Goal: Task Accomplishment & Management: Use online tool/utility

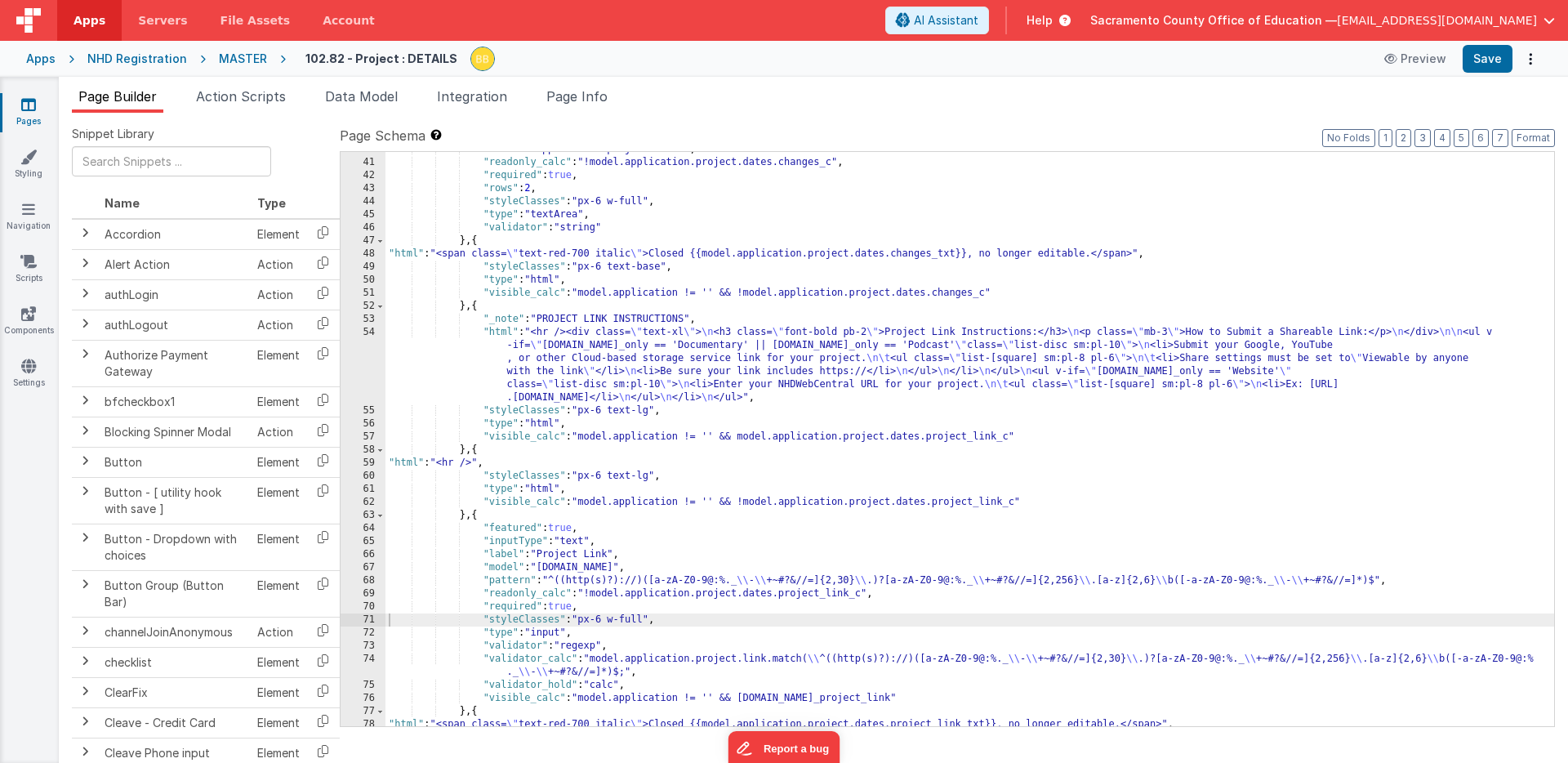
scroll to position [754, 0]
click at [28, 99] on icon at bounding box center [28, 104] width 15 height 17
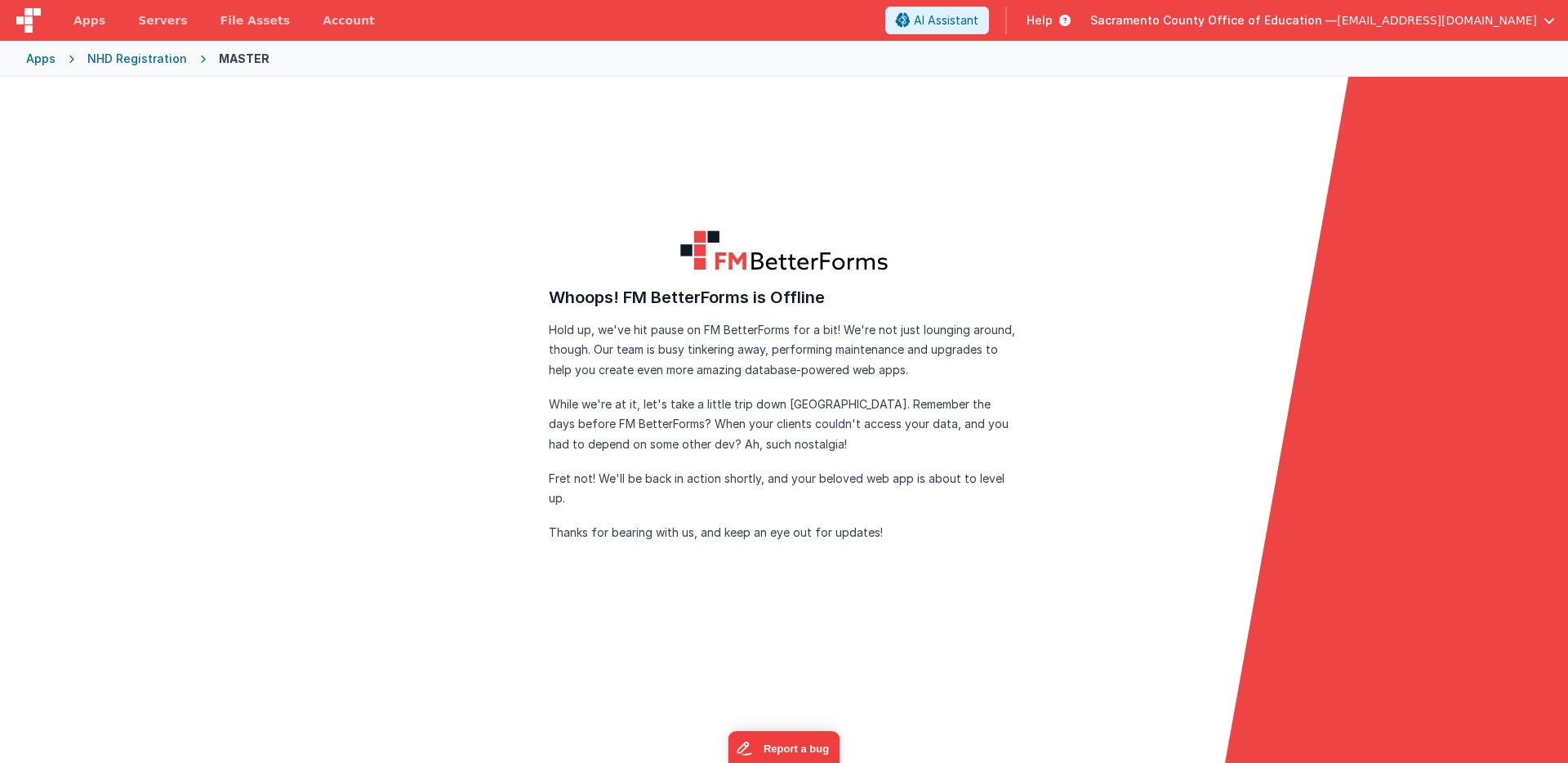
click at [39, 56] on div "Apps" at bounding box center [41, 58] width 29 height 17
click at [124, 58] on div "NHD Registration" at bounding box center [137, 58] width 99 height 17
click at [34, 56] on div "Apps" at bounding box center [41, 58] width 29 height 17
click at [146, 63] on div "NHD Registration" at bounding box center [137, 58] width 99 height 17
click at [145, 62] on div "NHD Registration" at bounding box center [137, 58] width 99 height 17
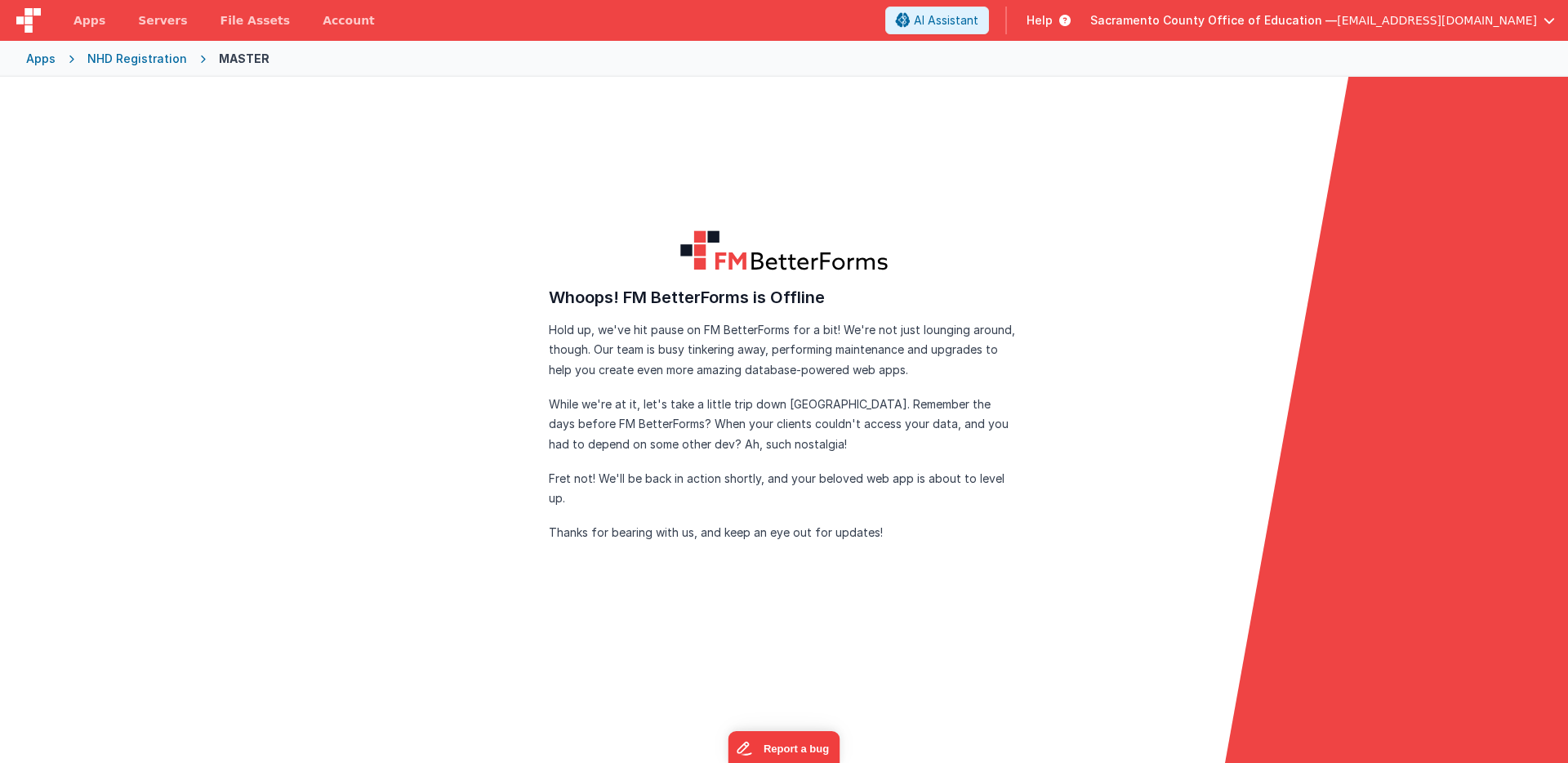
click at [145, 62] on div "NHD Registration" at bounding box center [137, 58] width 99 height 17
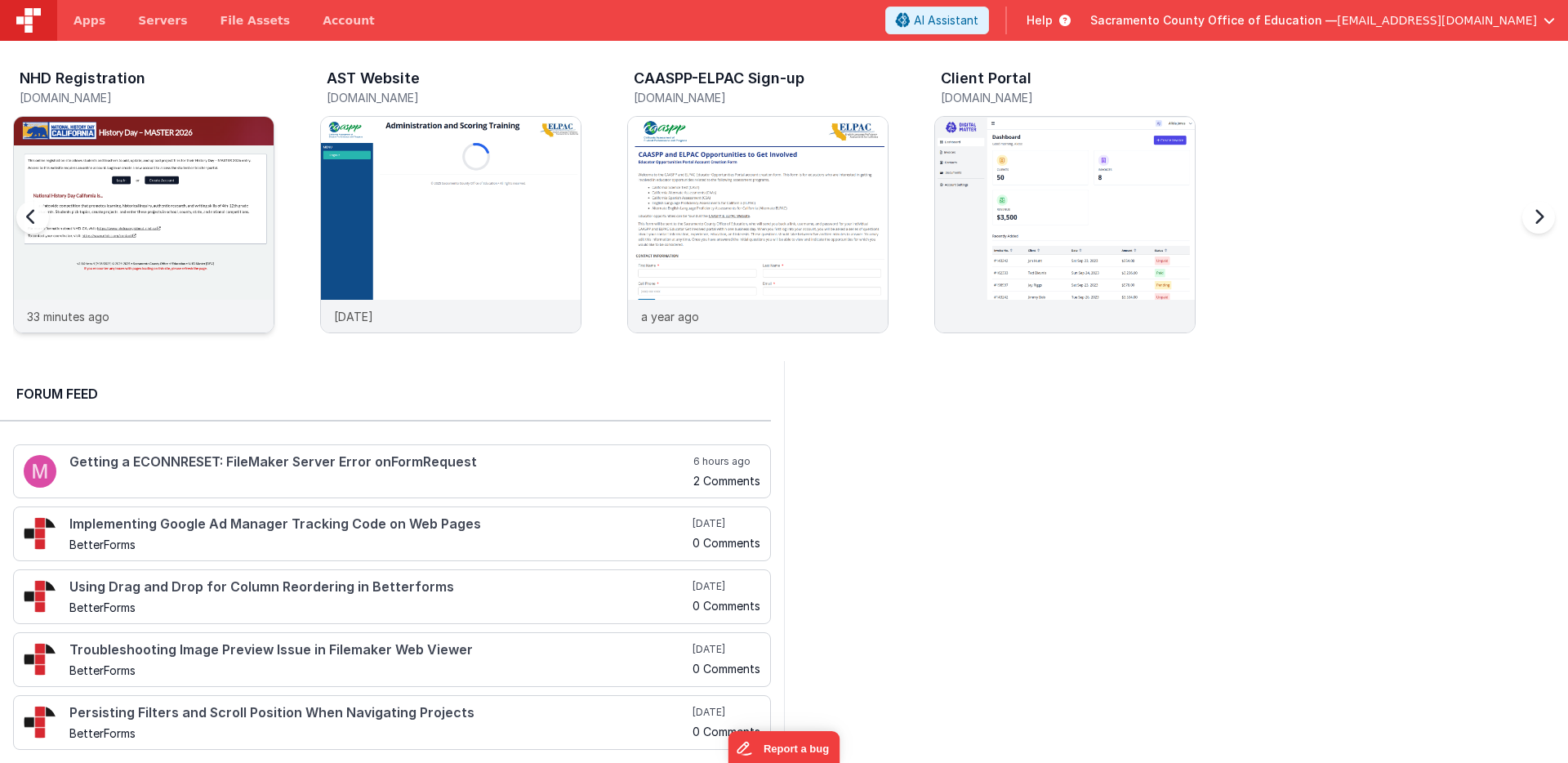
click at [157, 153] on div at bounding box center [143, 208] width 260 height 183
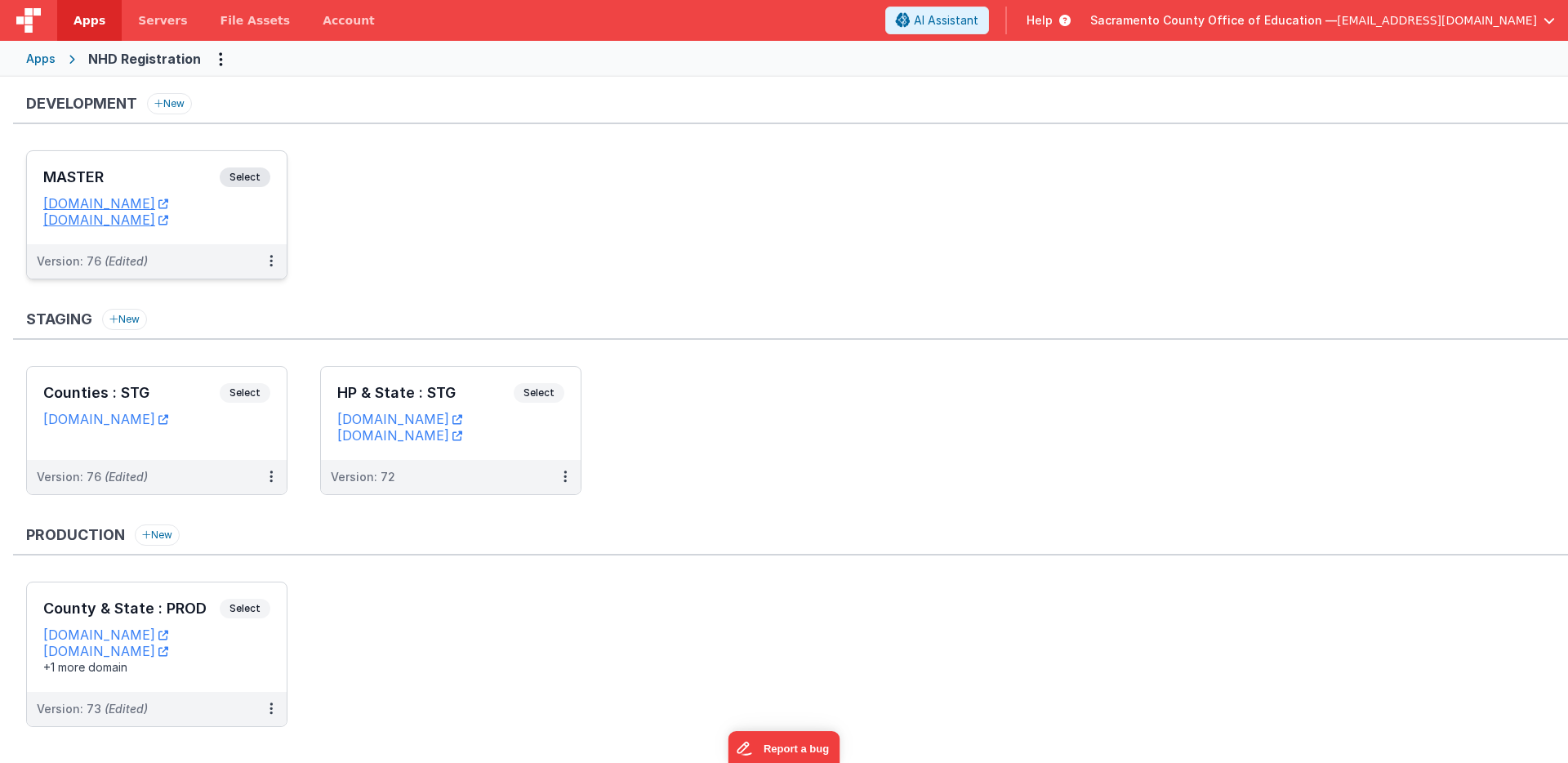
click at [250, 172] on span "Select" at bounding box center [245, 177] width 51 height 19
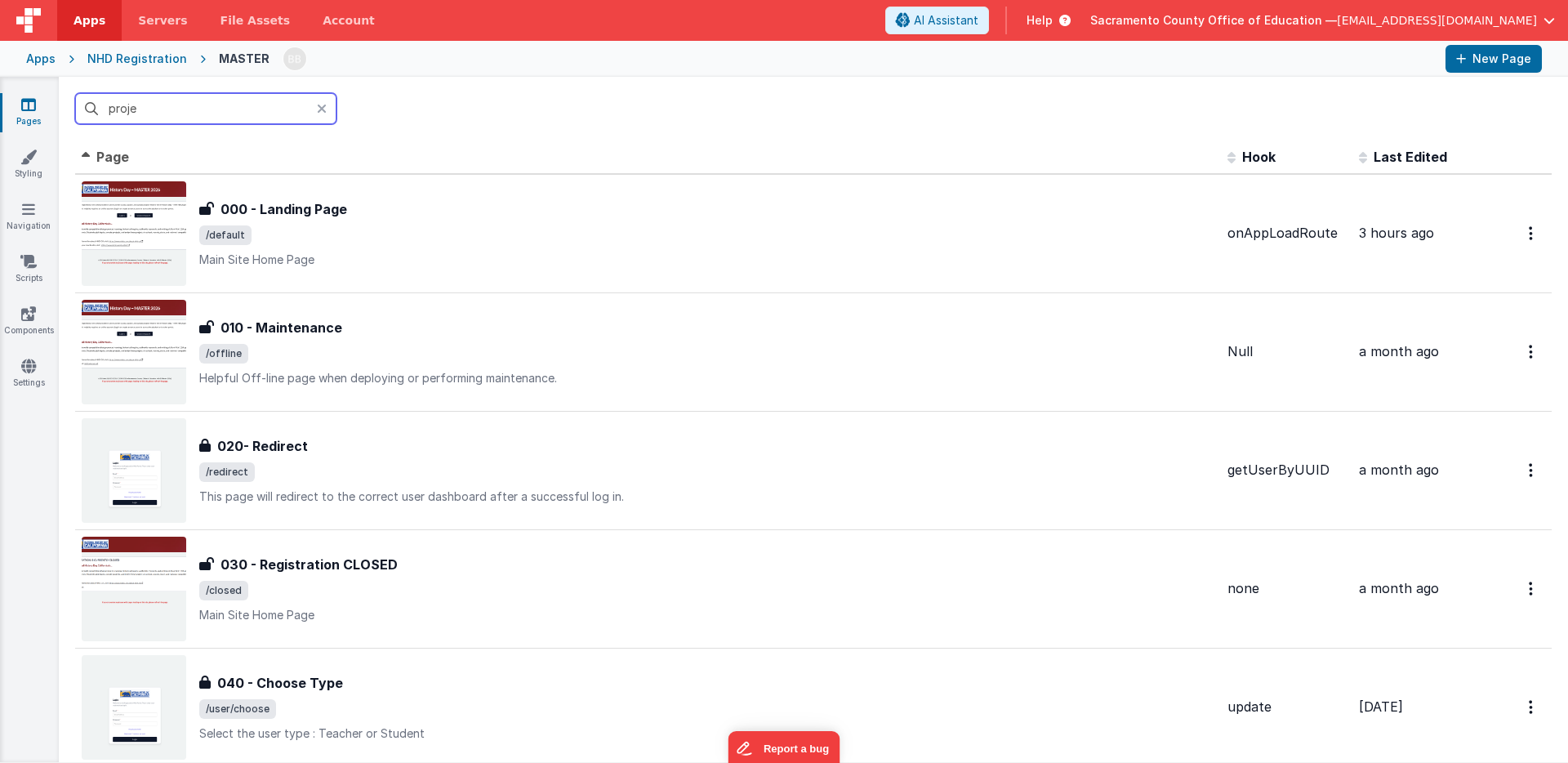
click at [249, 106] on input "proje" at bounding box center [205, 109] width 262 height 31
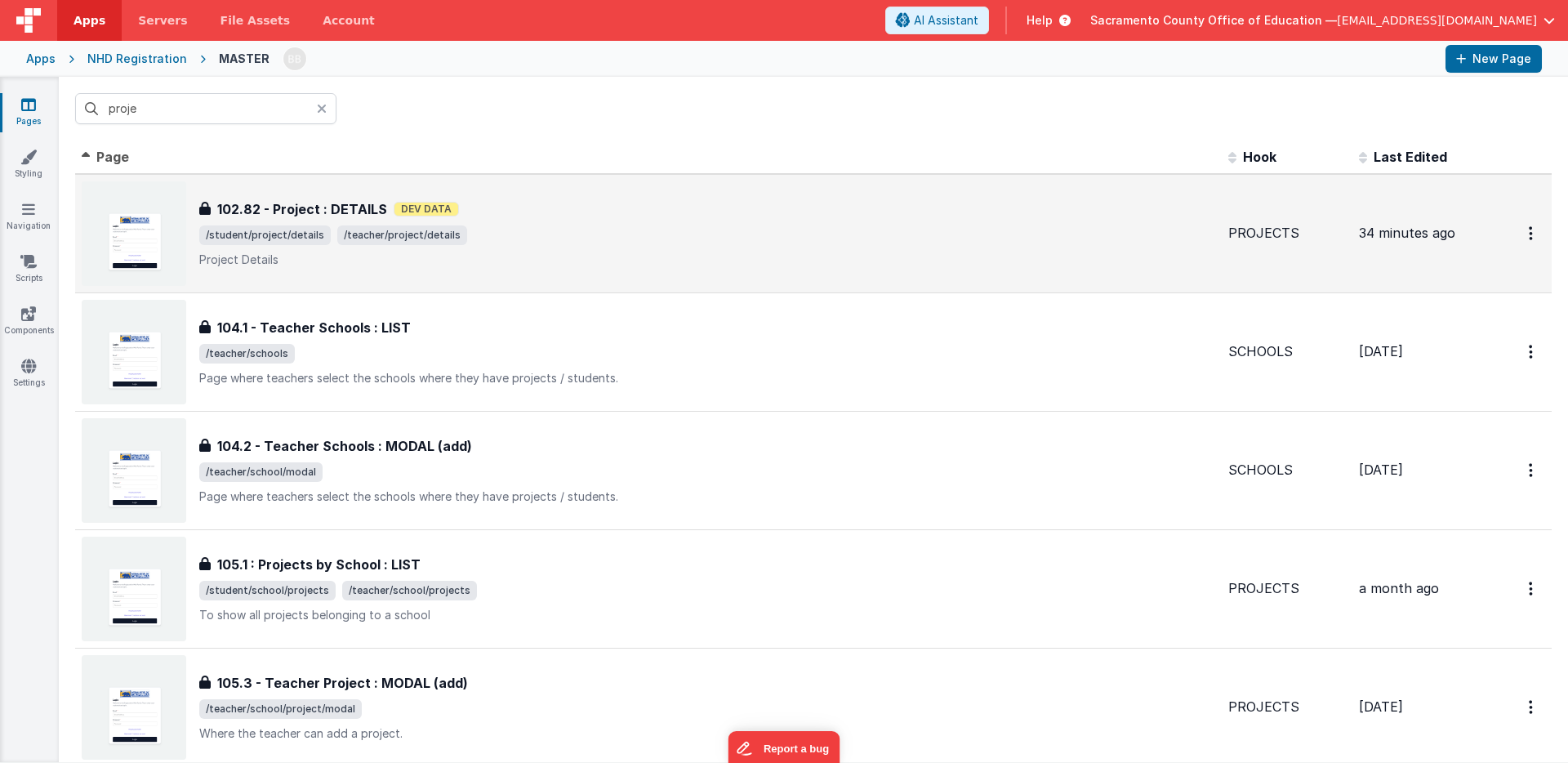
click at [264, 236] on span "/student/project/details" at bounding box center [265, 236] width 131 height 19
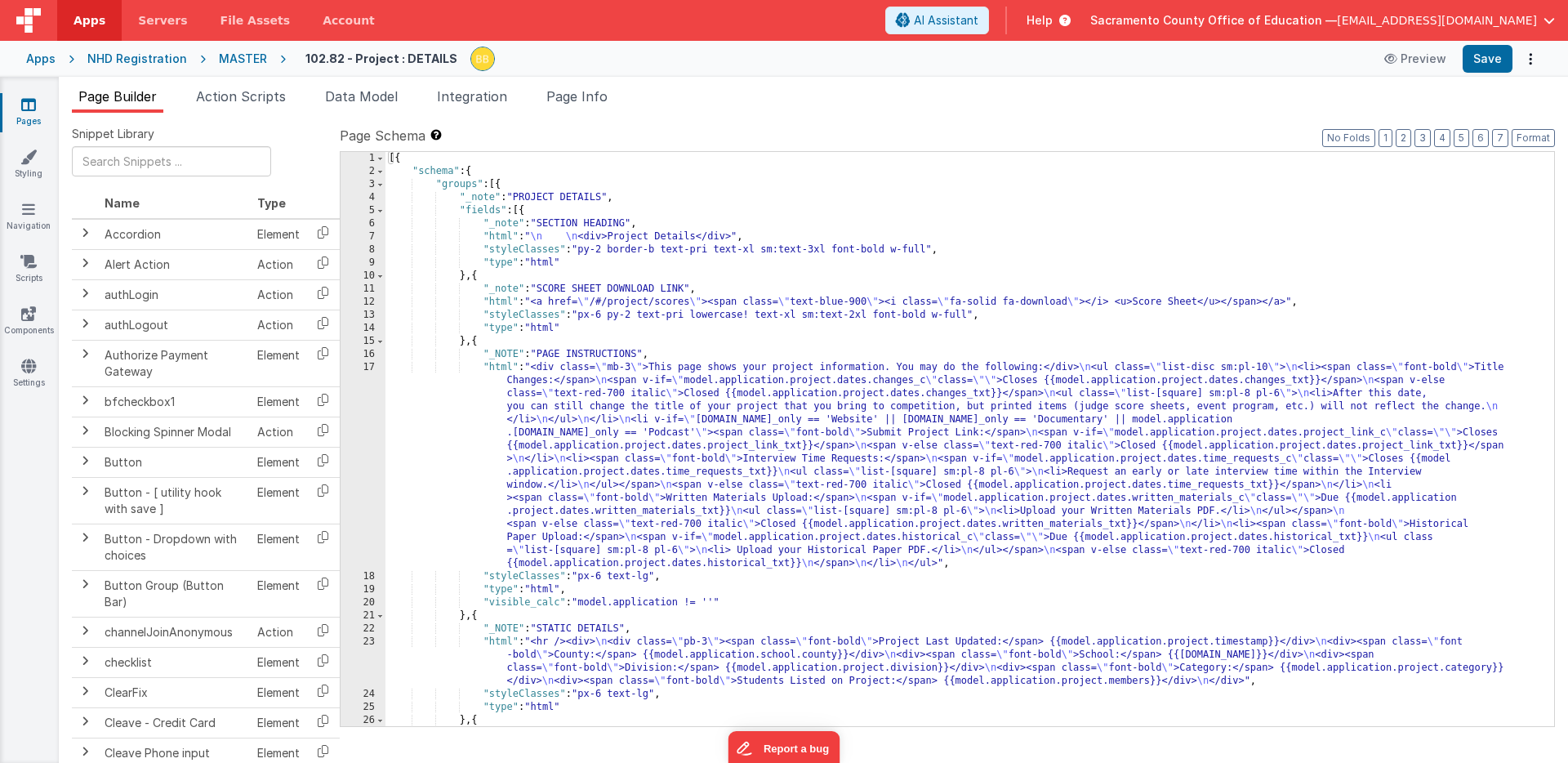
click at [495, 367] on div "[{ "schema" : { "groups" : [{ "_note" : "PROJECT DETAILS" , "fields" : [{ "_not…" at bounding box center [969, 452] width 1169 height 600
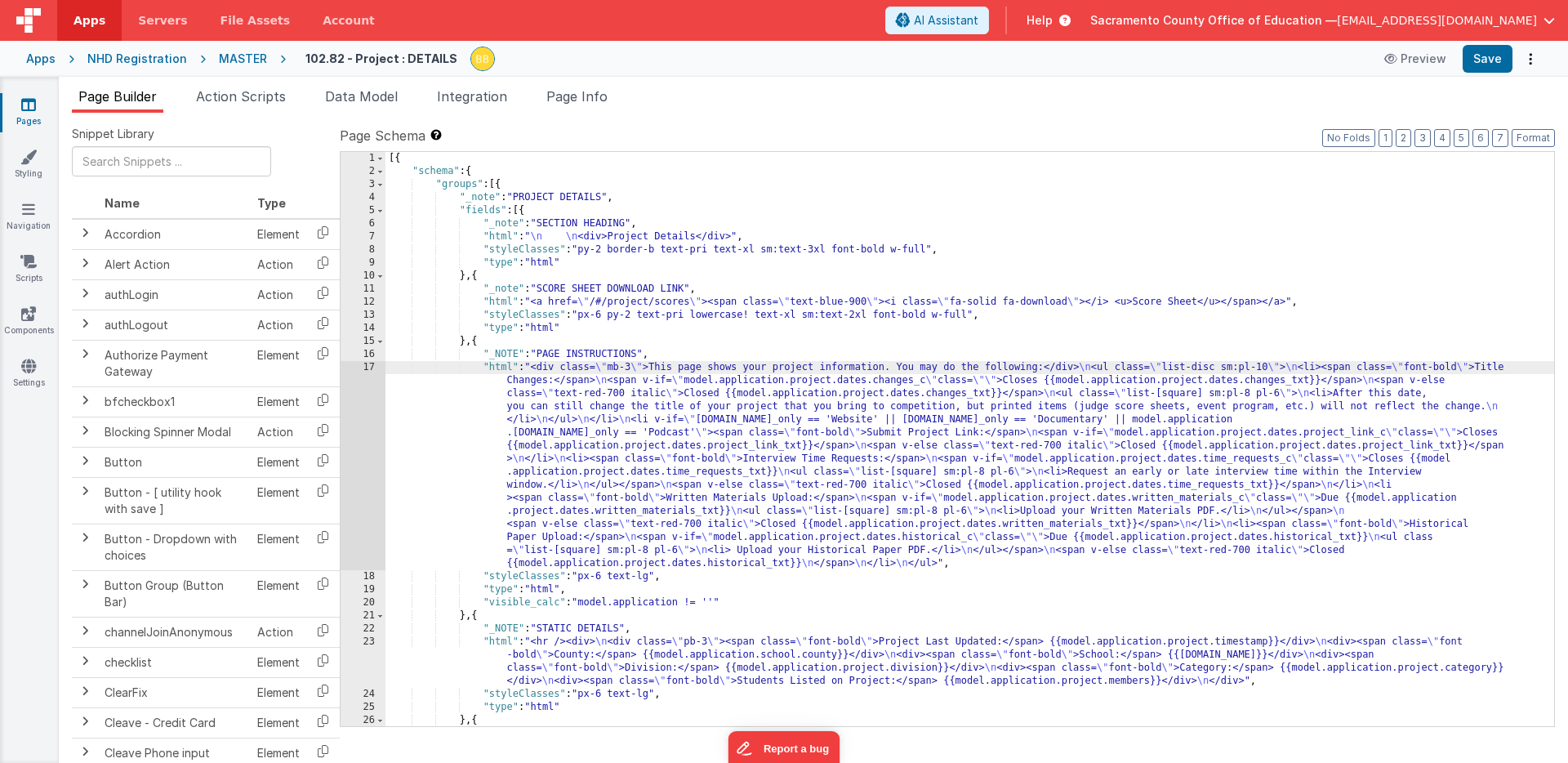
click at [367, 402] on div "17" at bounding box center [363, 465] width 45 height 209
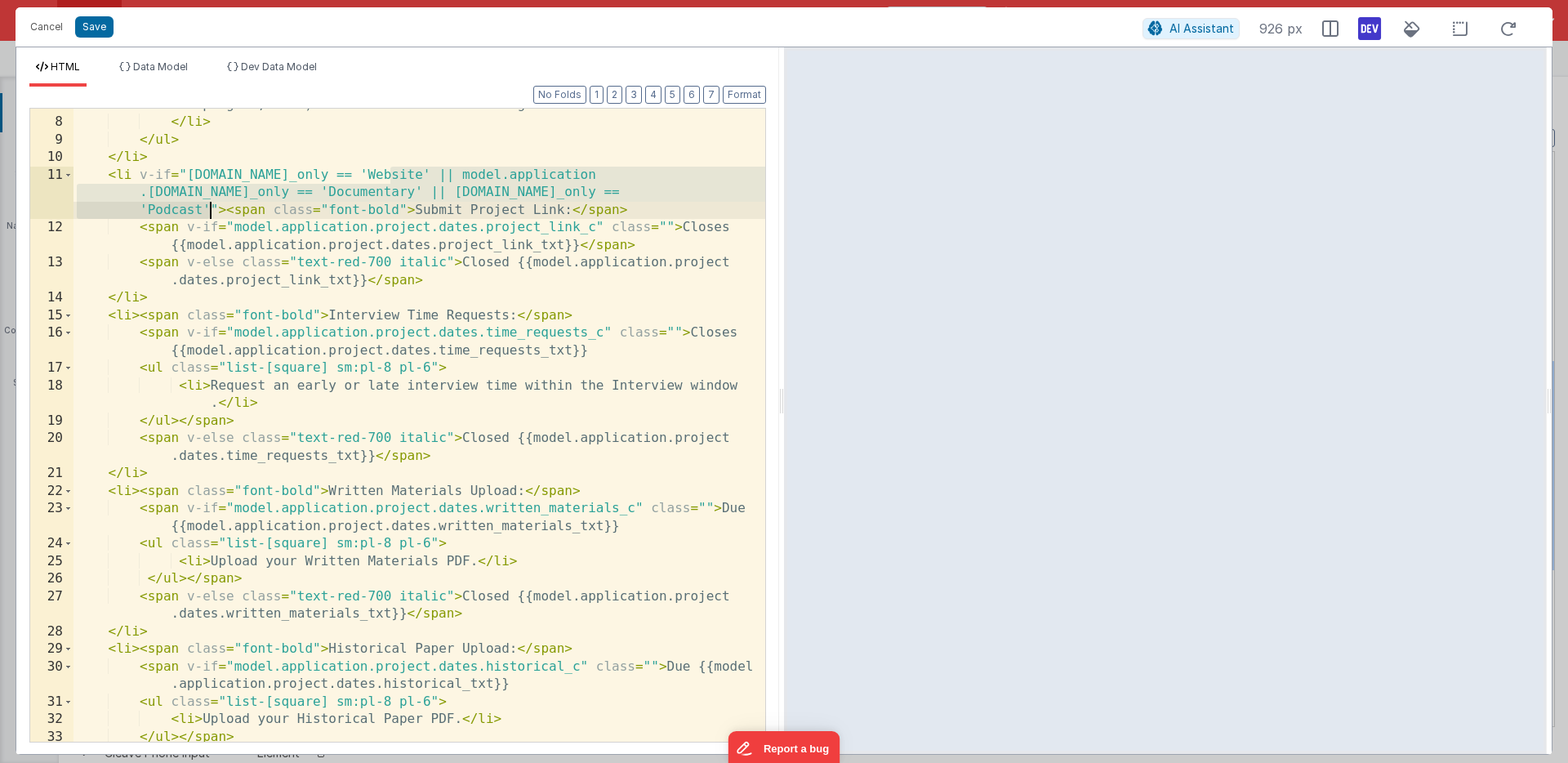
drag, startPoint x: 390, startPoint y: 176, endPoint x: 207, endPoint y: 205, distance: 185.3
click at [207, 205] on div "< li > After this date, you can still change the title of your project that you…" at bounding box center [419, 421] width 692 height 721
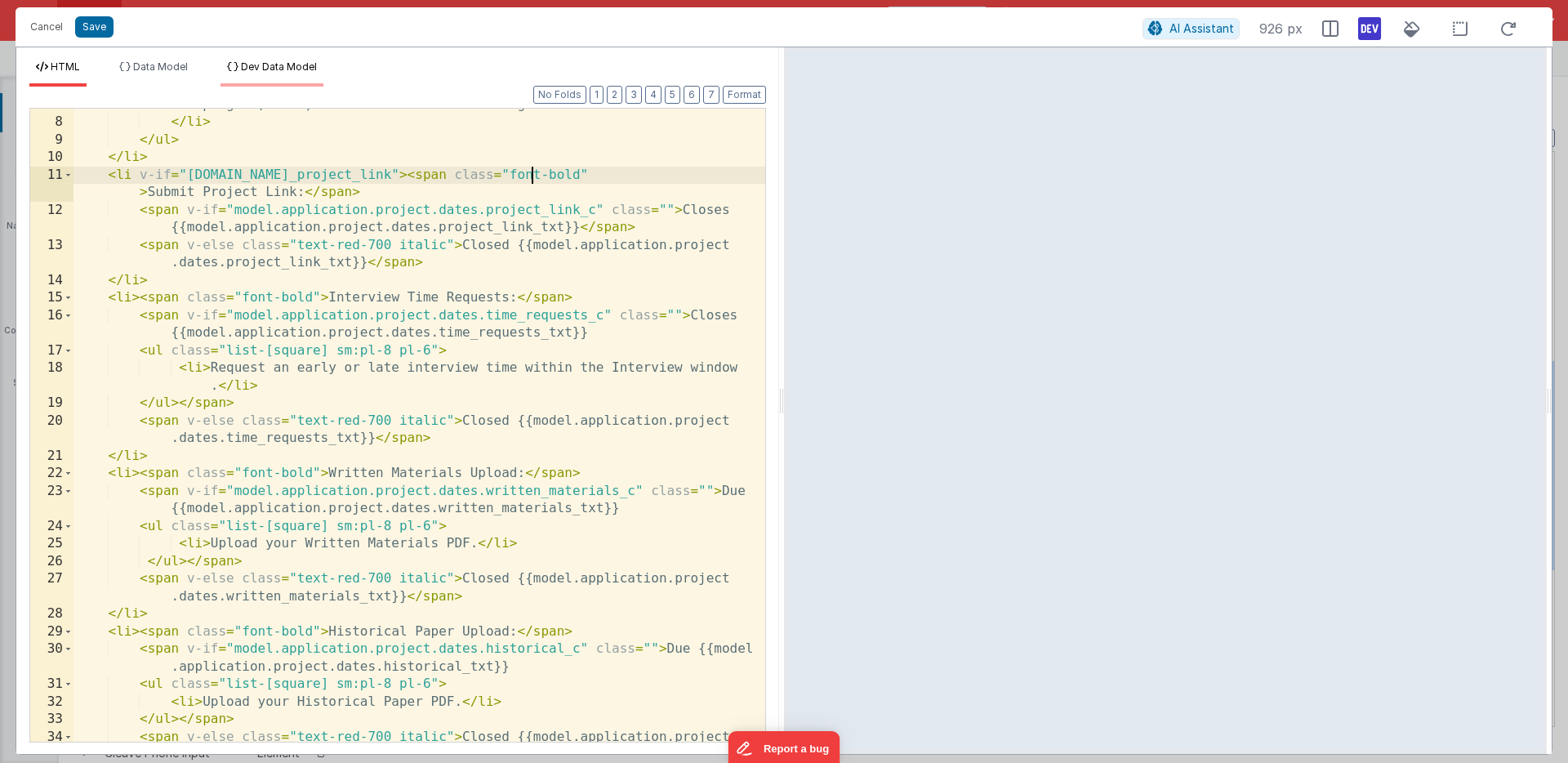
click at [287, 69] on span "Dev Data Model" at bounding box center [279, 66] width 76 height 13
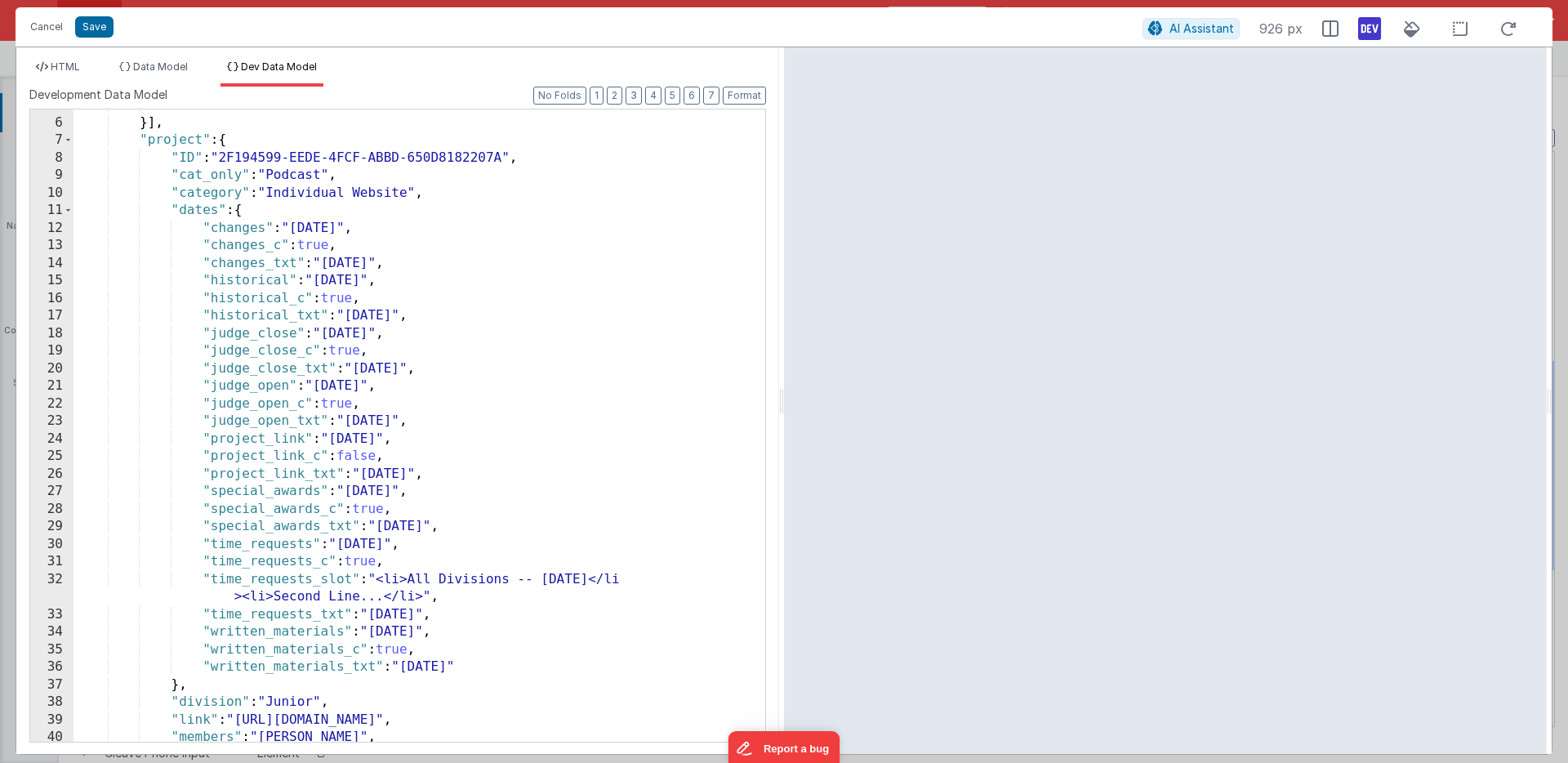
scroll to position [153, 0]
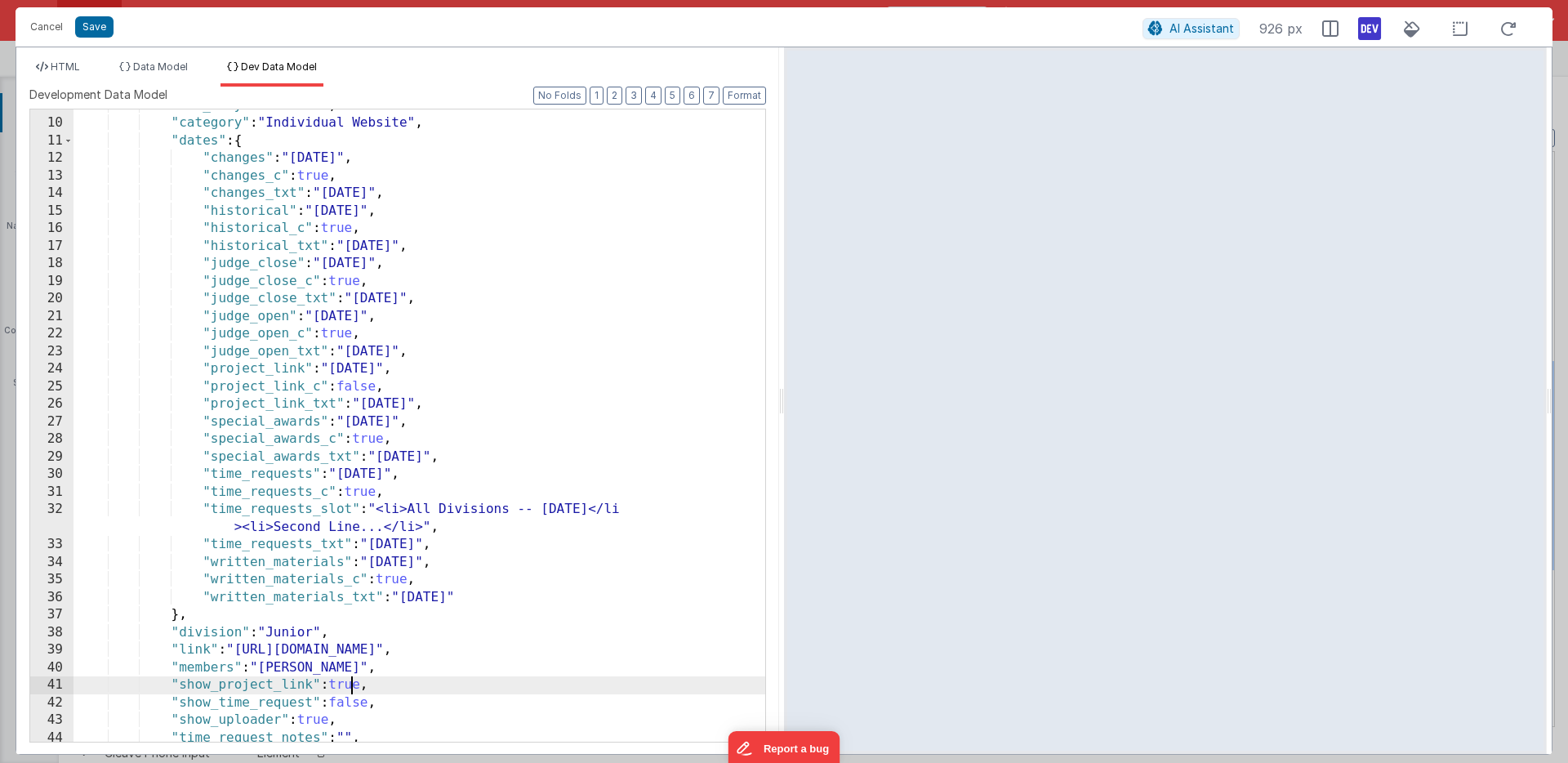
click at [349, 686] on div ""cat_only" : "Podcast" , "category" : "Individual Website" , "dates" : { "chang…" at bounding box center [419, 431] width 692 height 668
click at [64, 67] on span "HTML" at bounding box center [65, 66] width 29 height 13
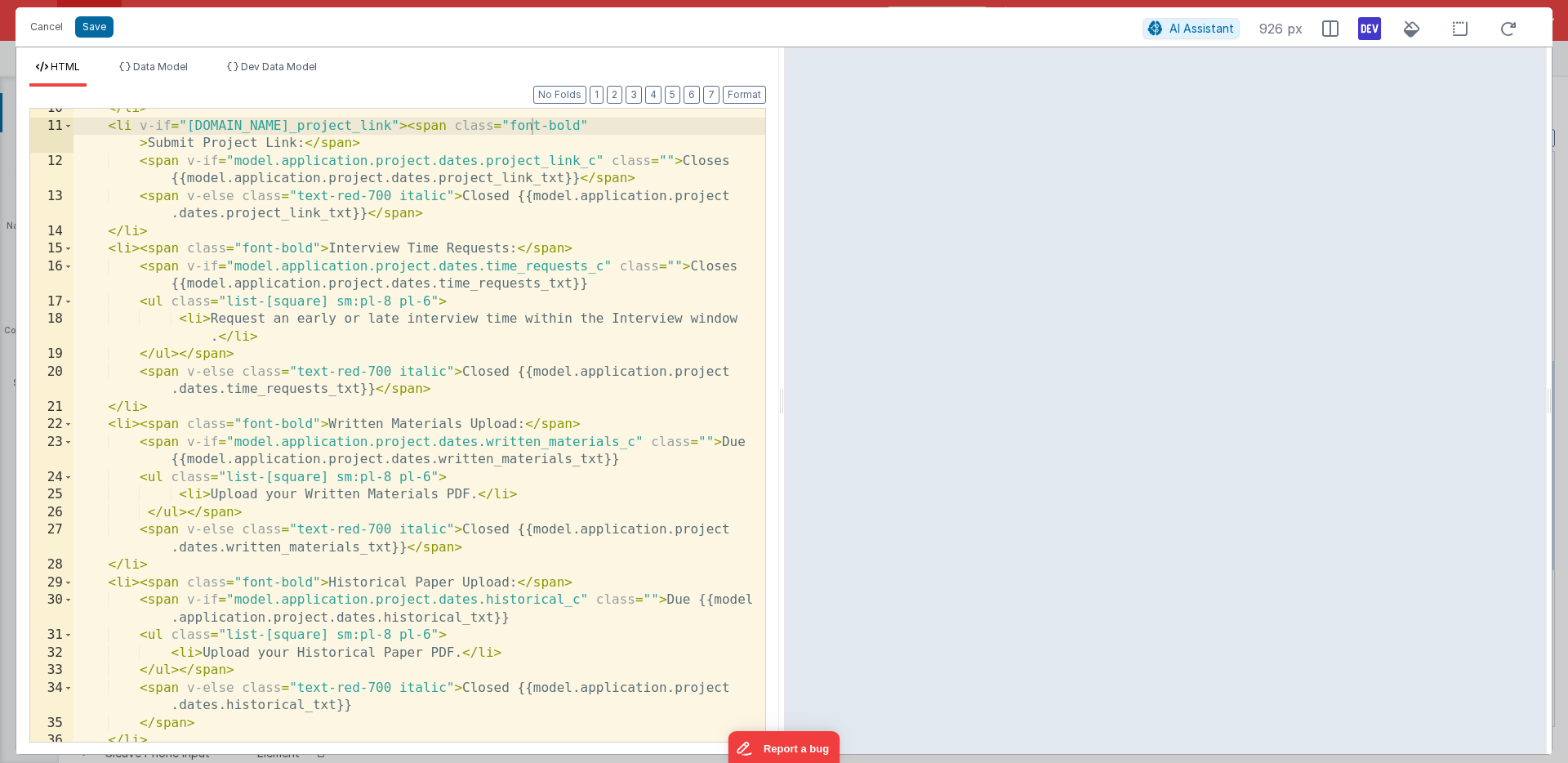
scroll to position [279, 0]
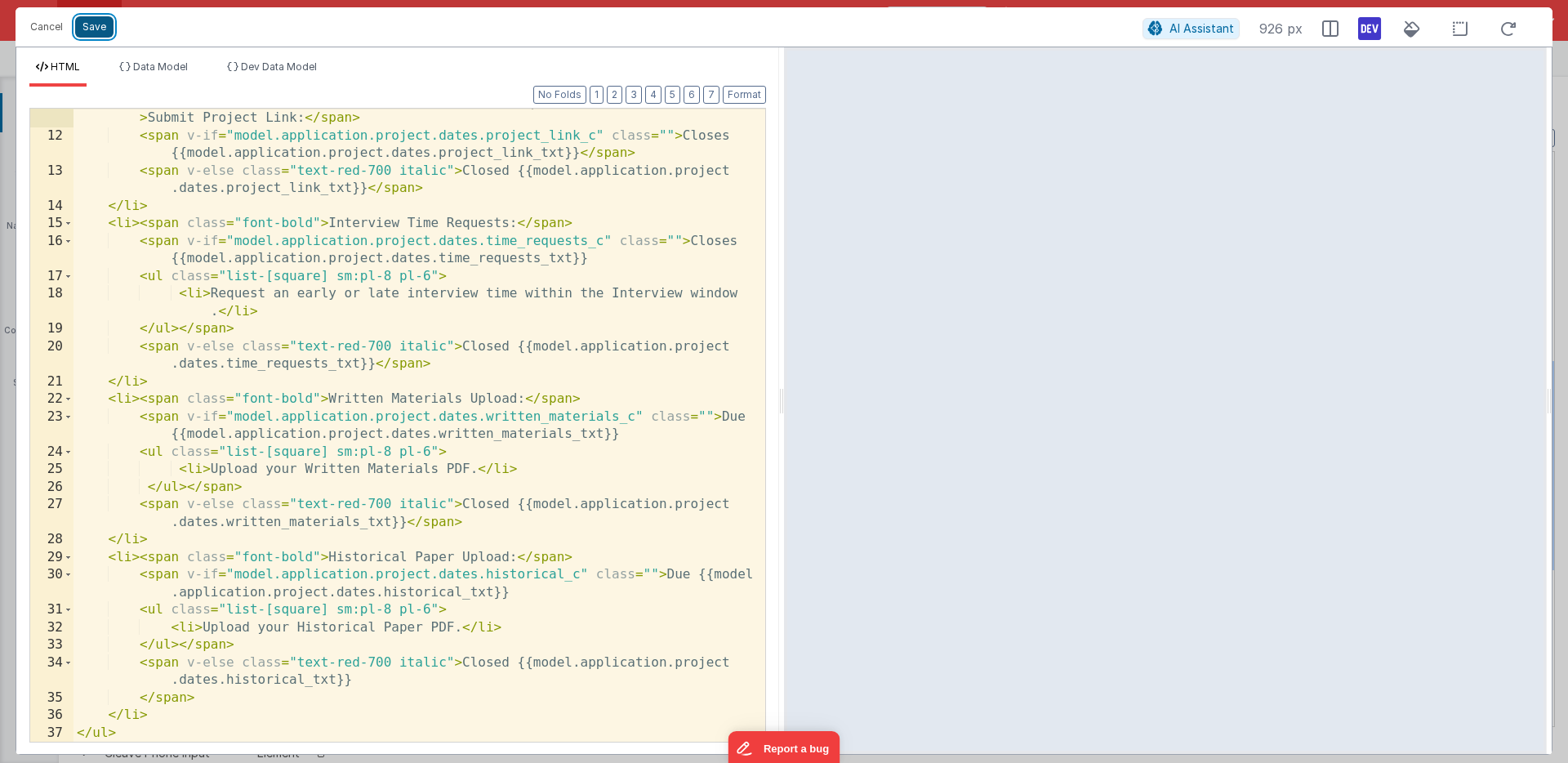
click at [99, 26] on button "Save" at bounding box center [93, 27] width 38 height 21
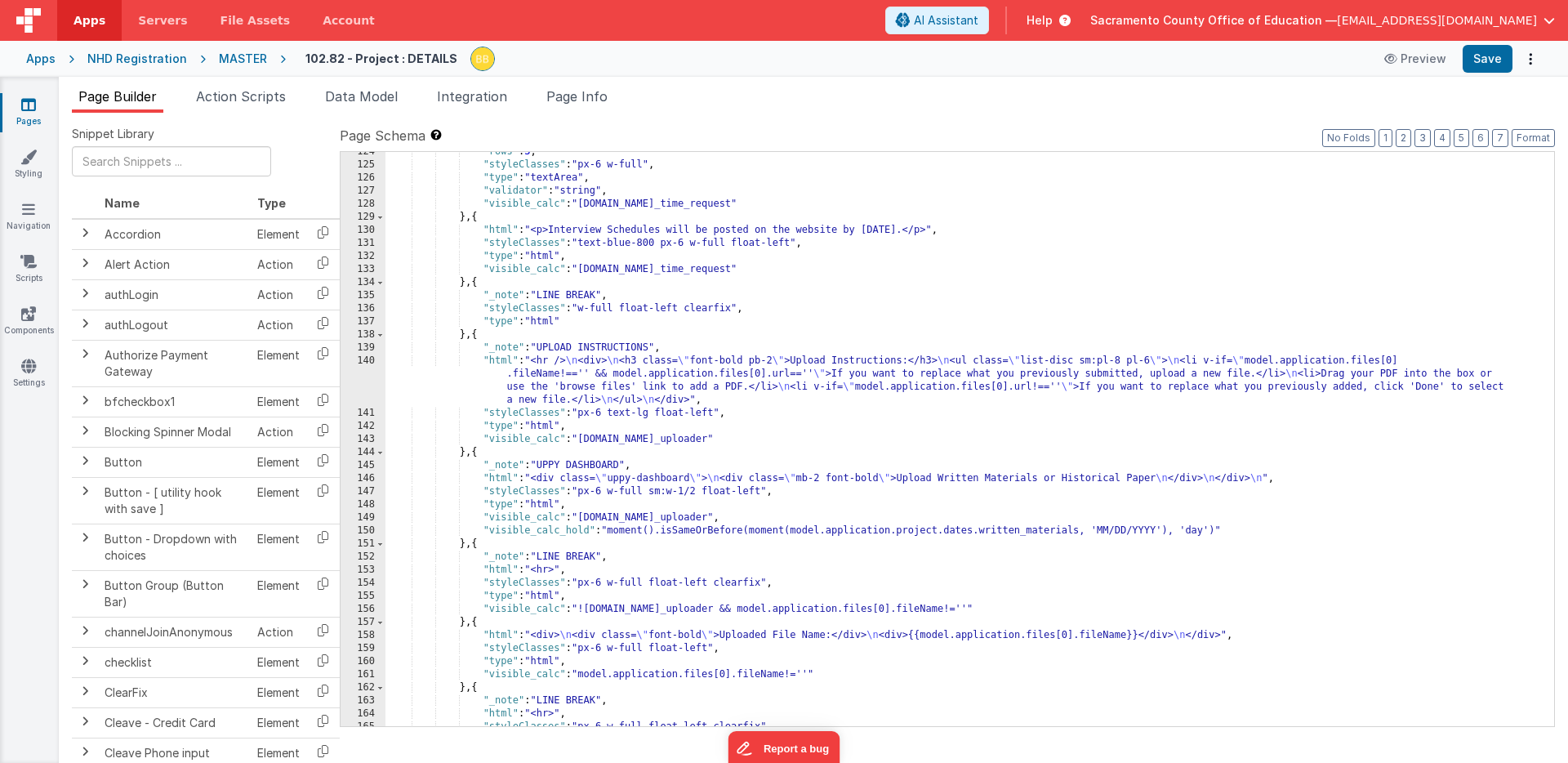
scroll to position [1980, 0]
click at [688, 534] on div ""rows" : 3 , "styleClasses" : "px-6 w-full" , "type" : "textArea" , "validator"…" at bounding box center [969, 445] width 1169 height 600
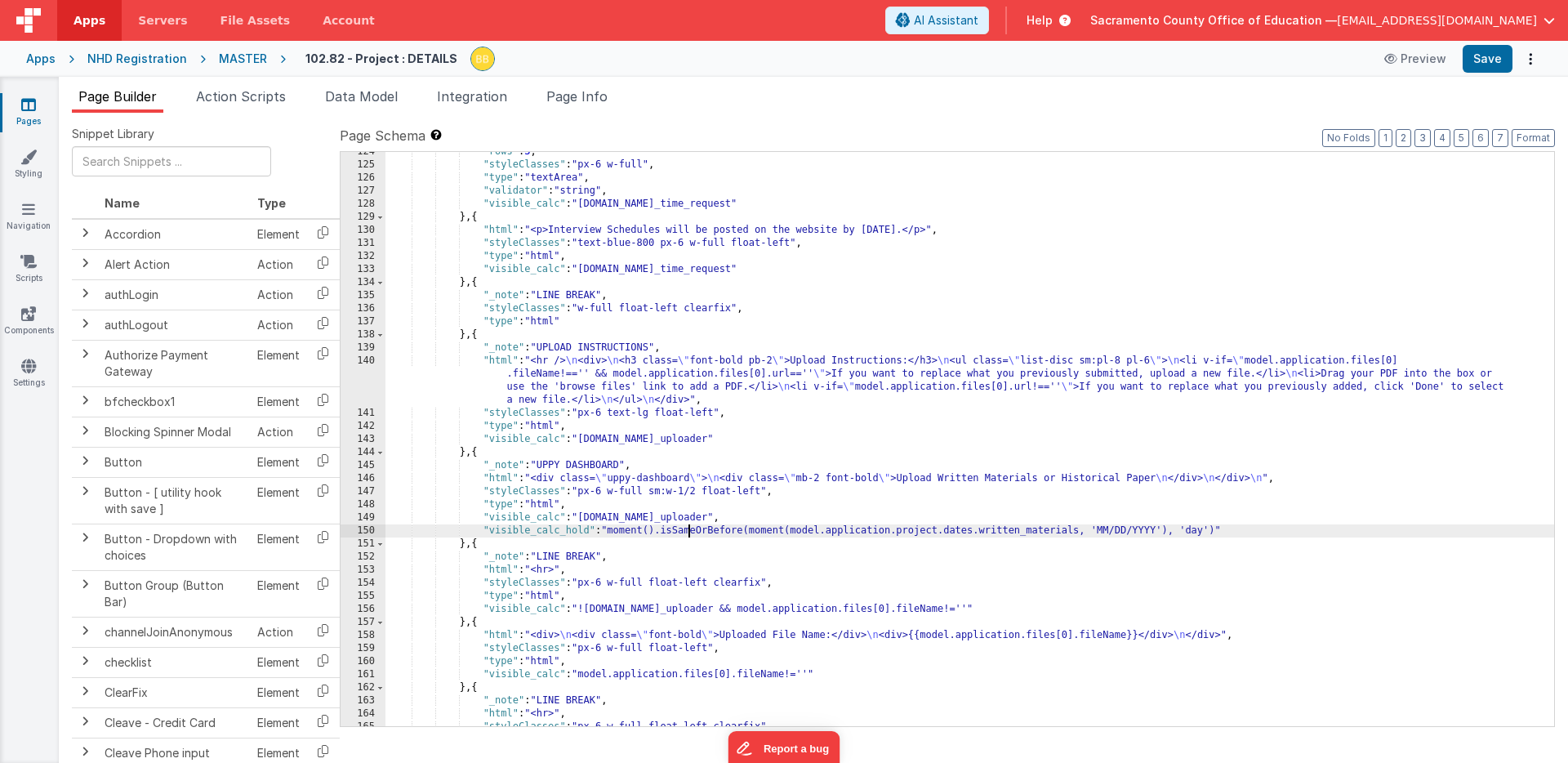
click at [688, 534] on div ""rows" : 3 , "styleClasses" : "px-6 w-full" , "type" : "textArea" , "validator"…" at bounding box center [969, 445] width 1169 height 600
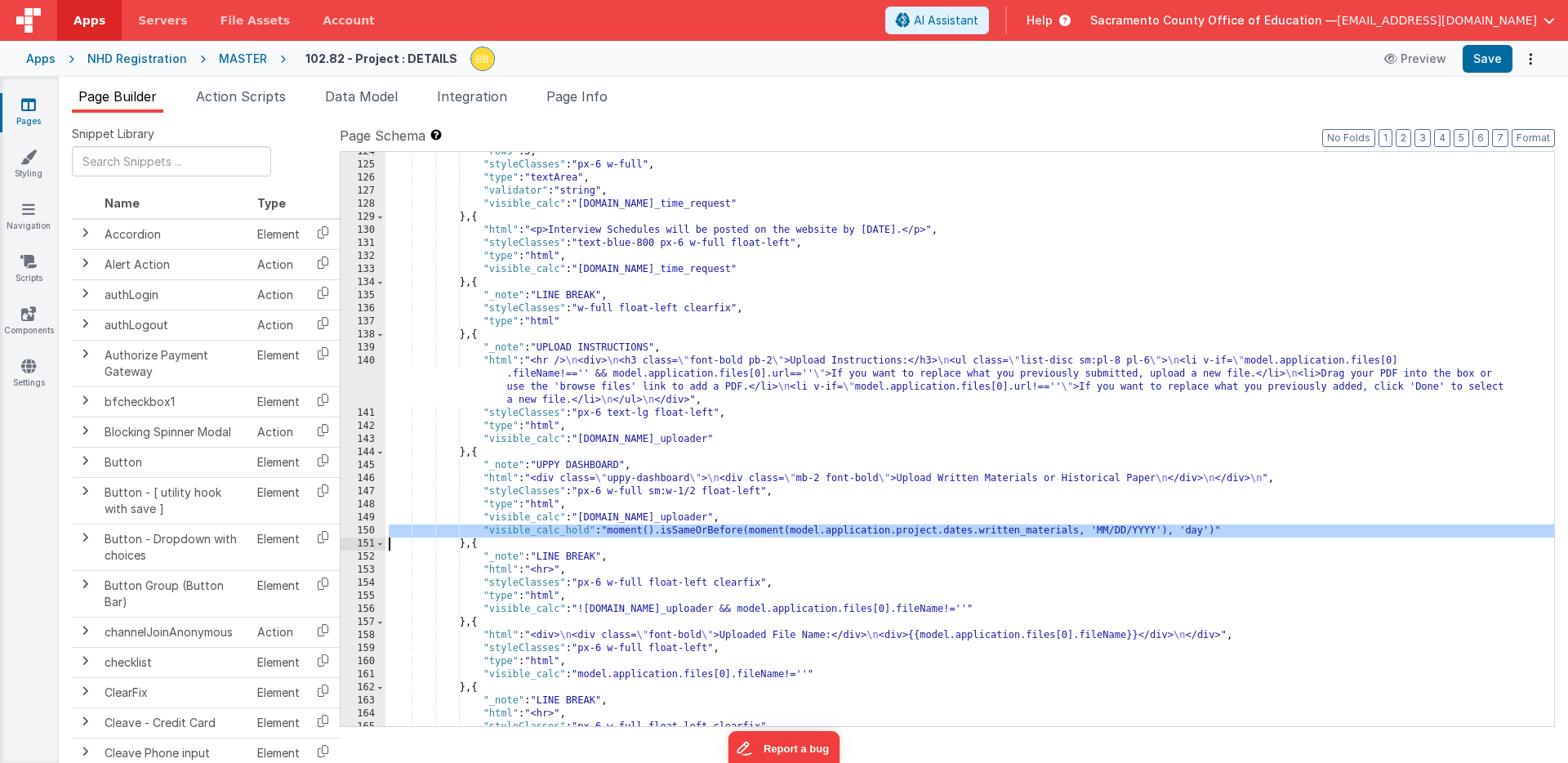
click at [688, 534] on div ""rows" : 3 , "styleClasses" : "px-6 w-full" , "type" : "textArea" , "validator"…" at bounding box center [969, 445] width 1169 height 600
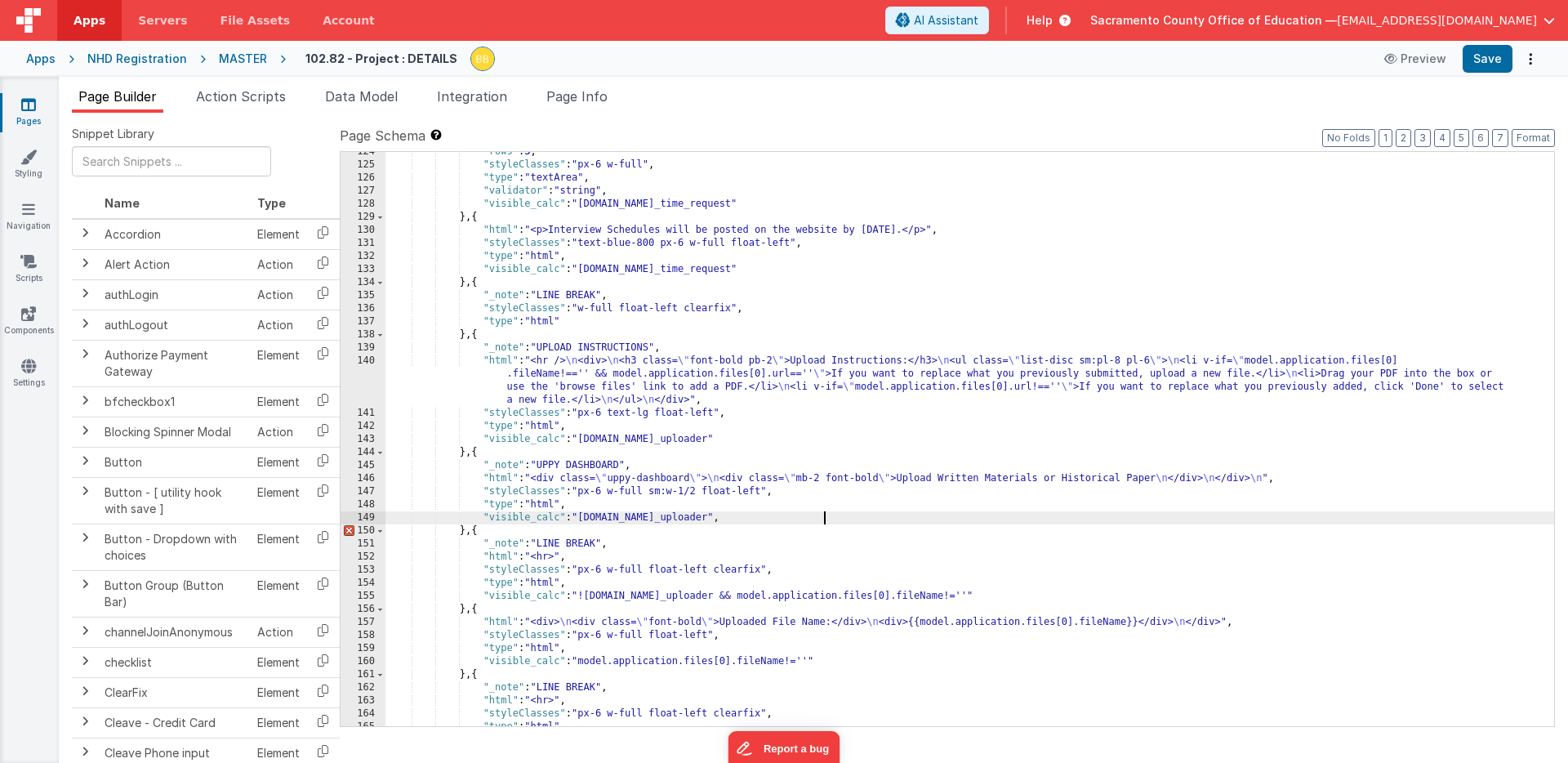
click at [829, 519] on div ""rows" : 3 , "styleClasses" : "px-6 w-full" , "type" : "textArea" , "validator"…" at bounding box center [969, 445] width 1169 height 600
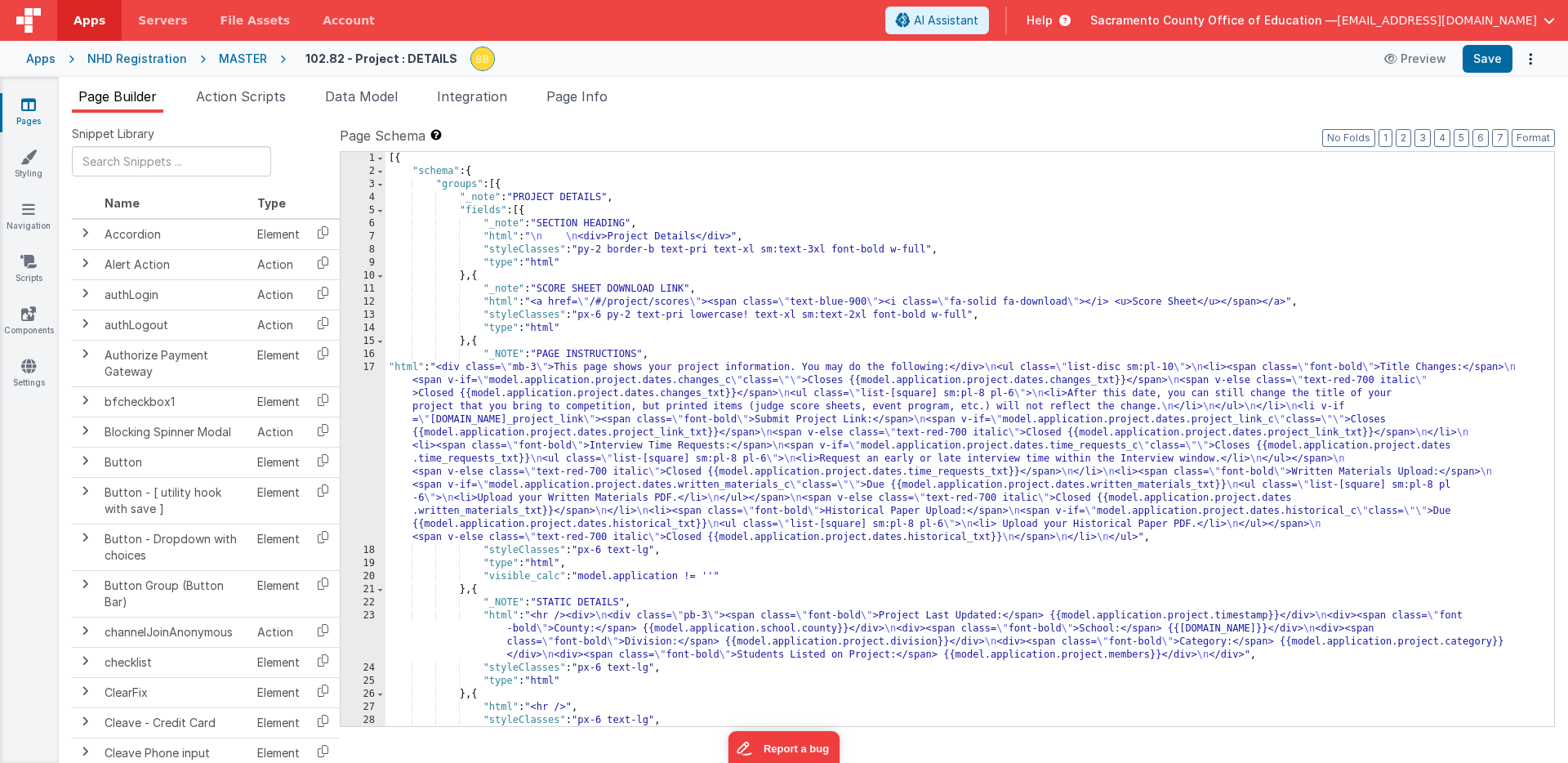
scroll to position [0, 0]
click at [692, 338] on div "[{ "schema" : { "groups" : [{ "_note" : "PROJECT DETAILS" , "fields" : [{ "_not…" at bounding box center [969, 452] width 1169 height 600
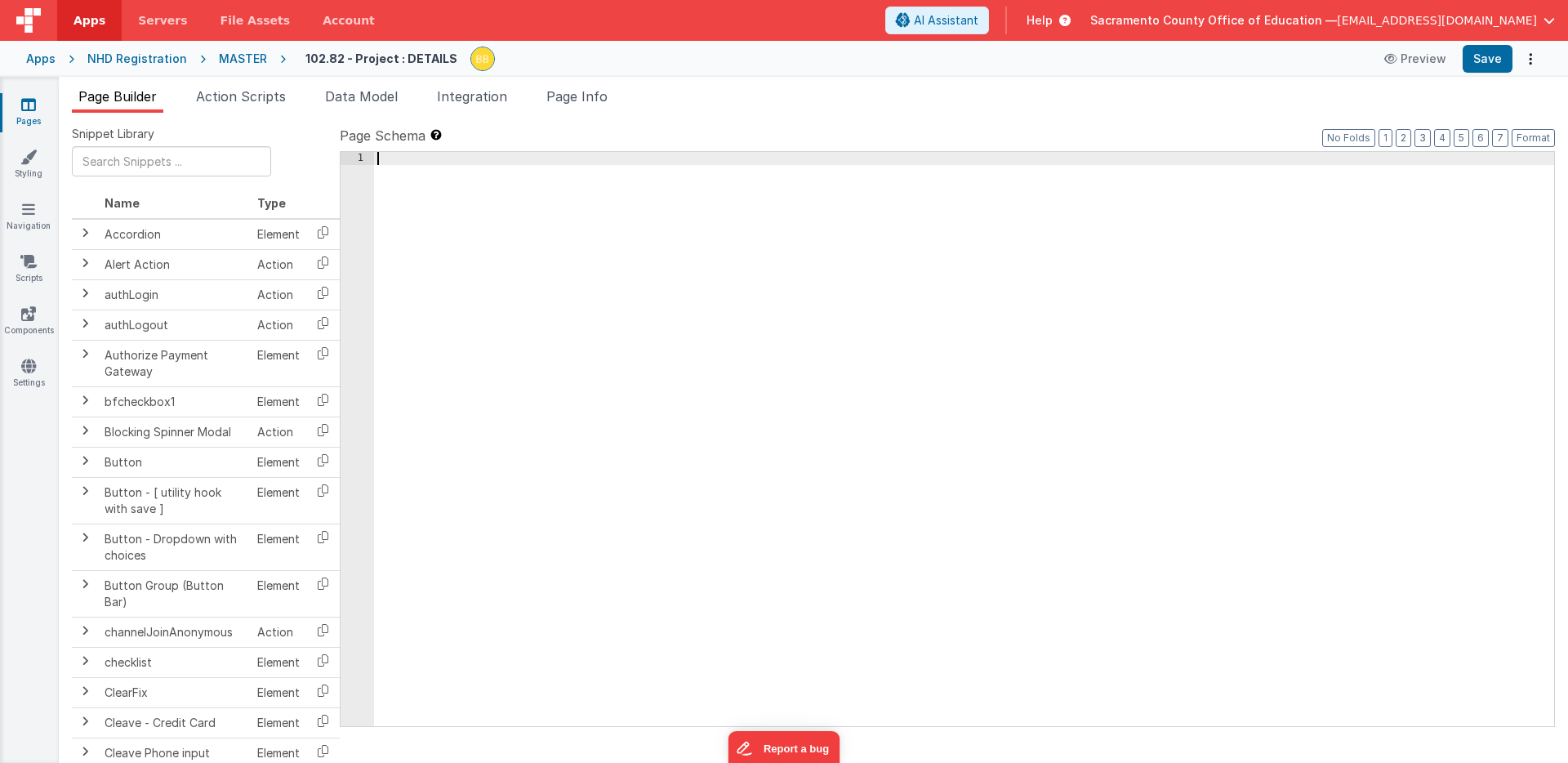
scroll to position [2366, 0]
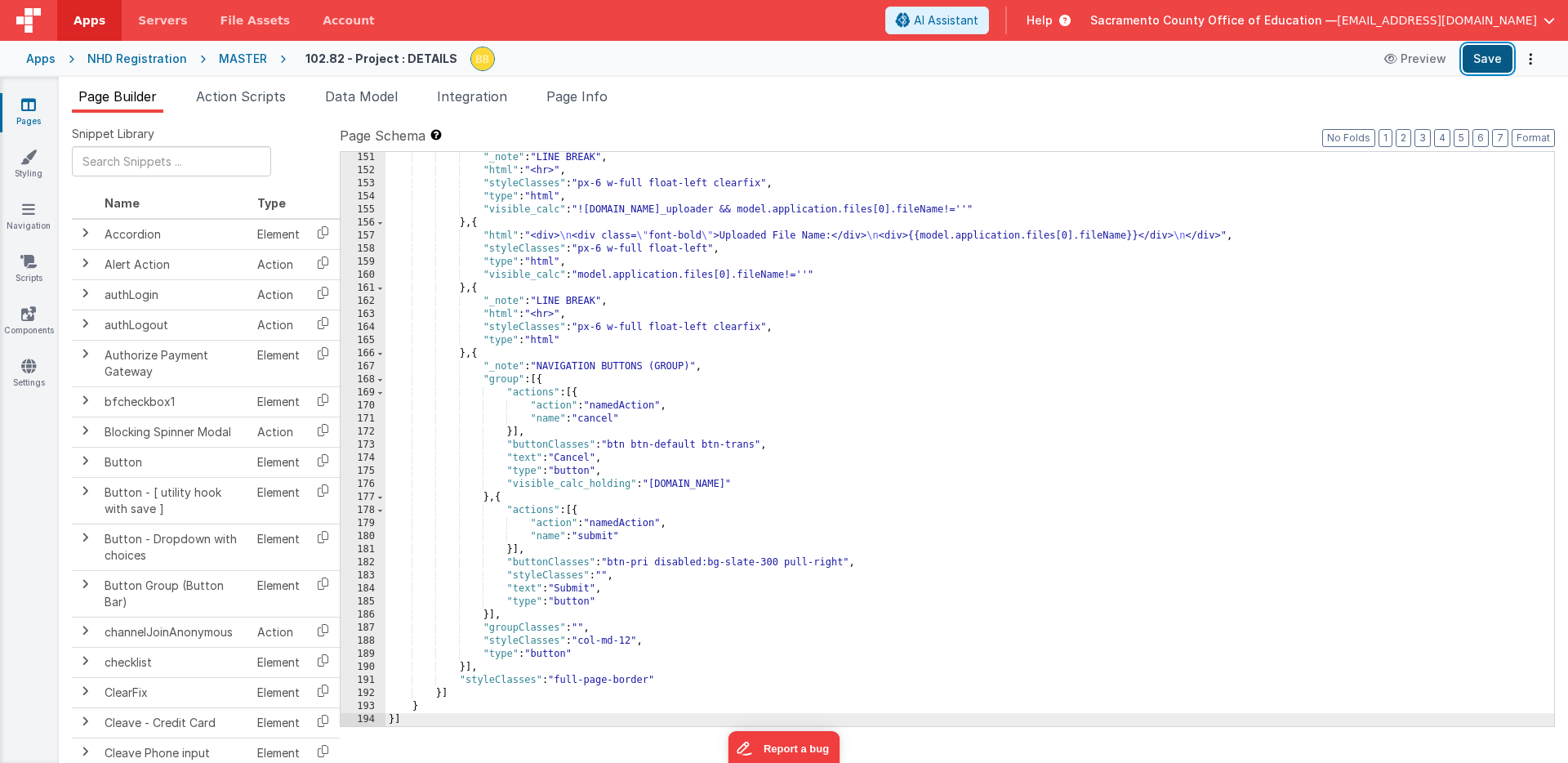
click at [1480, 56] on button "Save" at bounding box center [1487, 58] width 50 height 28
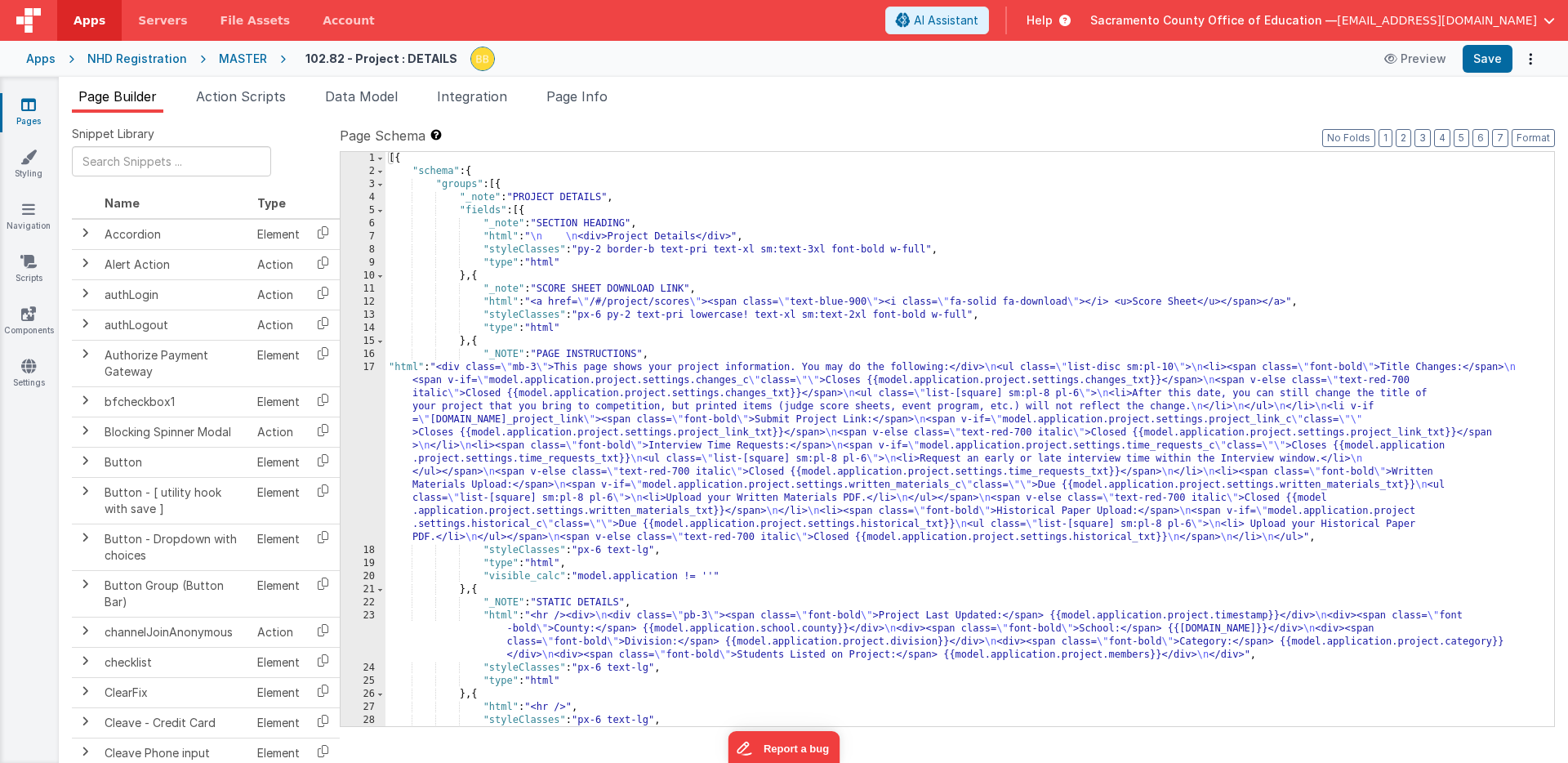
scroll to position [0, 0]
click at [404, 368] on div "[{ "schema" : { "groups" : [{ "_note" : "PROJECT DETAILS" , "fields" : [{ "_not…" at bounding box center [969, 452] width 1169 height 600
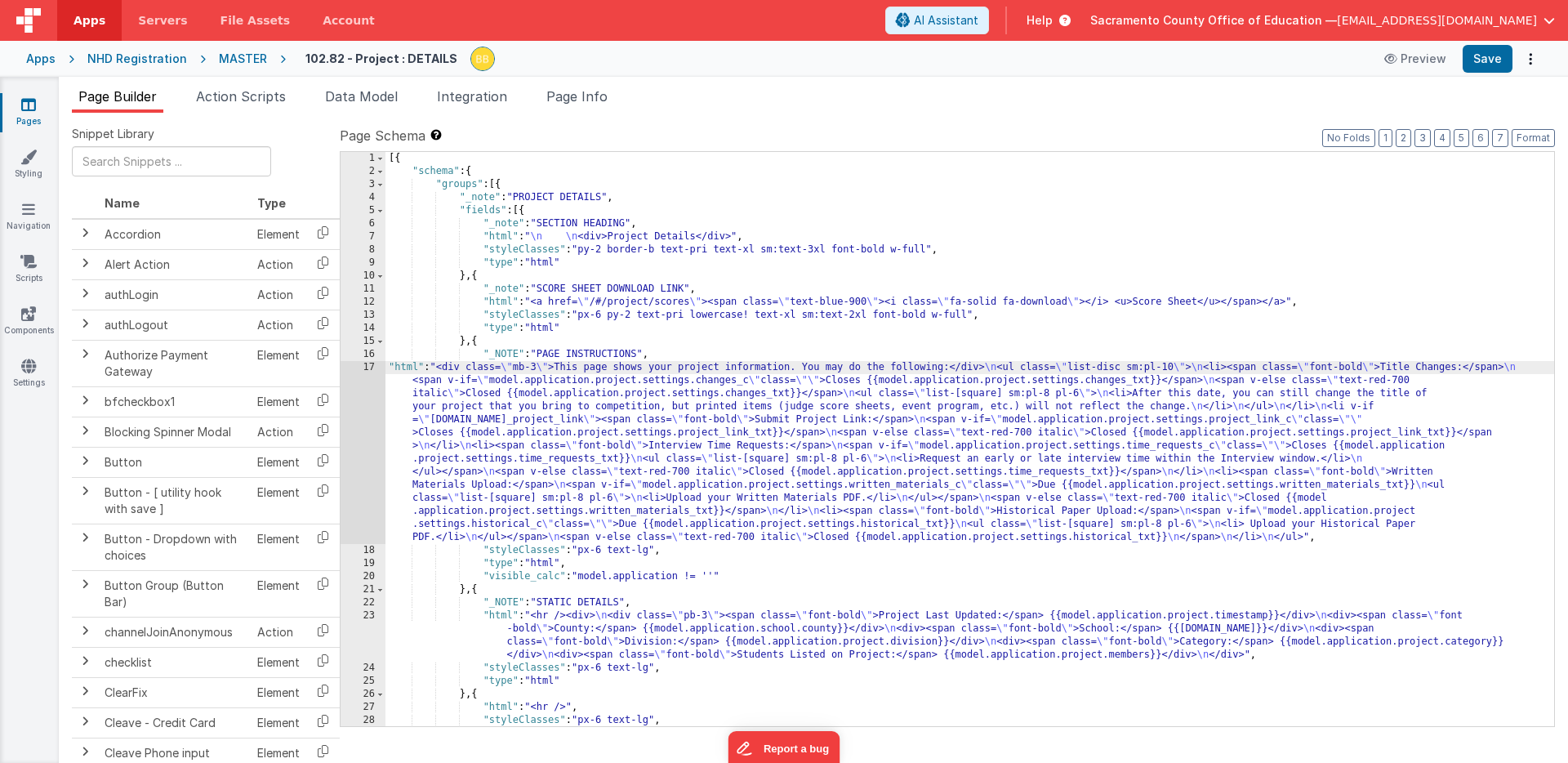
click at [365, 386] on div "17" at bounding box center [363, 453] width 45 height 183
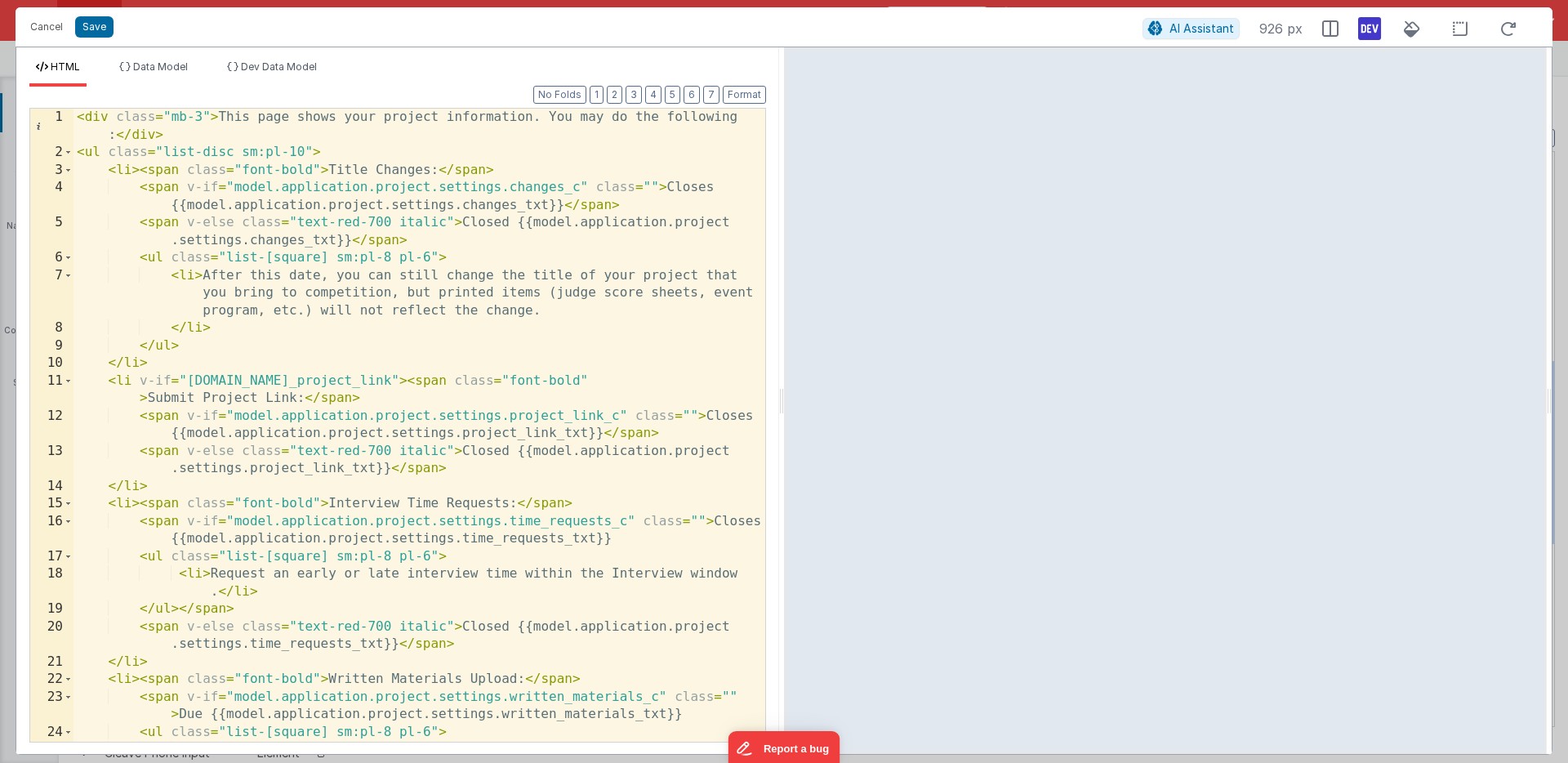
click at [506, 191] on div "< div class = "mb-3" > This page shows your project information. You may do the…" at bounding box center [419, 452] width 692 height 686
click at [459, 206] on div "< div class = "mb-3" > This page shows your project information. You may do the…" at bounding box center [419, 452] width 692 height 686
click at [250, 241] on div "< div class = "mb-3" > This page shows your project information. You may do the…" at bounding box center [419, 452] width 692 height 686
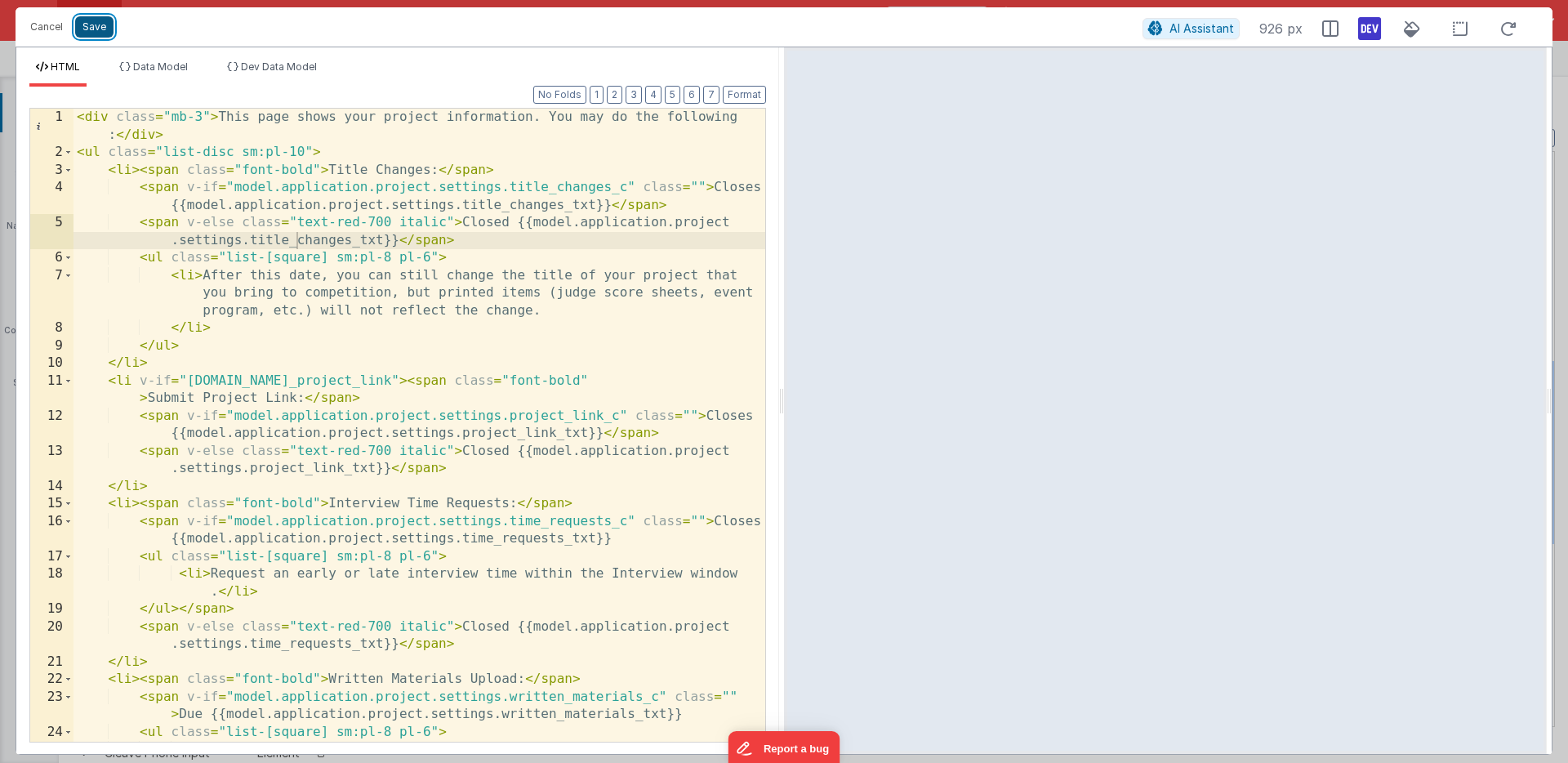
click at [97, 25] on button "Save" at bounding box center [93, 27] width 38 height 21
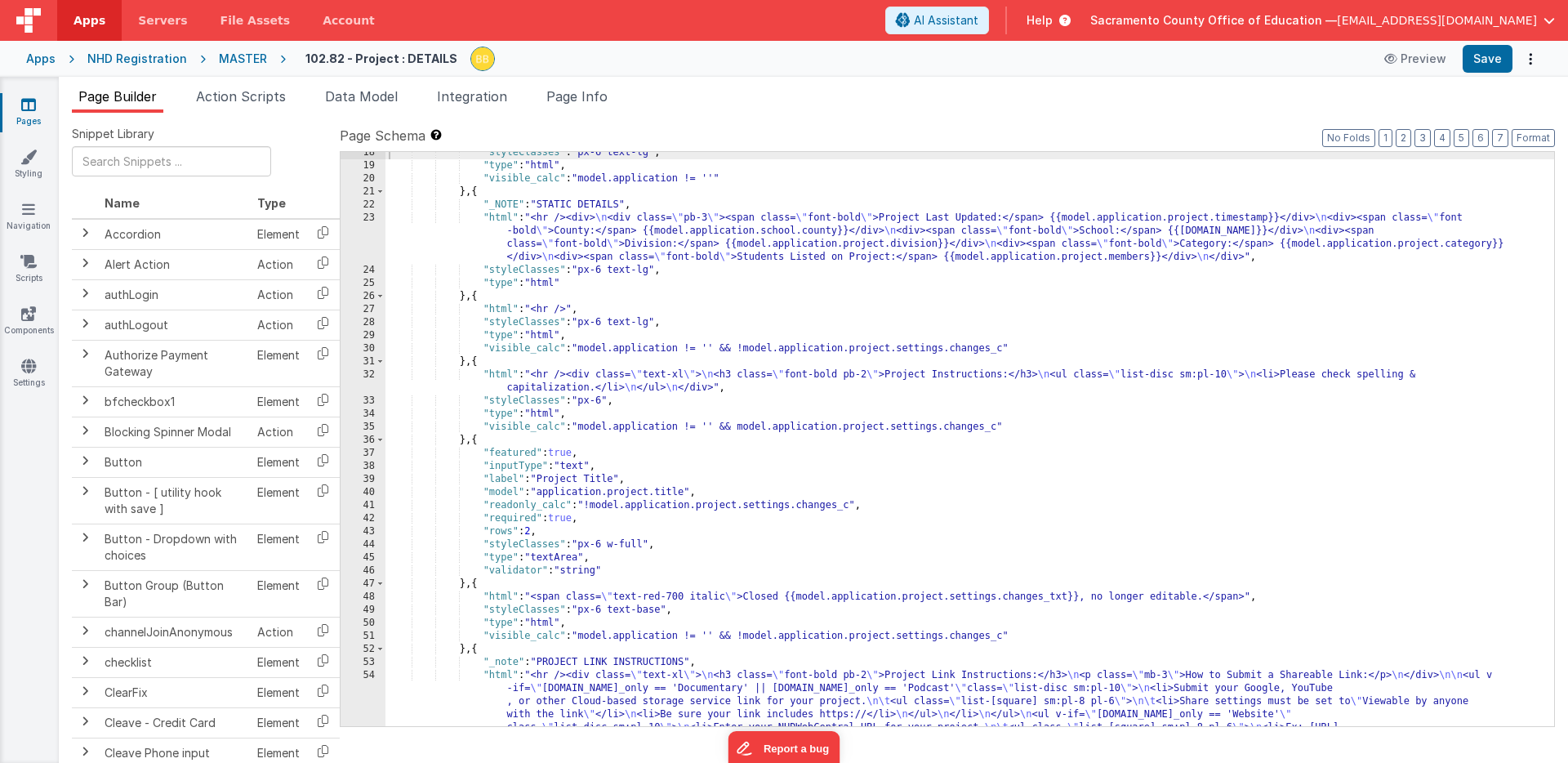
scroll to position [414, 0]
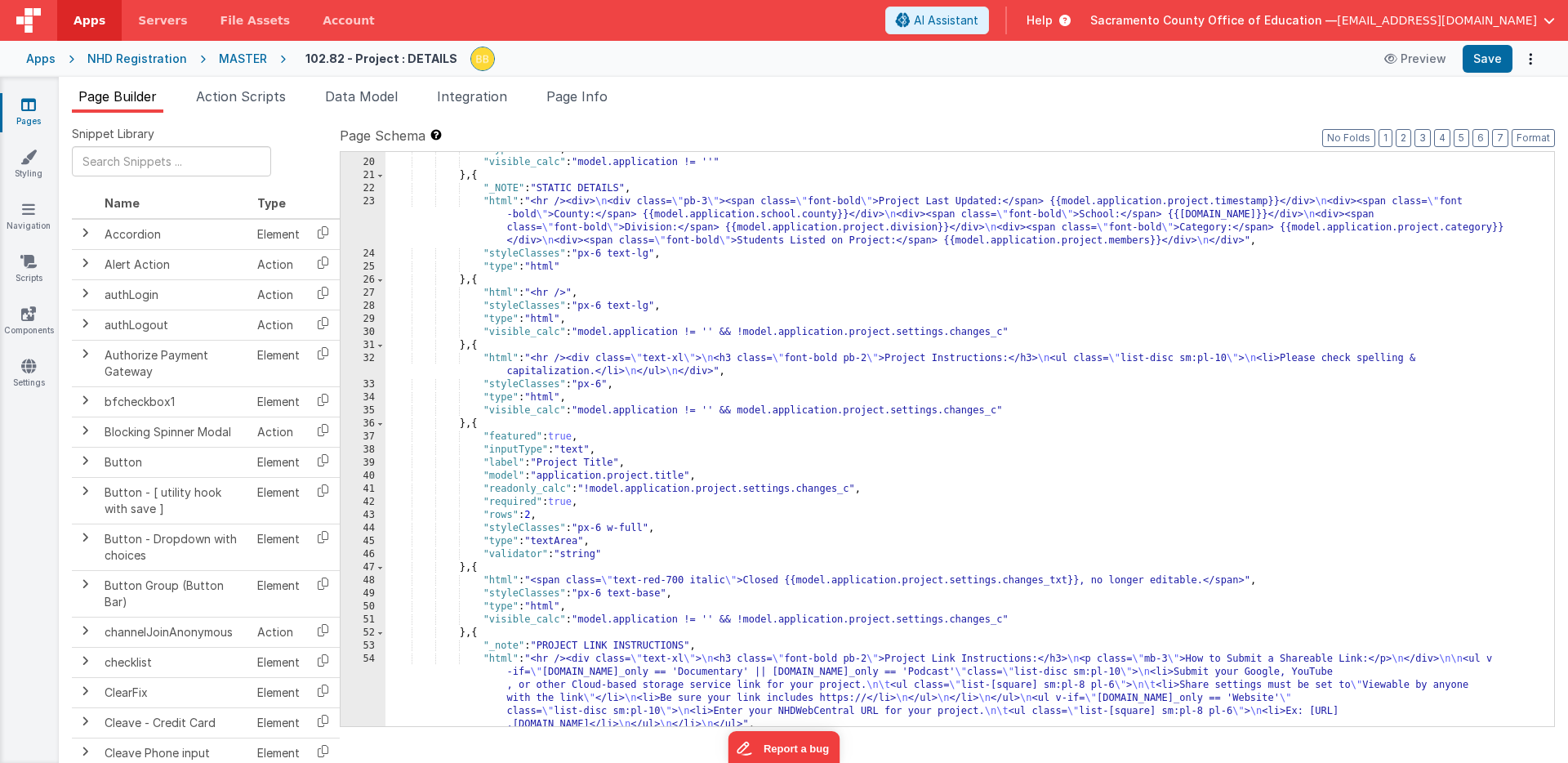
click at [800, 492] on div ""type" : "html" , "visible_calc" : "model.application != ''" } , { "_NOTE" : "S…" at bounding box center [969, 476] width 1169 height 666
click at [1006, 583] on div ""type" : "html" , "visible_calc" : "model.application != ''" } , { "_NOTE" : "S…" at bounding box center [969, 476] width 1169 height 666
click at [954, 621] on div ""type" : "html" , "visible_calc" : "model.application != ''" } , { "_NOTE" : "S…" at bounding box center [969, 476] width 1169 height 666
click at [948, 409] on div ""type" : "html" , "visible_calc" : "model.application != ''" } , { "_NOTE" : "S…" at bounding box center [969, 476] width 1169 height 666
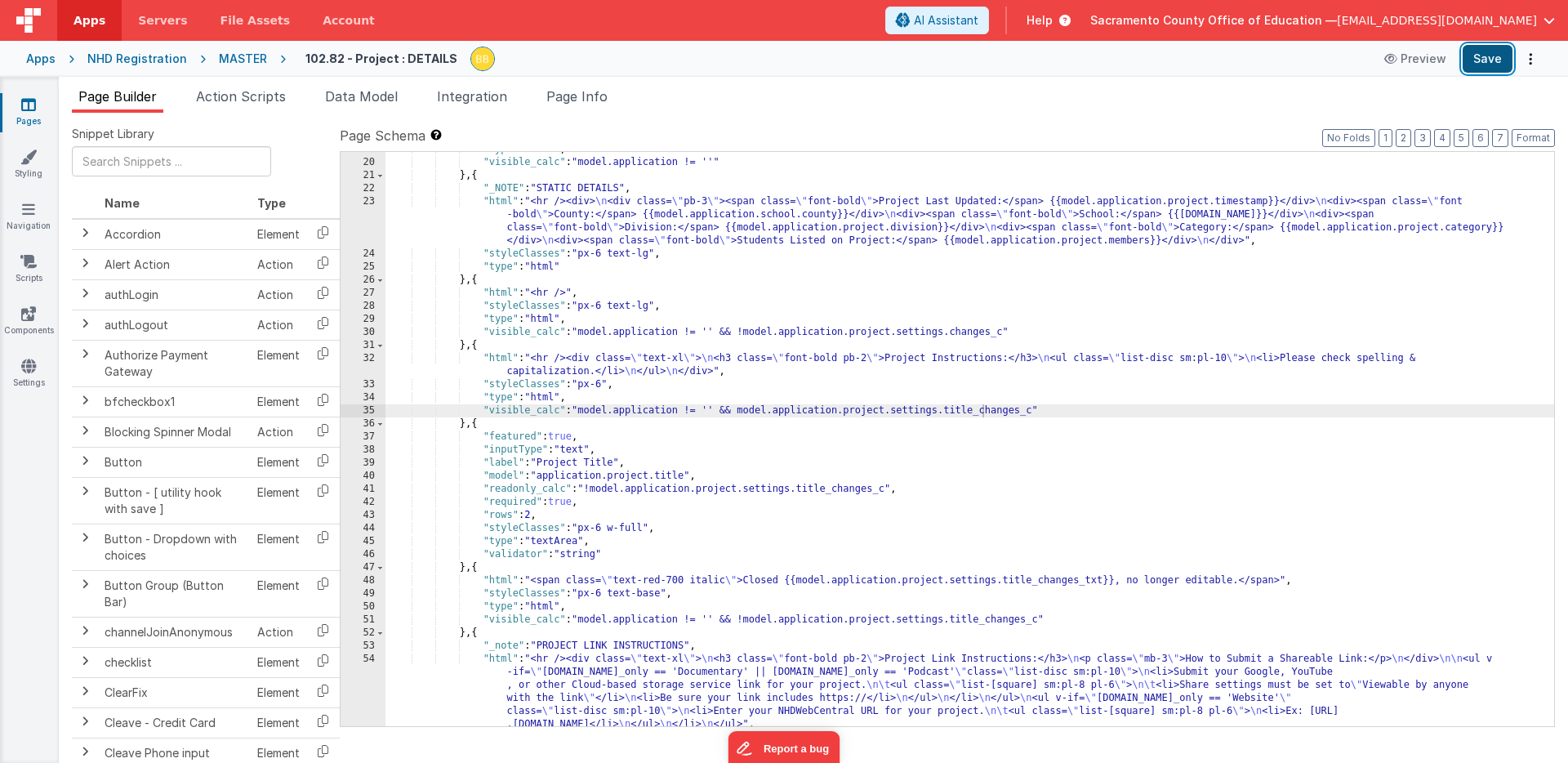
click at [1491, 56] on button "Save" at bounding box center [1487, 58] width 50 height 28
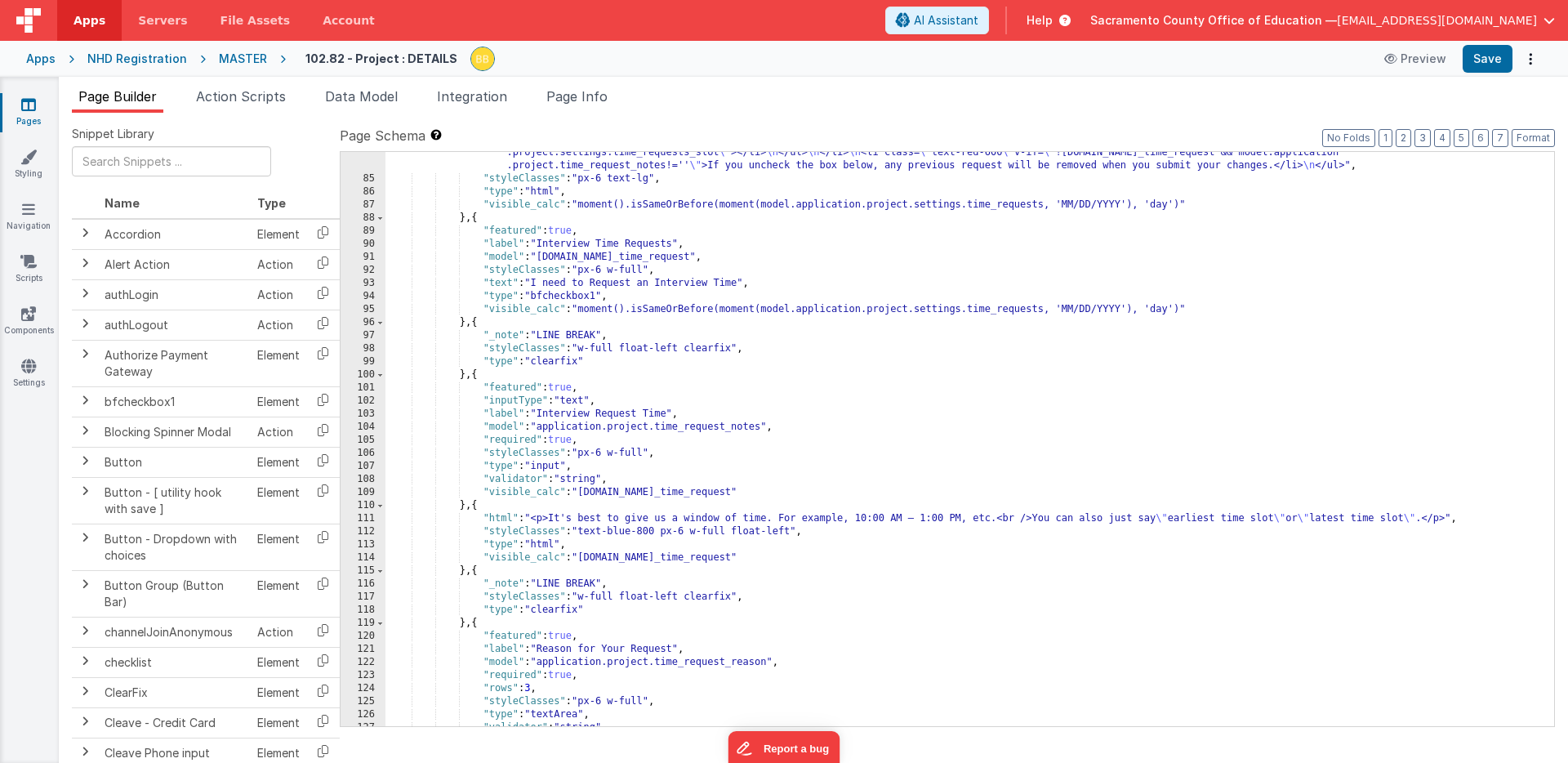
scroll to position [1429, 0]
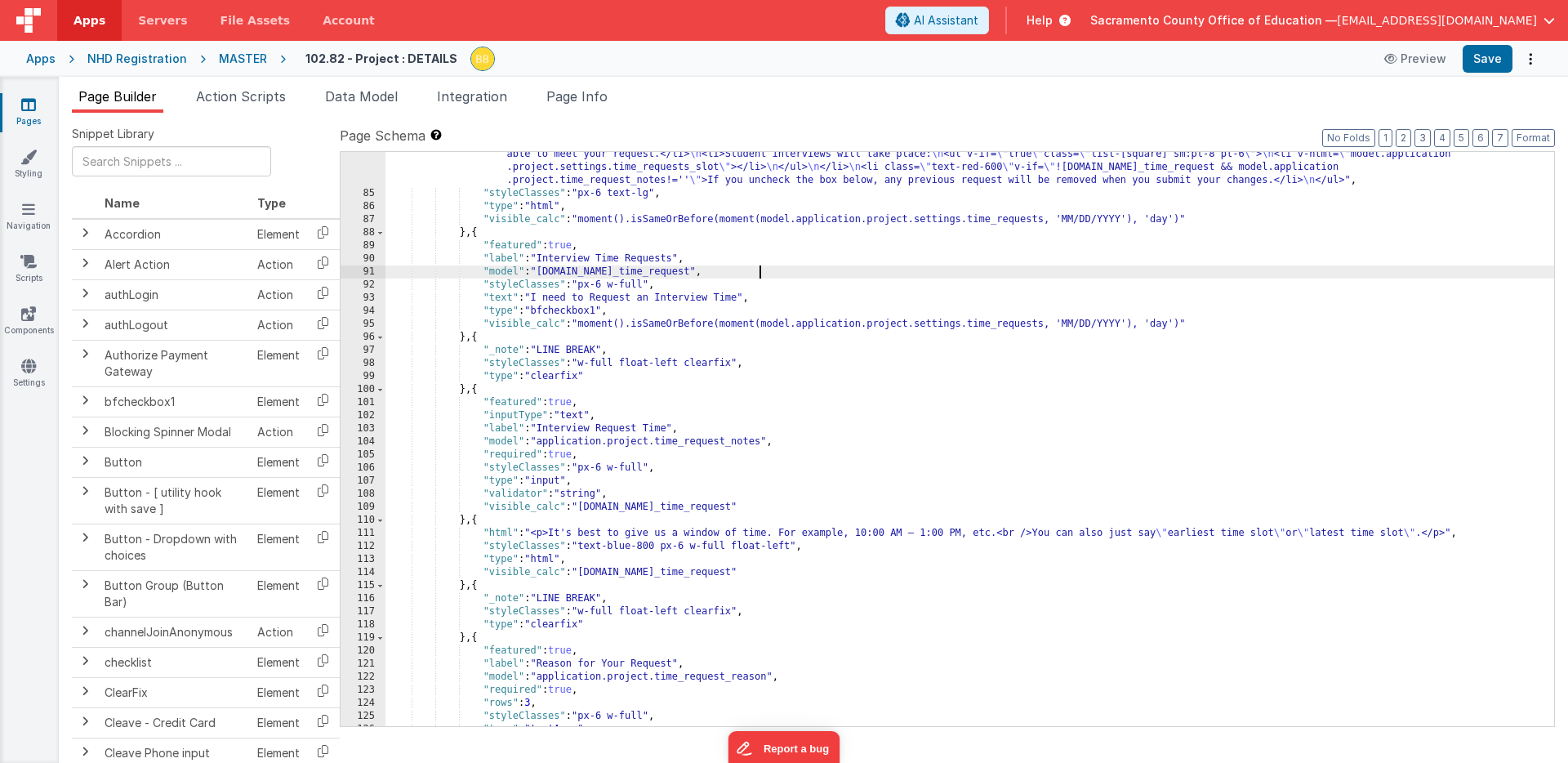
click at [759, 272] on div ""html" : "<hr /><div class= \" text-xl \" > \n <h3 class= \" font-bold pb-2 \" …" at bounding box center [969, 442] width 1169 height 666
click at [1486, 54] on button "Save" at bounding box center [1487, 58] width 50 height 28
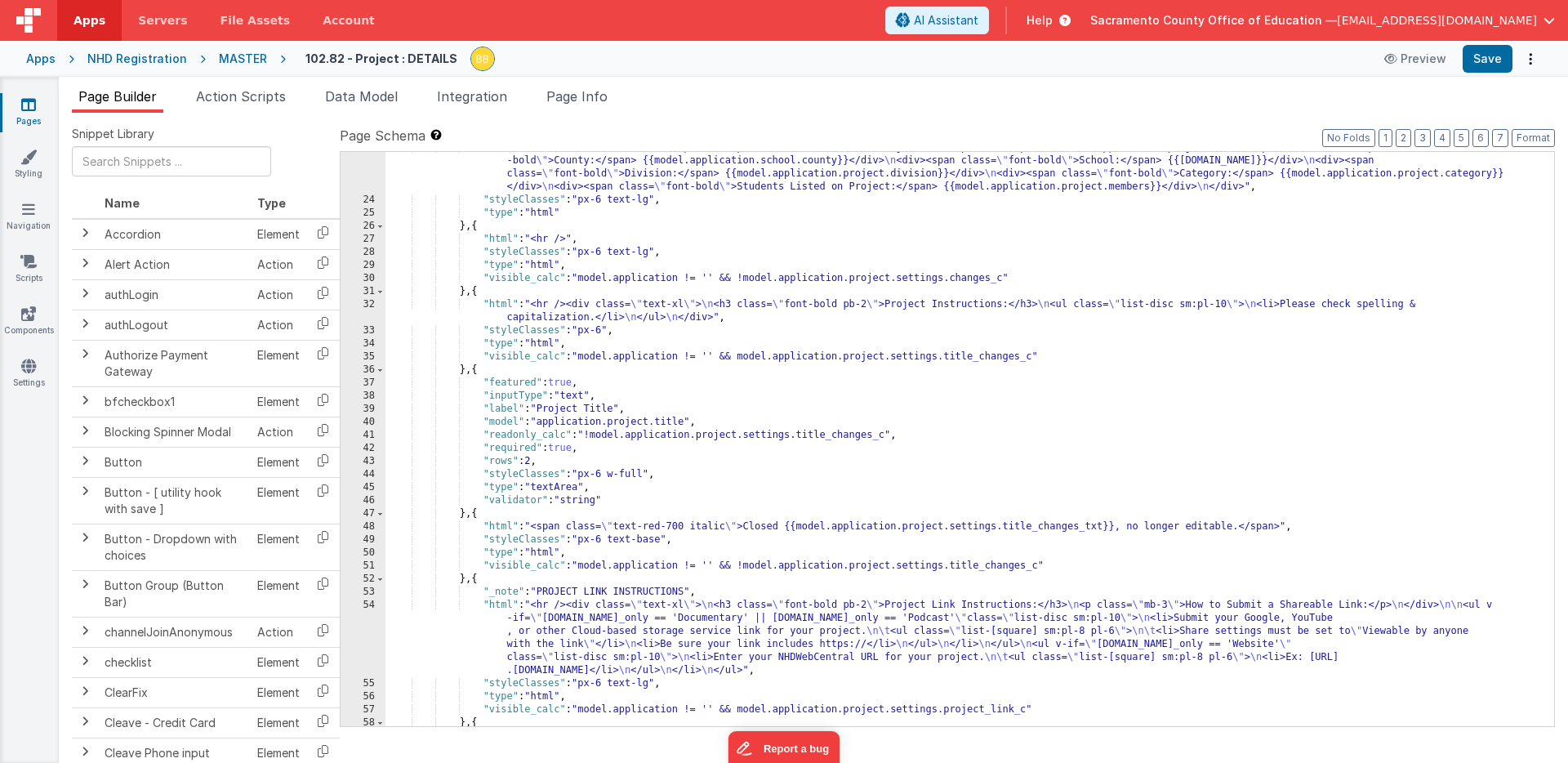
scroll to position [0, 0]
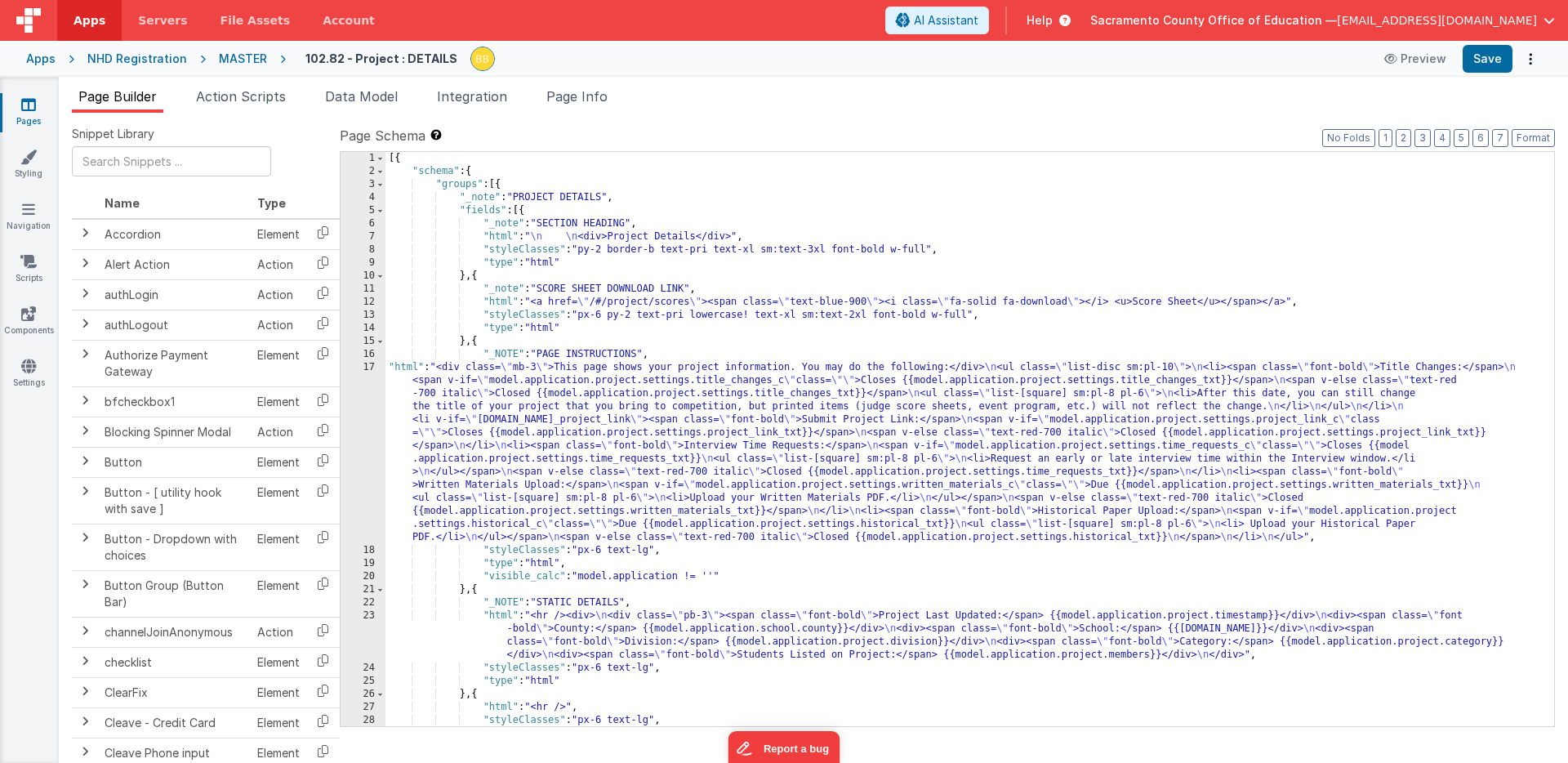
click at [405, 367] on div "[{ "schema" : { "groups" : [{ "_note" : "PROJECT DETAILS" , "fields" : [{ "_not…" at bounding box center [969, 452] width 1169 height 600
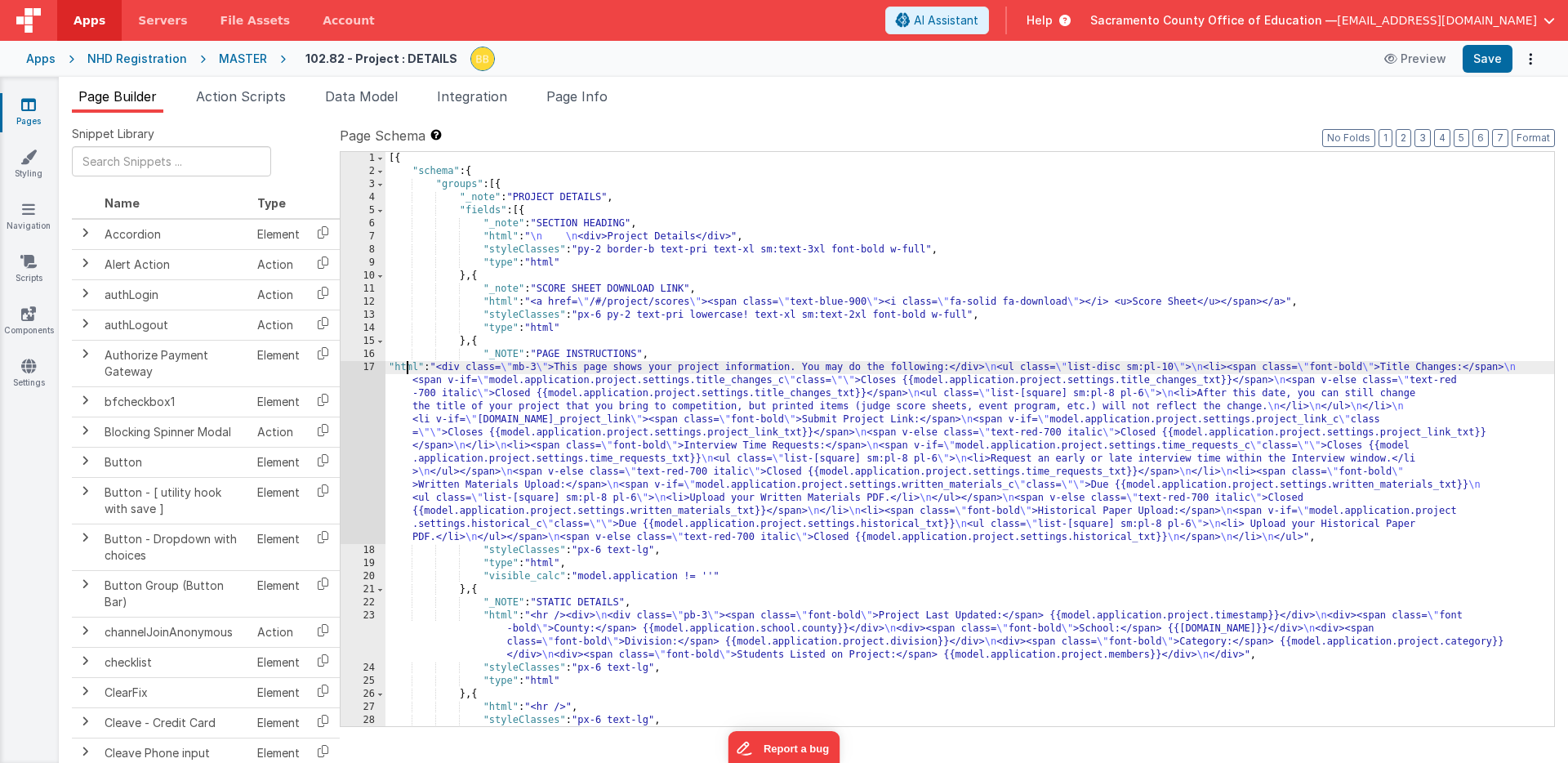
click at [369, 384] on div "17" at bounding box center [363, 453] width 45 height 183
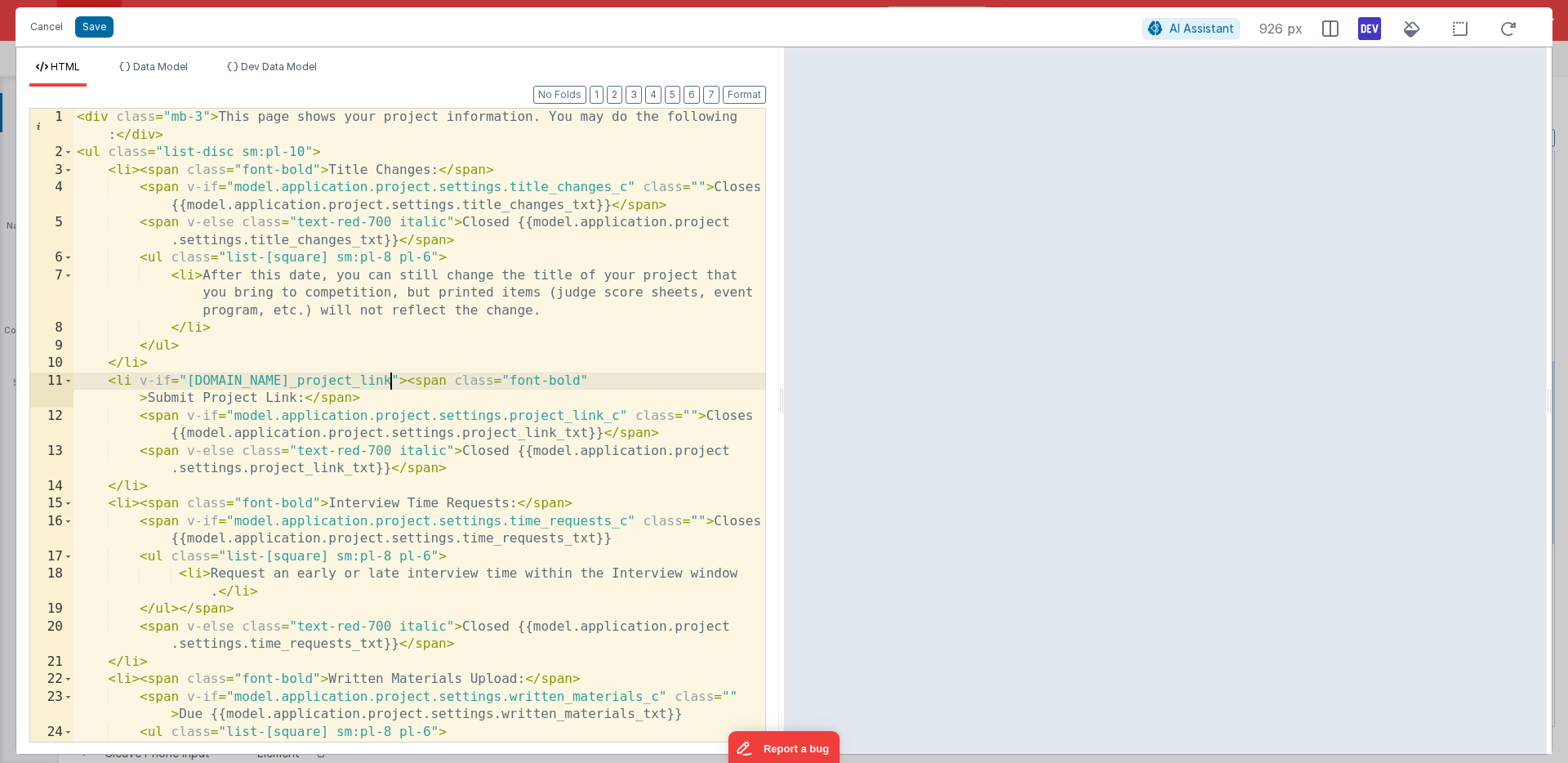
click at [390, 382] on div "< div class = "mb-3" > This page shows your project information. You may do the…" at bounding box center [419, 452] width 692 height 686
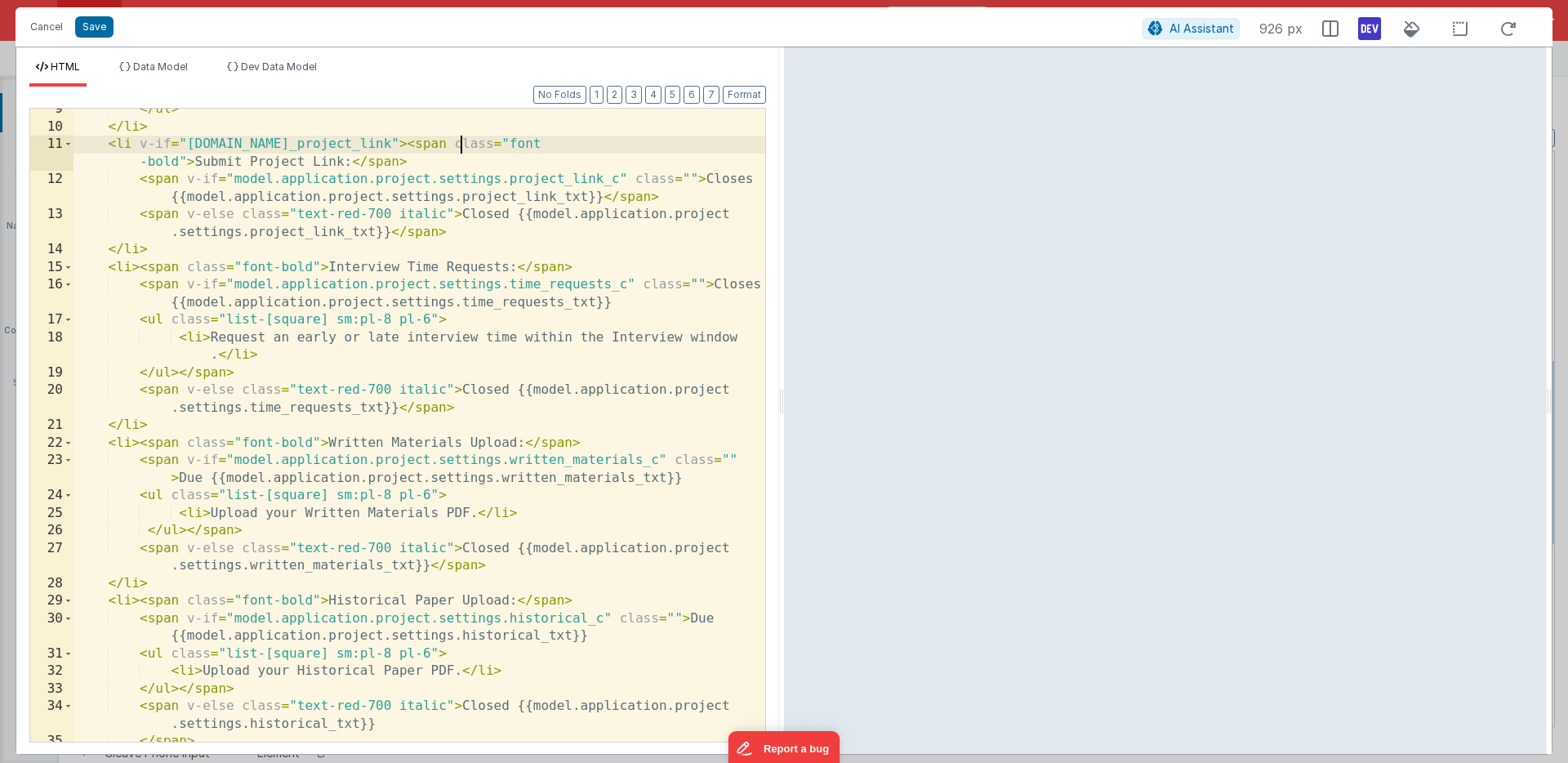
scroll to position [279, 0]
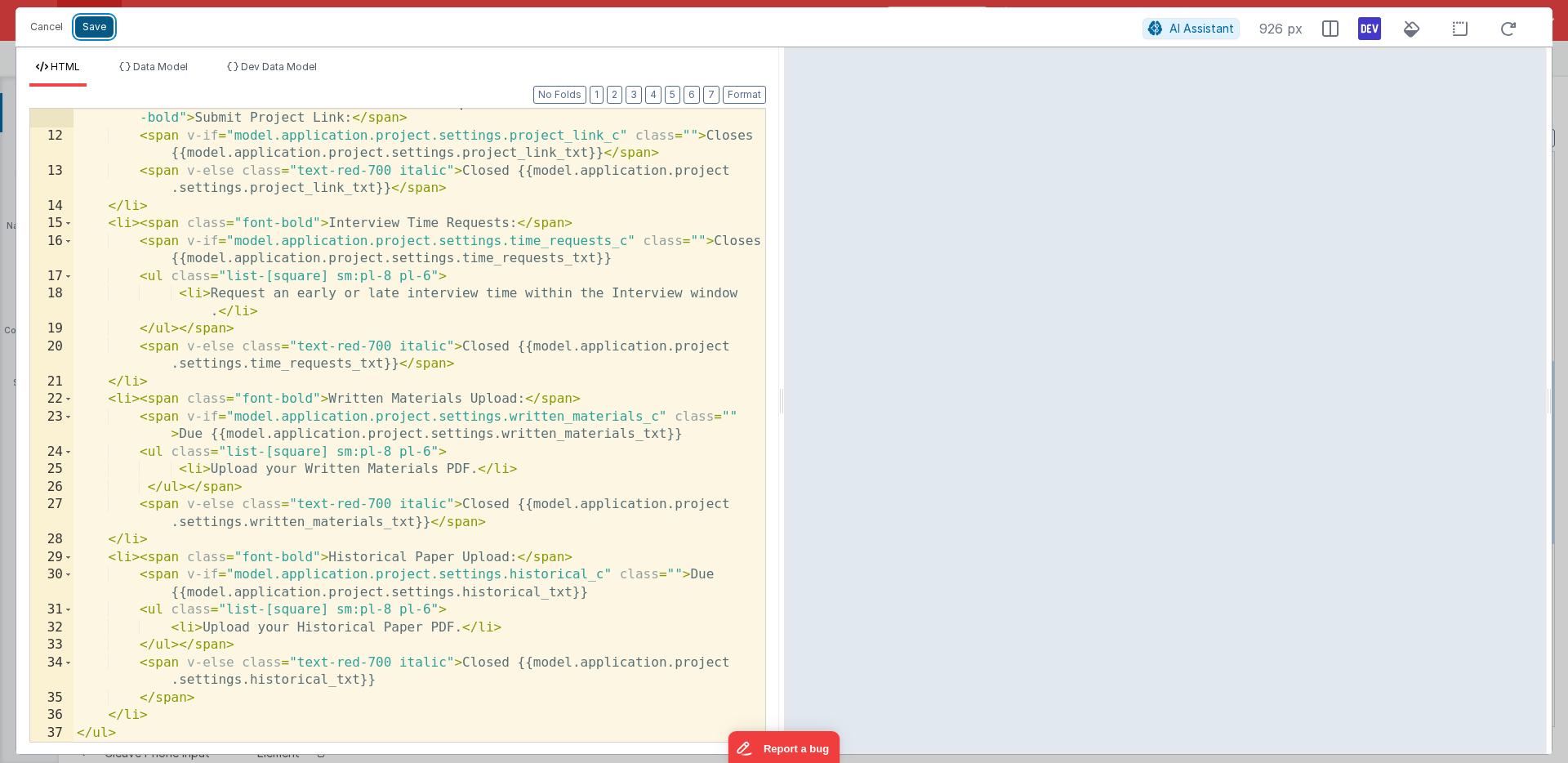
click at [94, 25] on button "Save" at bounding box center [93, 27] width 38 height 21
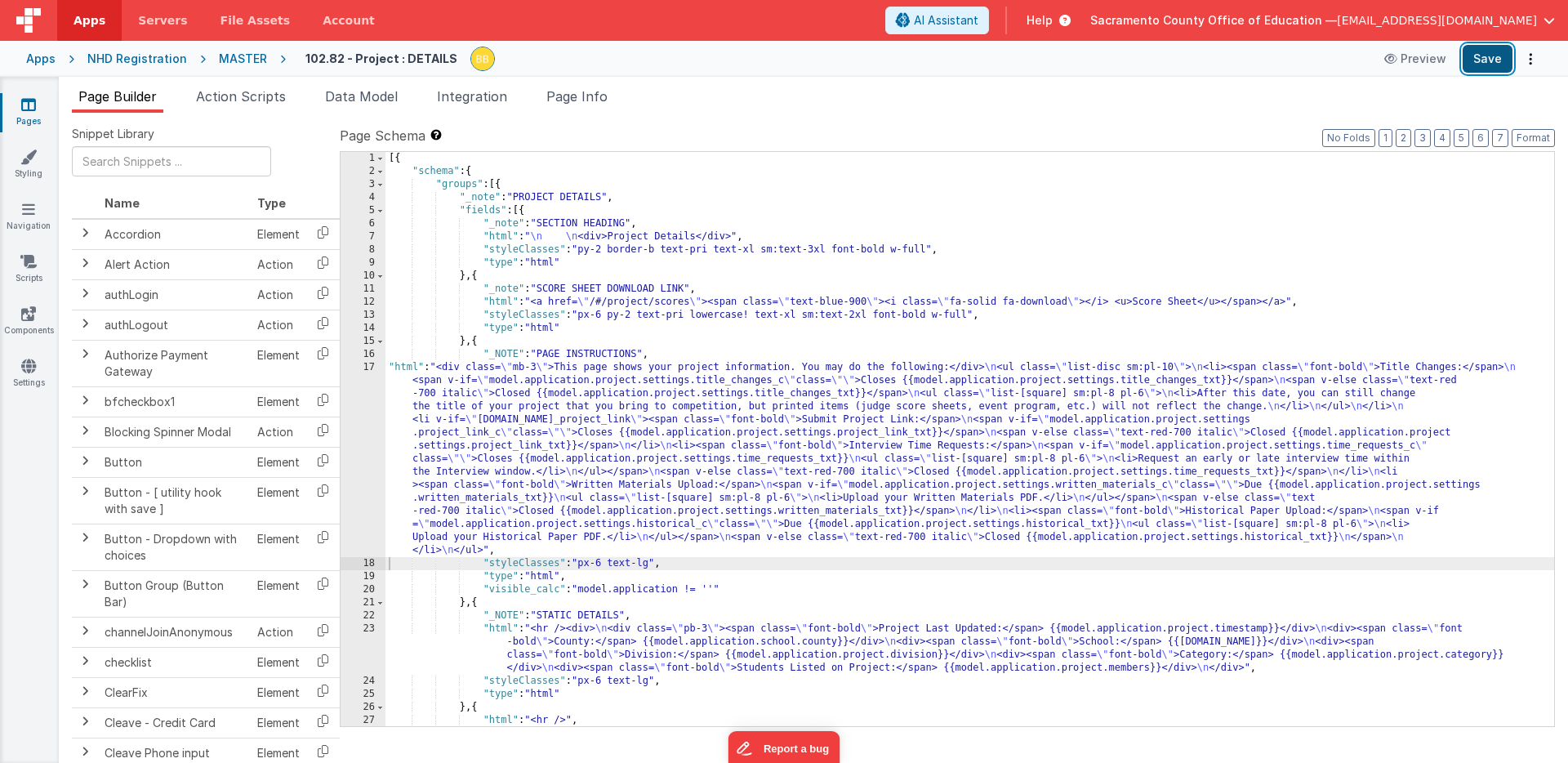
click at [1490, 57] on button "Save" at bounding box center [1487, 58] width 50 height 28
click at [408, 367] on div "[{ "schema" : { "groups" : [{ "_note" : "PROJECT DETAILS" , "fields" : [{ "_not…" at bounding box center [969, 452] width 1169 height 600
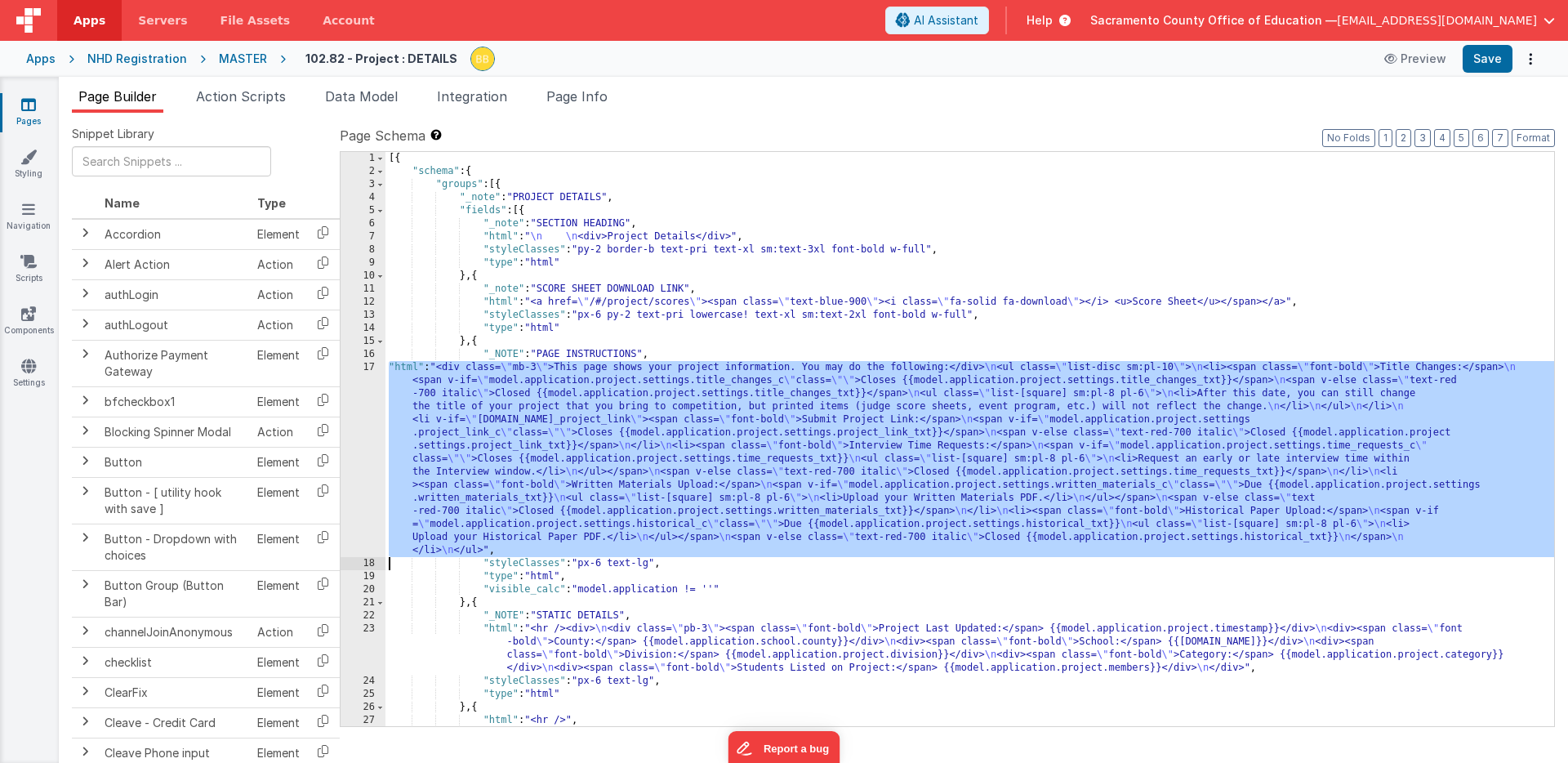
click at [363, 400] on div "17" at bounding box center [363, 458] width 45 height 196
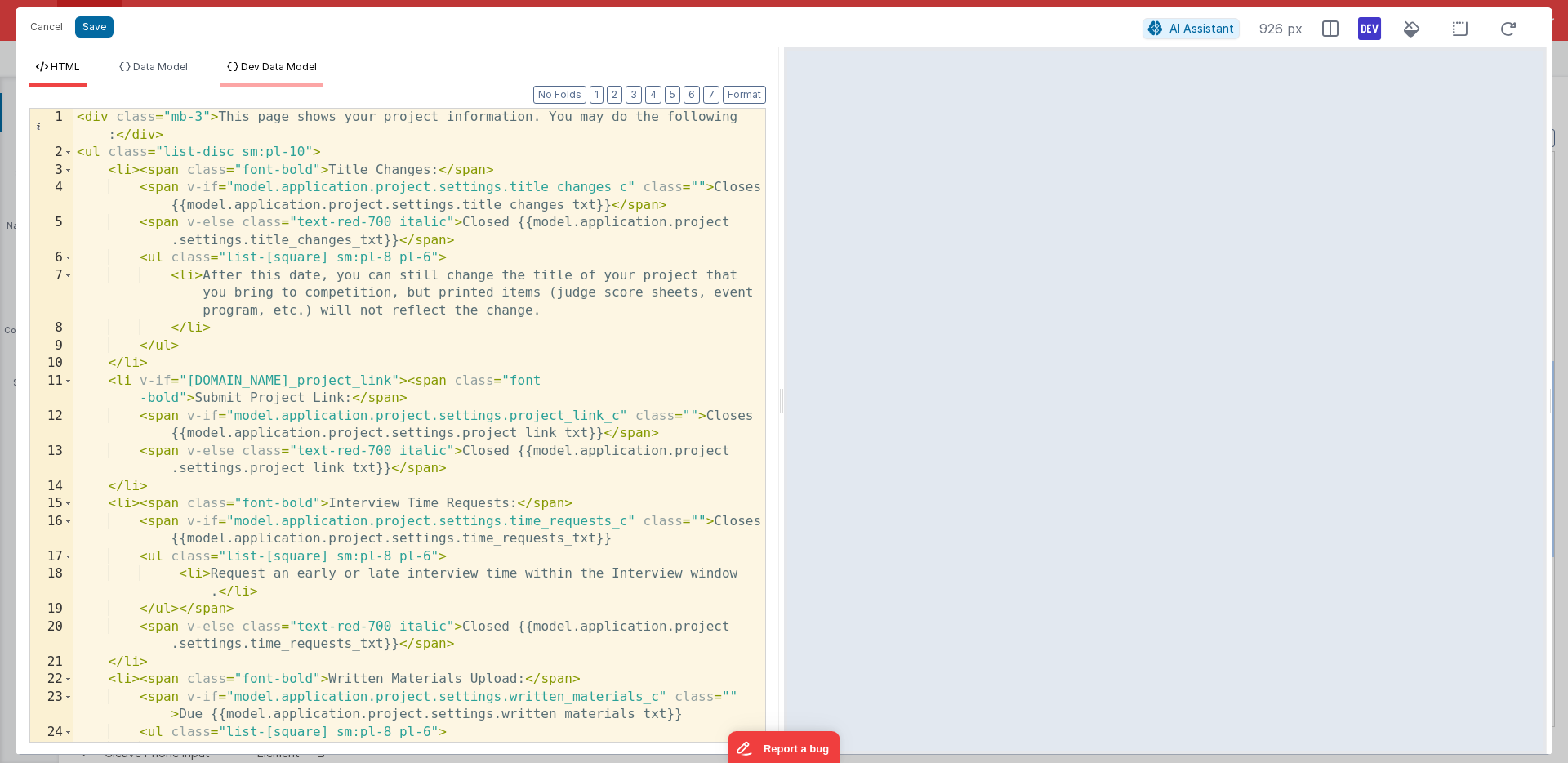
click at [286, 68] on span "Dev Data Model" at bounding box center [279, 66] width 76 height 13
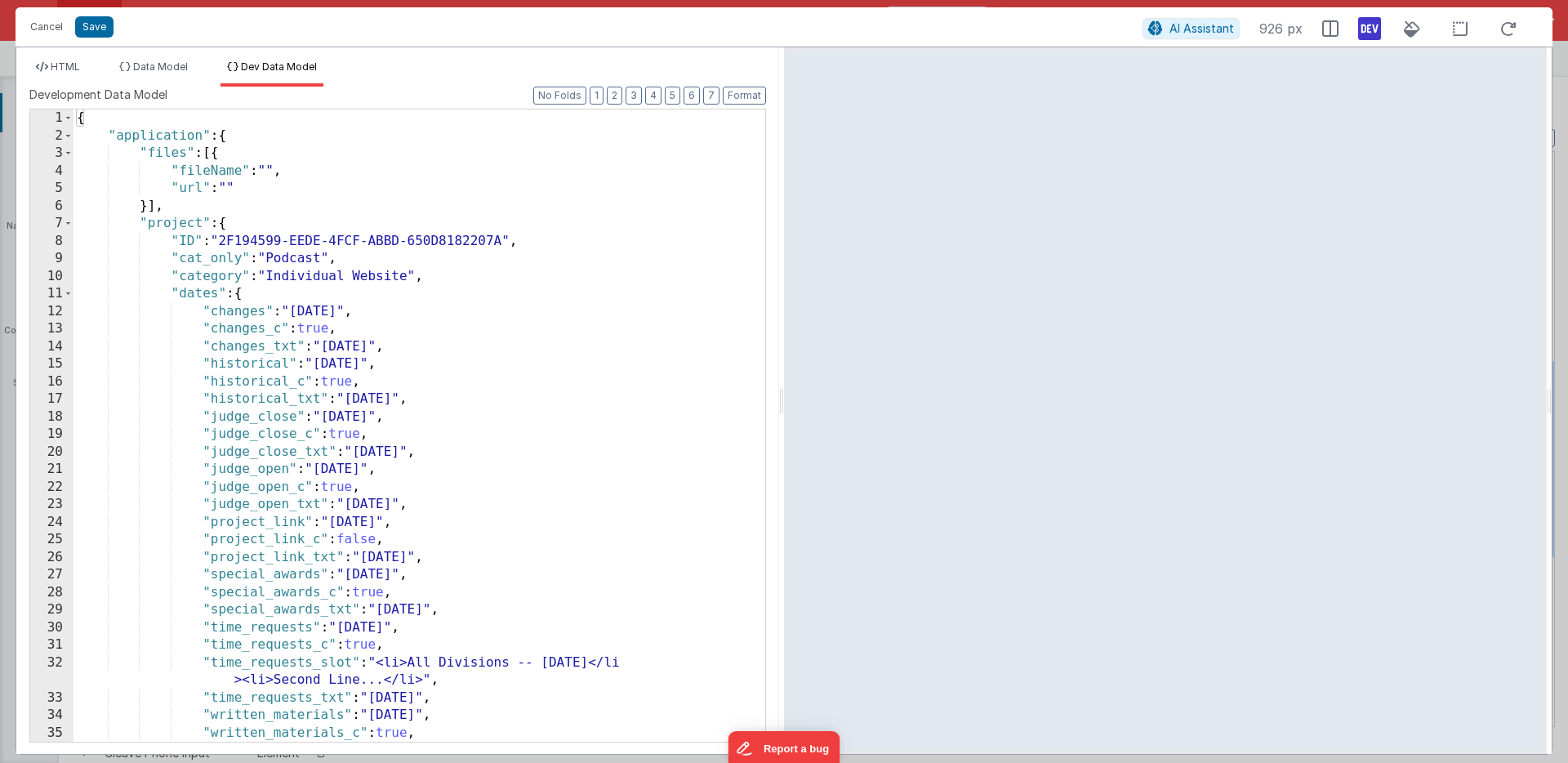
click at [297, 182] on div "{ "application" : { "files" : [{ "fileName" : "" , "url" : "" }] , "project" : …" at bounding box center [419, 443] width 692 height 668
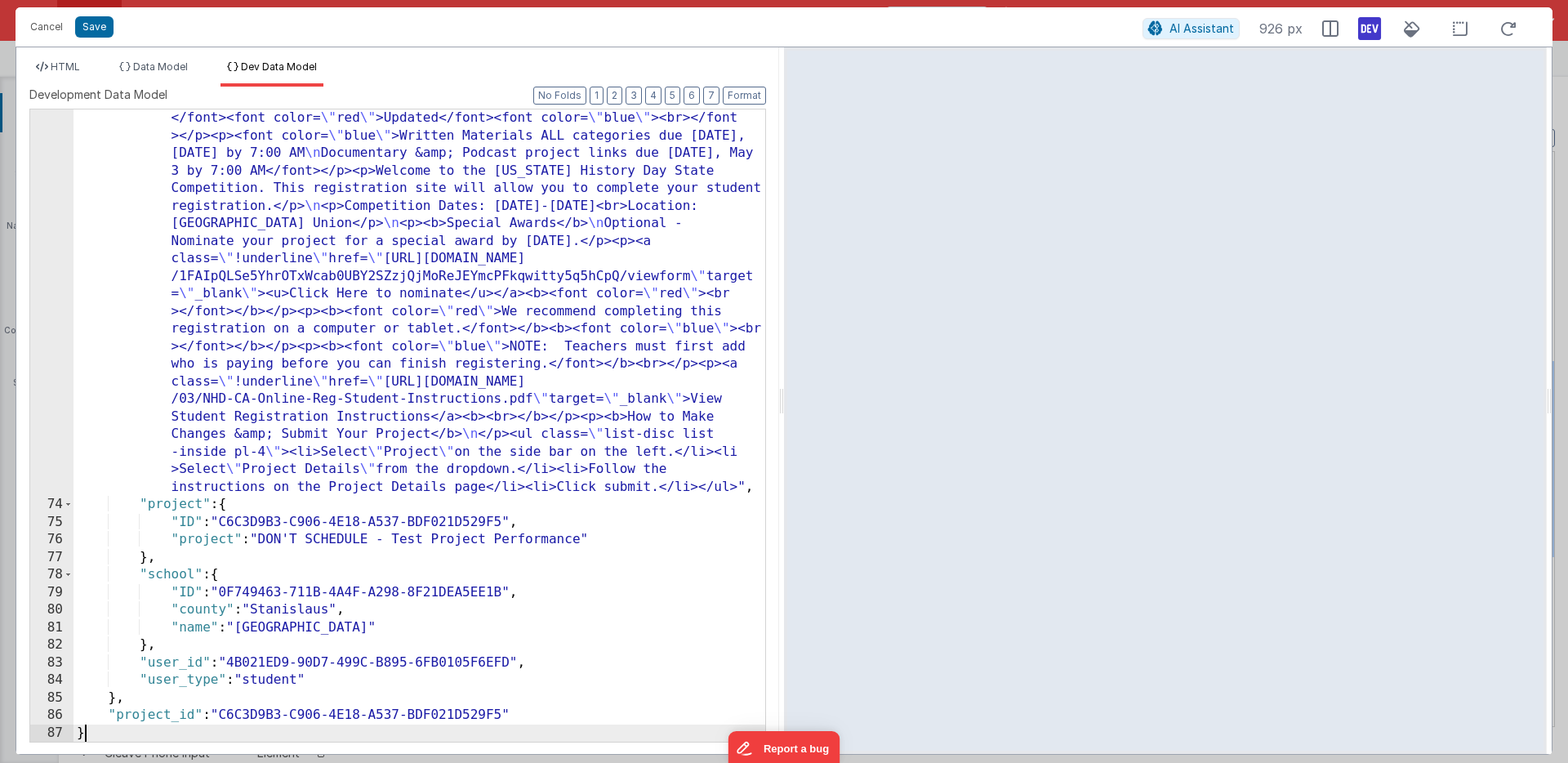
scroll to position [1369, 0]
click at [67, 65] on span "HTML" at bounding box center [65, 66] width 29 height 13
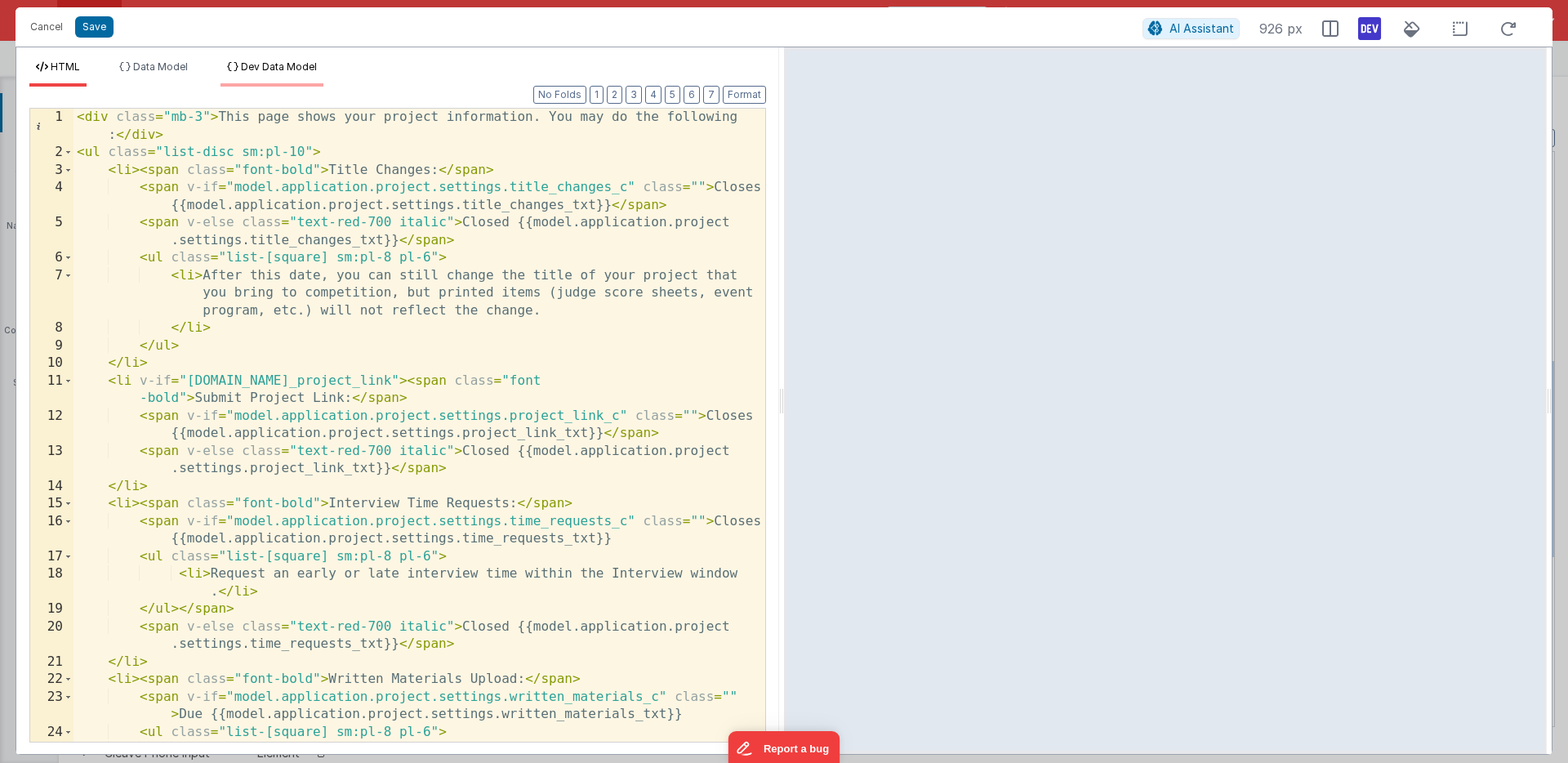
click at [282, 65] on span "Dev Data Model" at bounding box center [279, 66] width 76 height 13
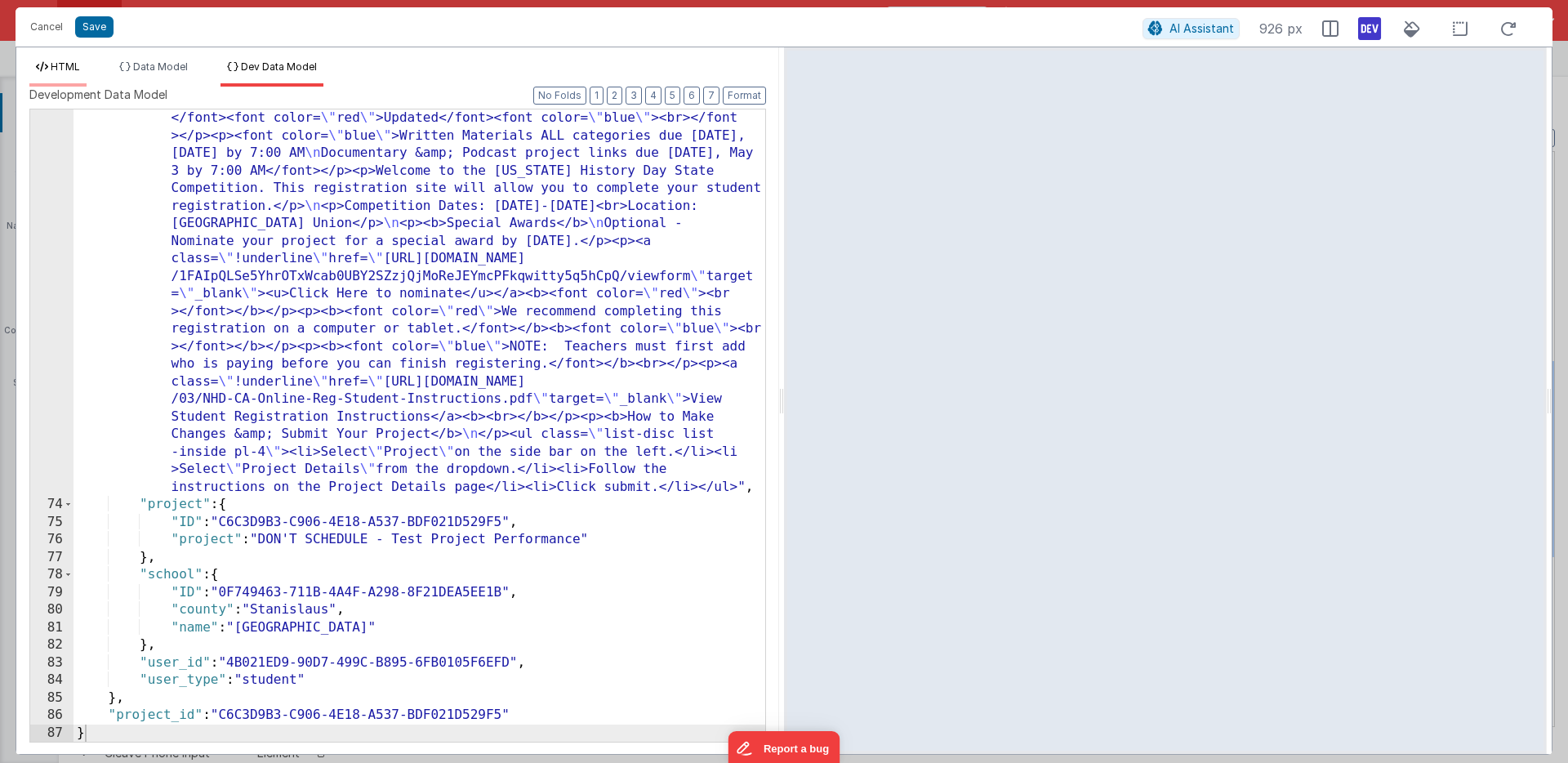
click at [73, 65] on span "HTML" at bounding box center [65, 66] width 29 height 13
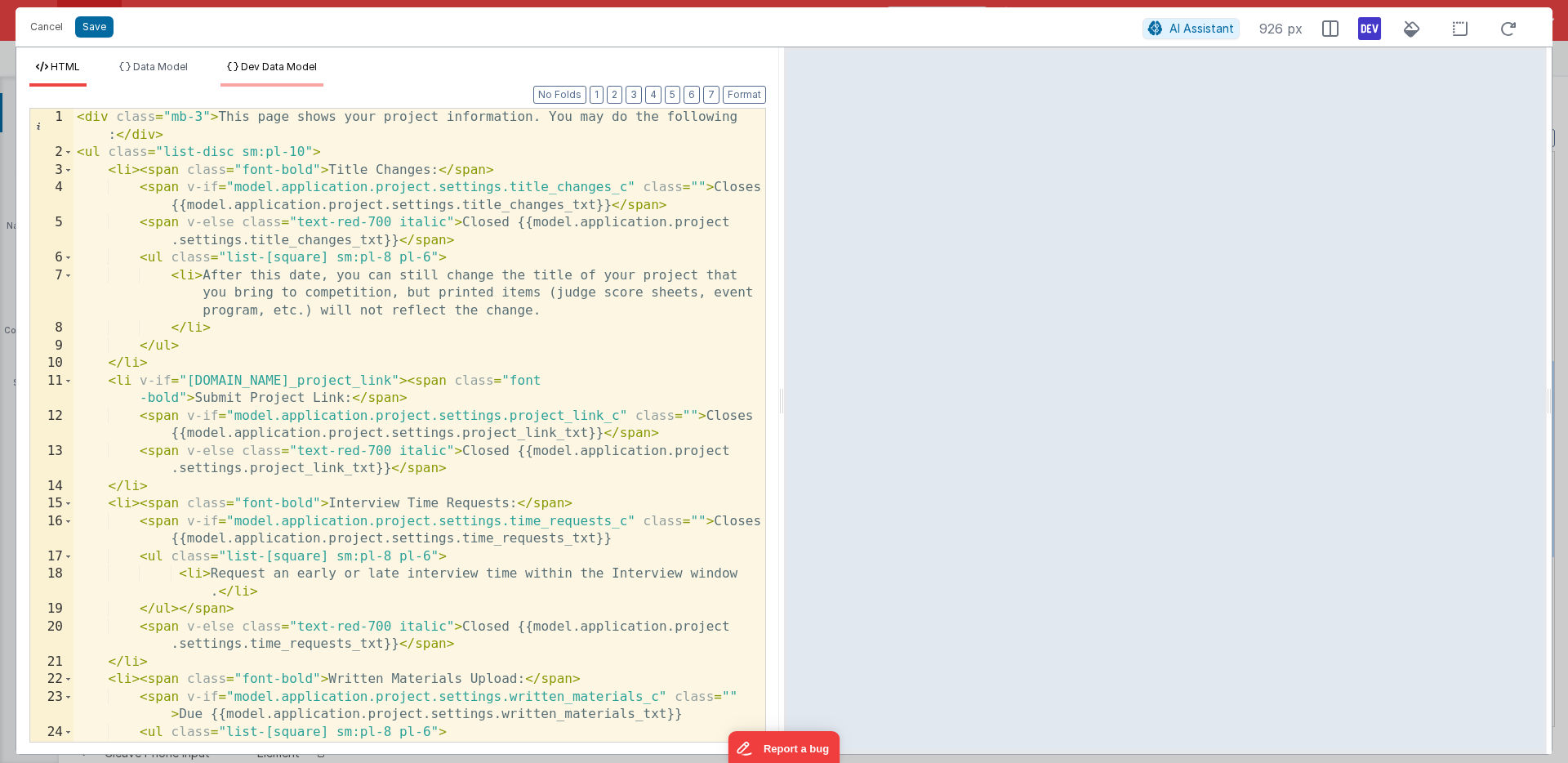
click at [303, 64] on span "Dev Data Model" at bounding box center [279, 66] width 76 height 13
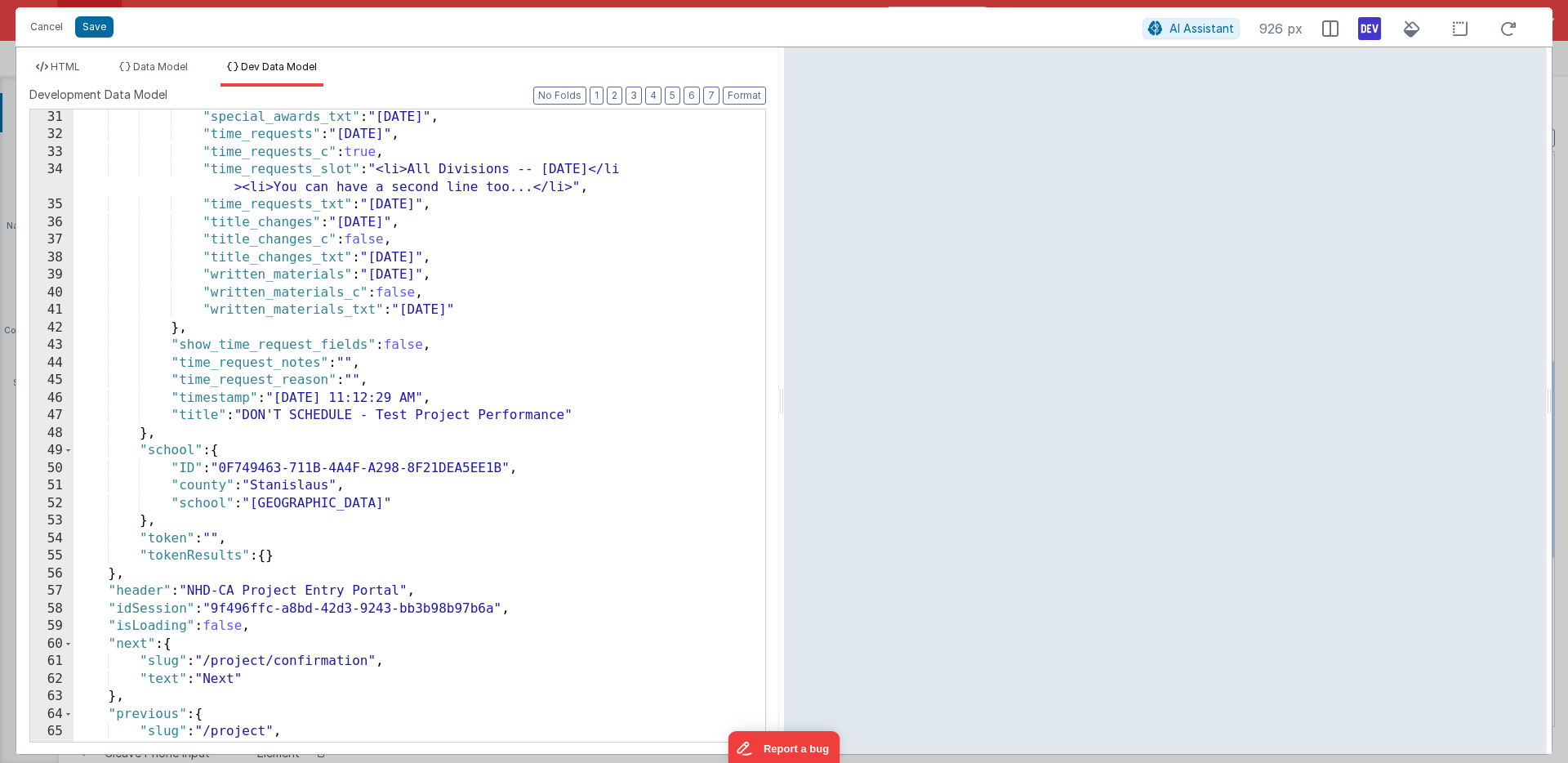
scroll to position [260, 0]
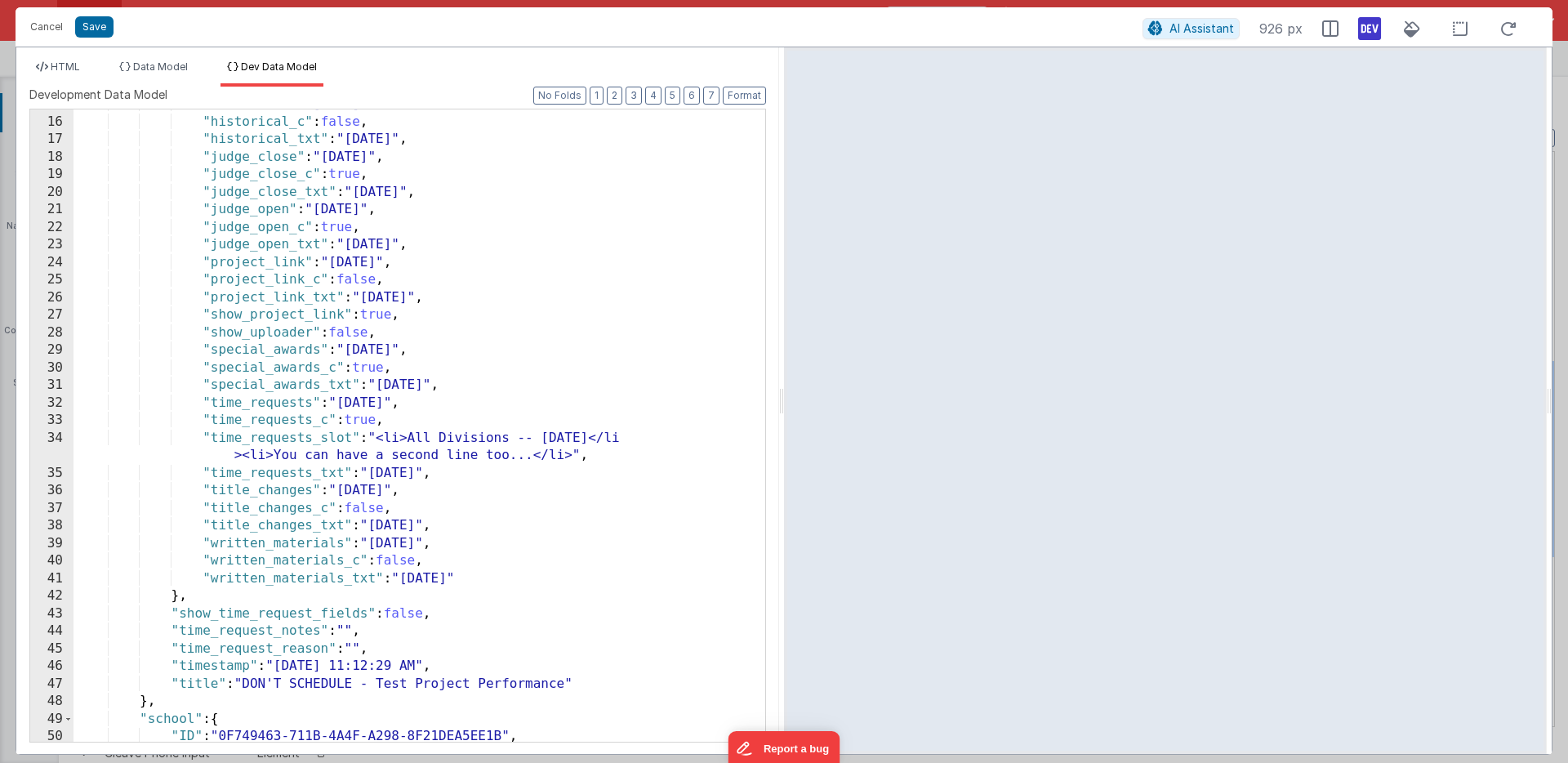
click at [385, 314] on div ""historical" : "4/9/2025" , "historical_c" : false , "historical_txt" : "April …" at bounding box center [419, 429] width 692 height 668
click at [386, 314] on div ""historical" : "4/9/2025" , "historical_c" : false , "historical_txt" : "April …" at bounding box center [419, 429] width 692 height 668
click at [353, 332] on div ""historical" : "4/9/2025" , "historical_c" : false , "historical_txt" : "April …" at bounding box center [419, 429] width 692 height 668
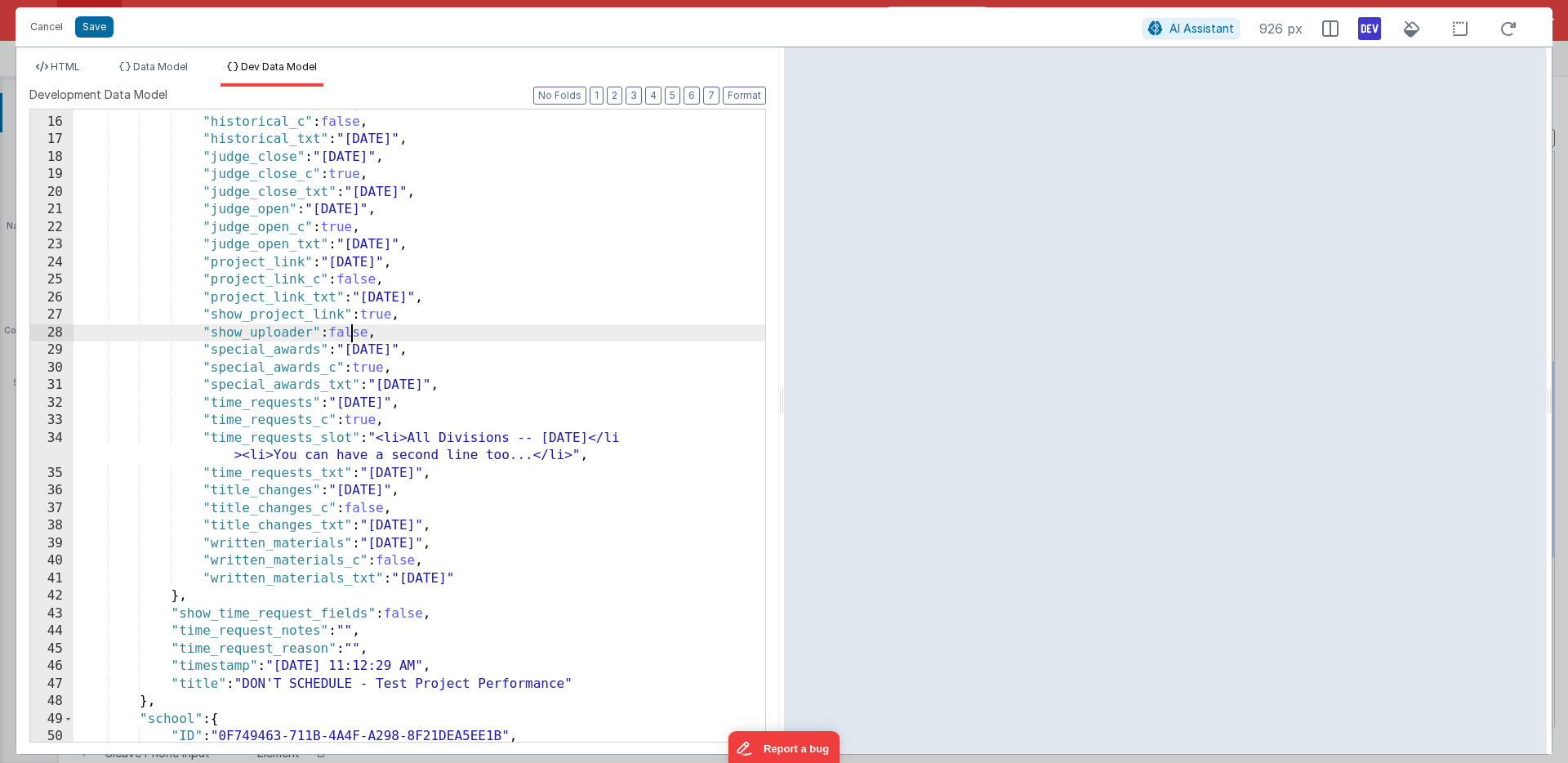
click at [353, 332] on div ""historical" : "4/9/2025" , "historical_c" : false , "historical_txt" : "April …" at bounding box center [419, 429] width 692 height 668
click at [350, 335] on div ""historical" : "4/9/2025" , "historical_c" : false , "historical_txt" : "April …" at bounding box center [419, 429] width 692 height 668
click at [67, 65] on span "HTML" at bounding box center [65, 66] width 29 height 13
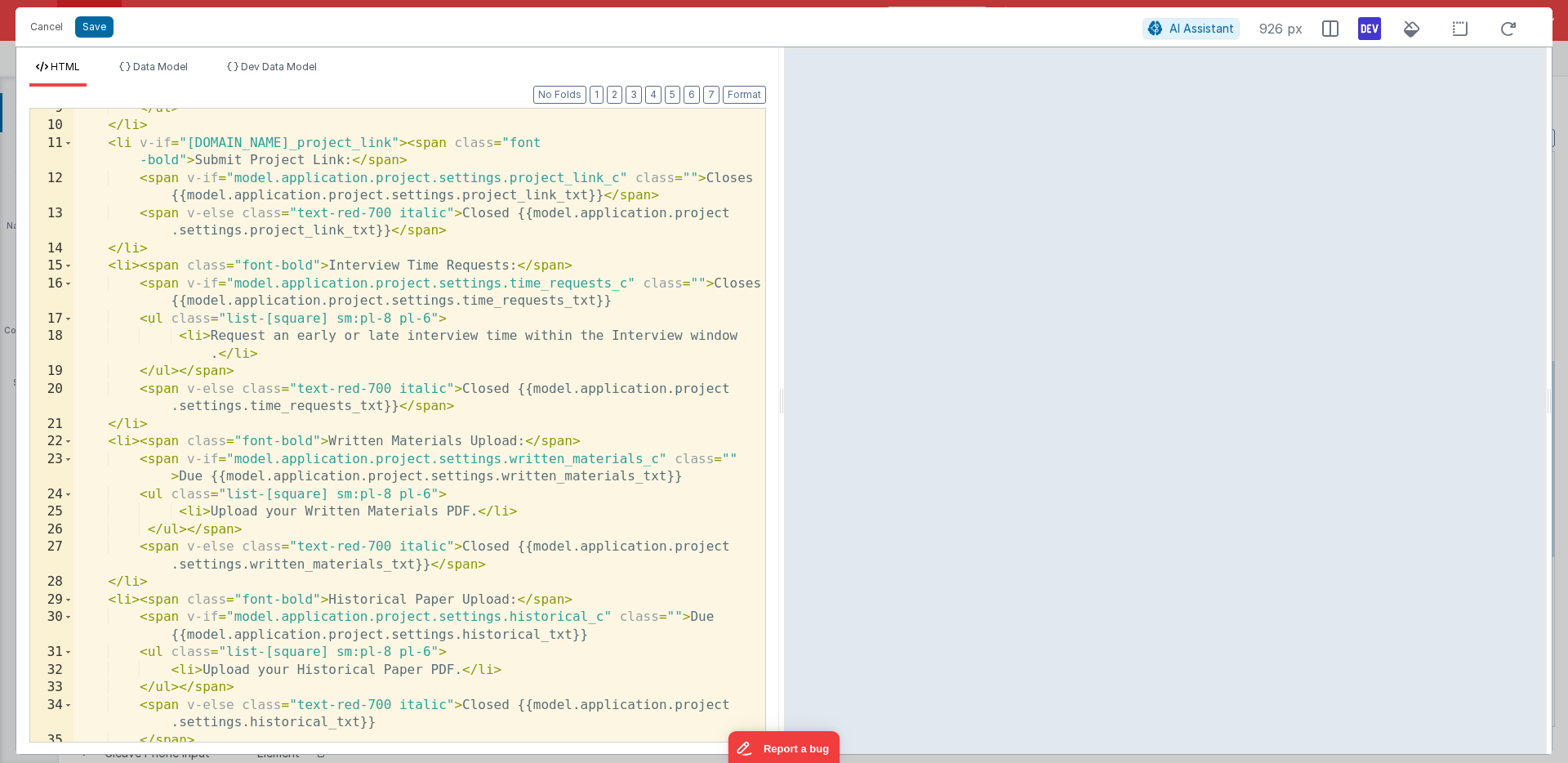
scroll to position [0, 0]
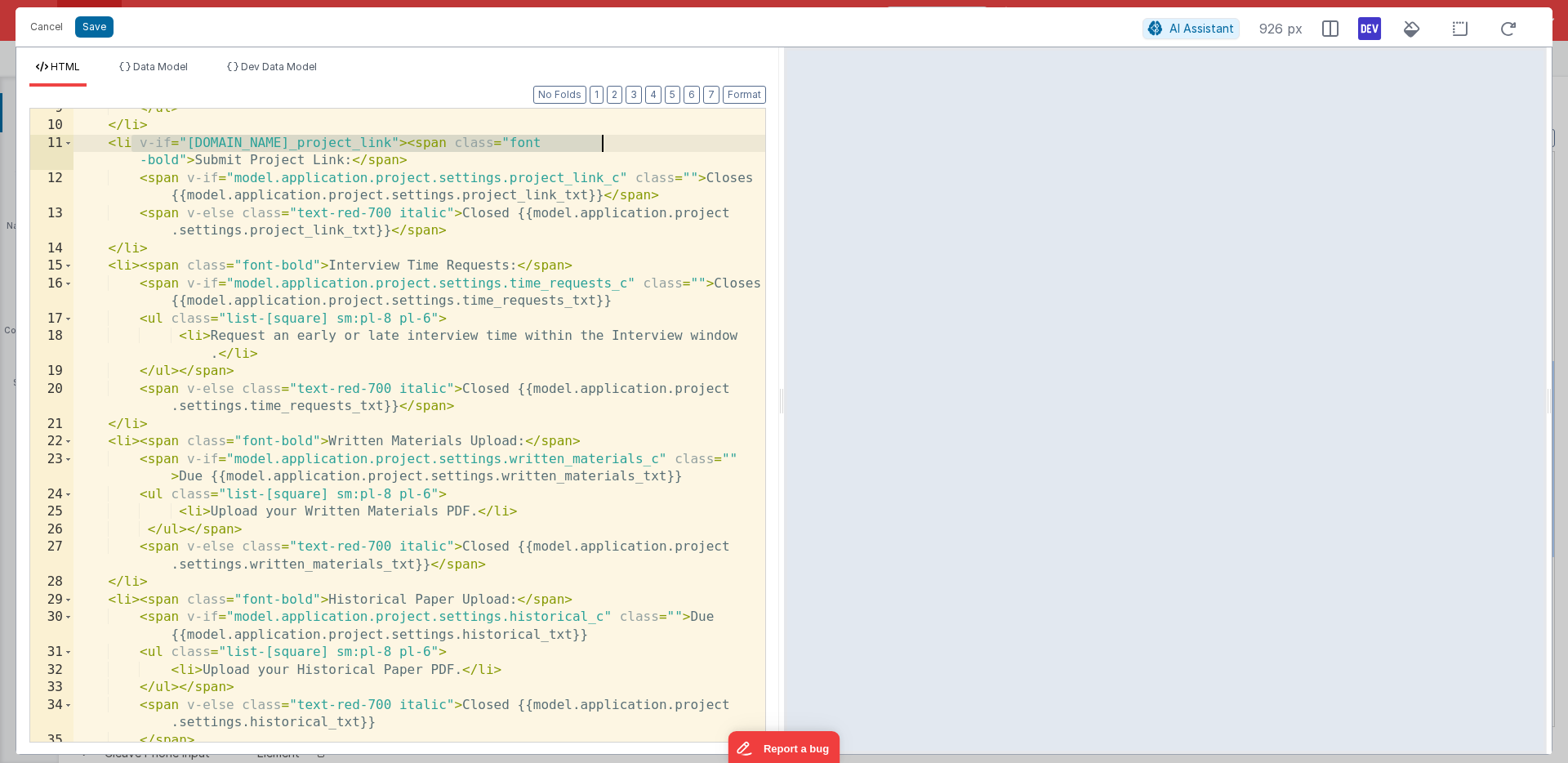
drag, startPoint x: 131, startPoint y: 145, endPoint x: 600, endPoint y: 150, distance: 469.0
click at [600, 150] on div "</ ul > </ li > < li v-if = "model.application.project.settings.show_project_li…" at bounding box center [419, 433] width 692 height 668
click at [131, 445] on div "</ ul > </ li > < li v-if = "model.application.project.settings.show_project_li…" at bounding box center [419, 433] width 692 height 668
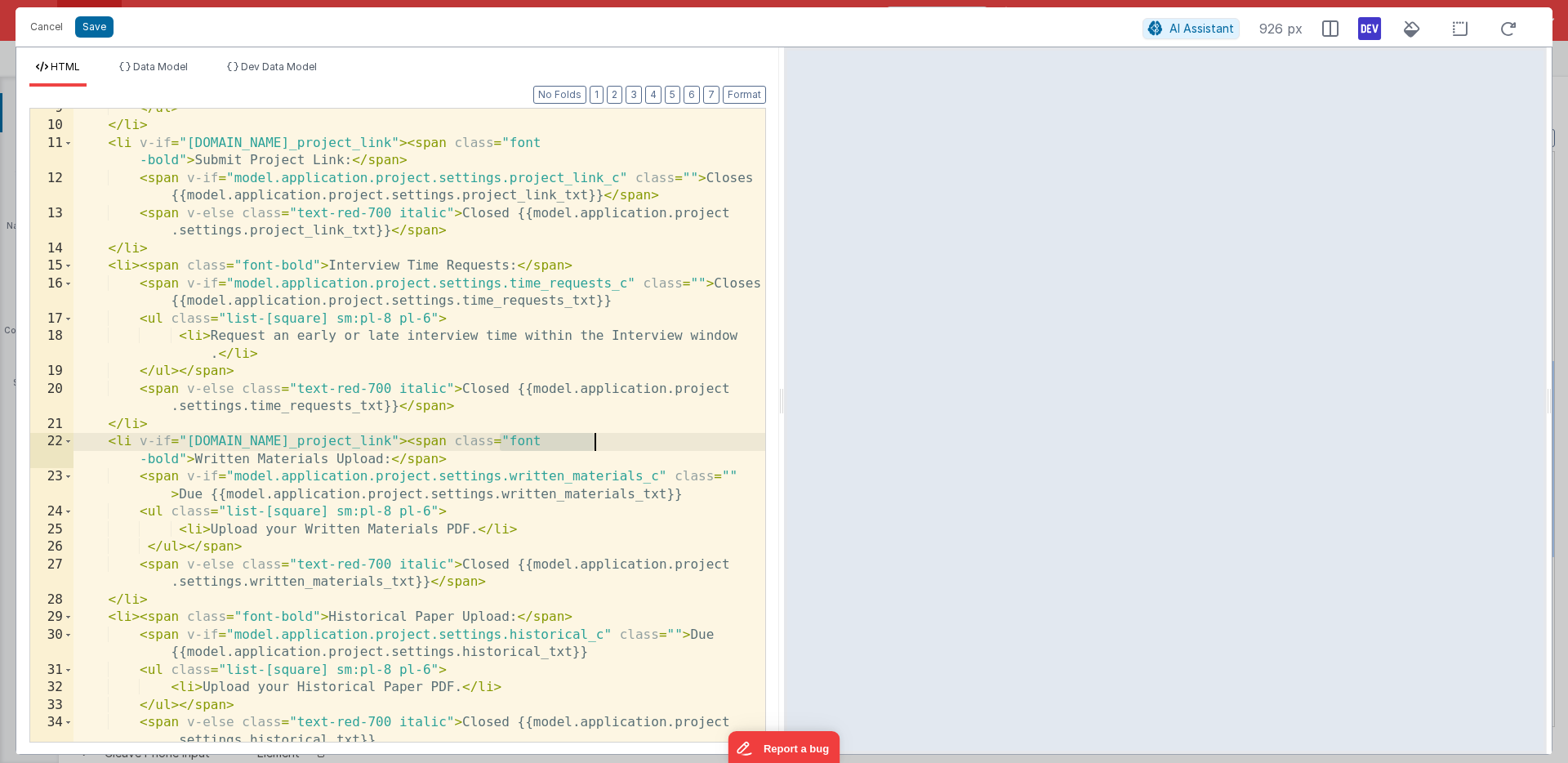
drag, startPoint x: 501, startPoint y: 443, endPoint x: 592, endPoint y: 442, distance: 91.0
click at [592, 442] on div "</ ul > </ li > < li v-if = "model.application.project.settings.show_project_li…" at bounding box center [419, 433] width 692 height 668
drag, startPoint x: 129, startPoint y: 444, endPoint x: 568, endPoint y: 444, distance: 439.0
click at [568, 444] on div "</ ul > </ li > < li v-if = "model.application.project.settings.show_project_li…" at bounding box center [419, 433] width 692 height 668
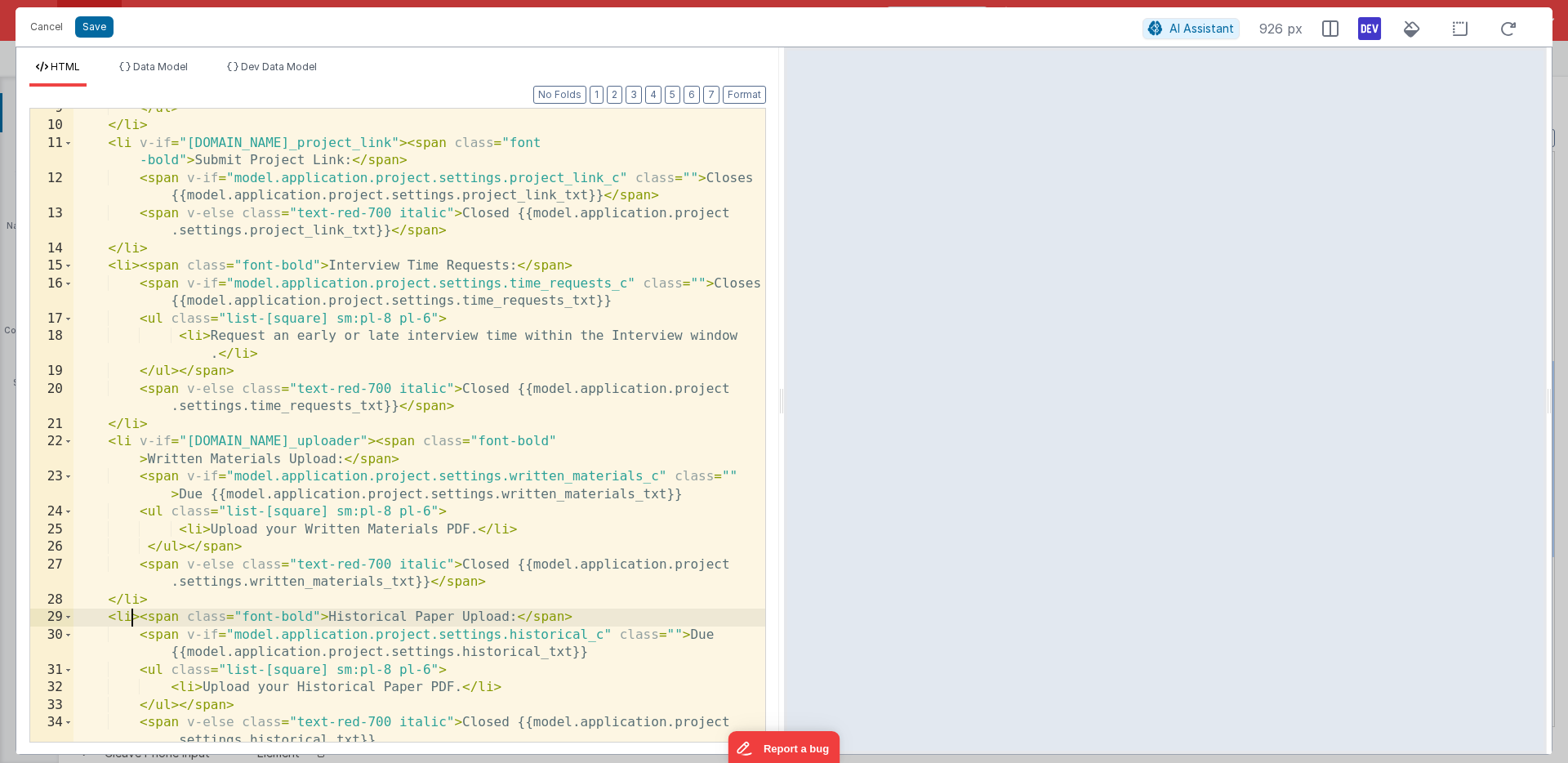
click at [130, 618] on div "</ ul > </ li > < li v-if = "model.application.project.settings.show_project_li…" at bounding box center [419, 433] width 692 height 668
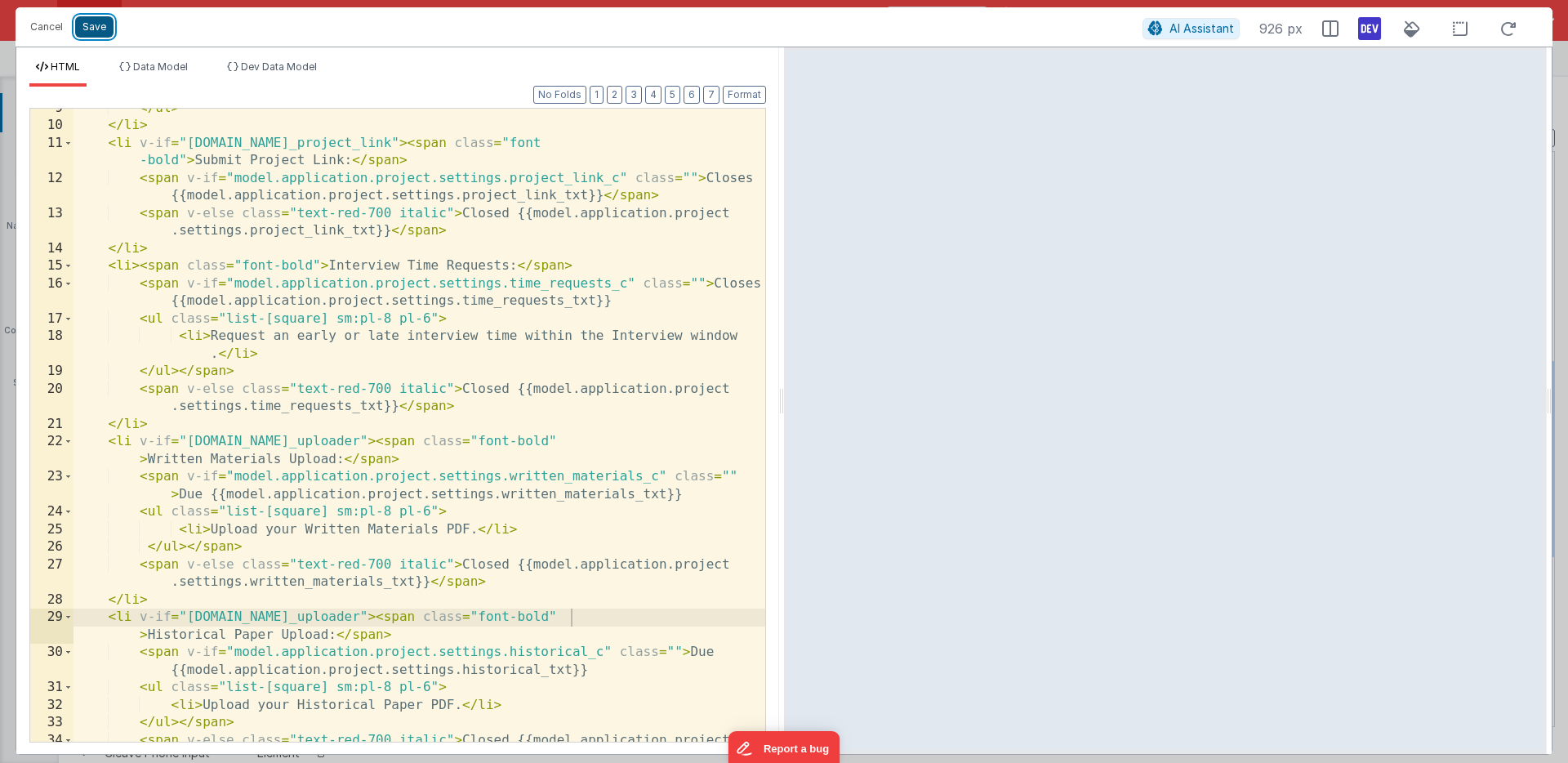
click at [95, 23] on button "Save" at bounding box center [93, 27] width 38 height 21
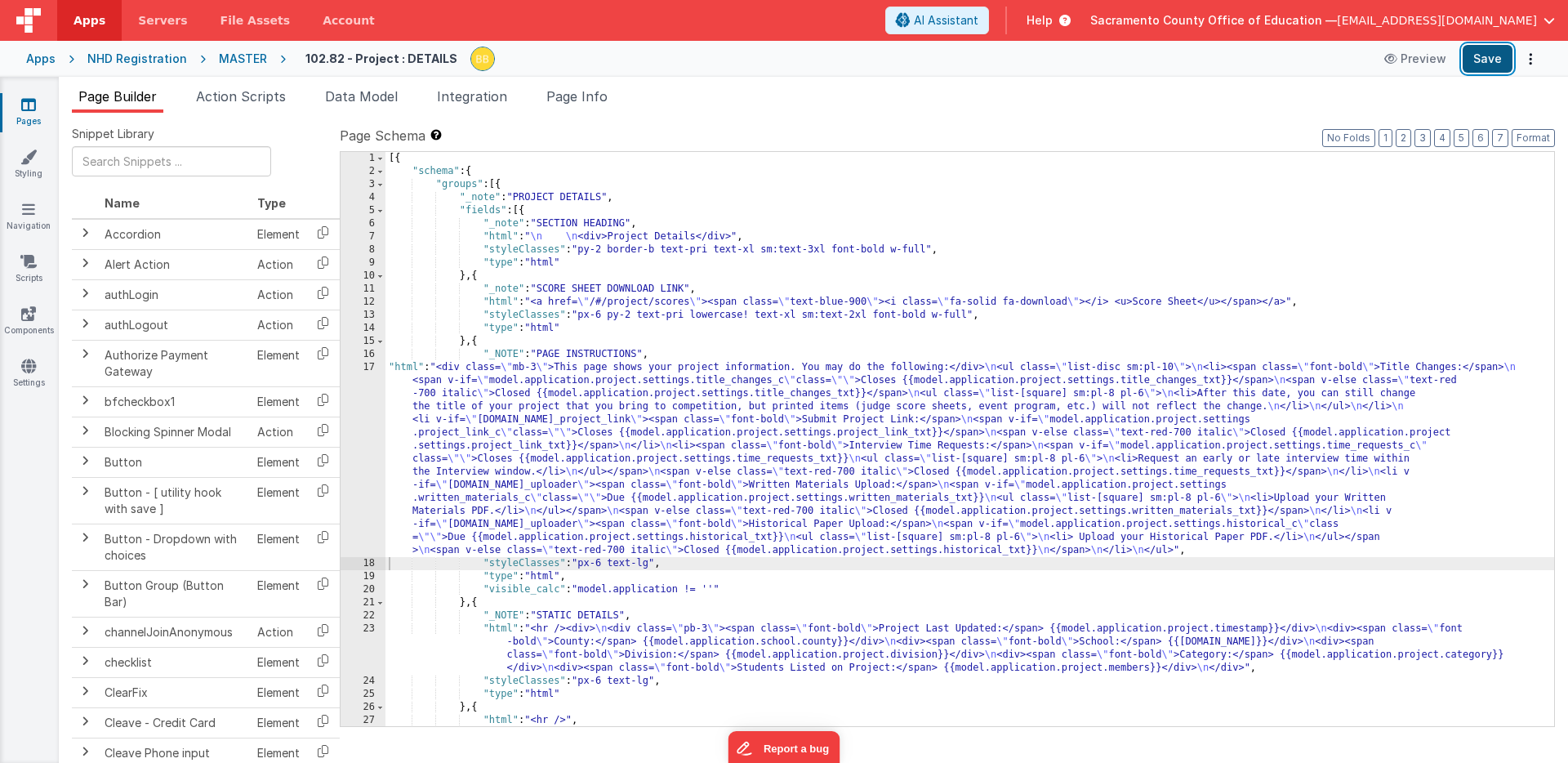
click at [1491, 54] on button "Save" at bounding box center [1487, 58] width 50 height 28
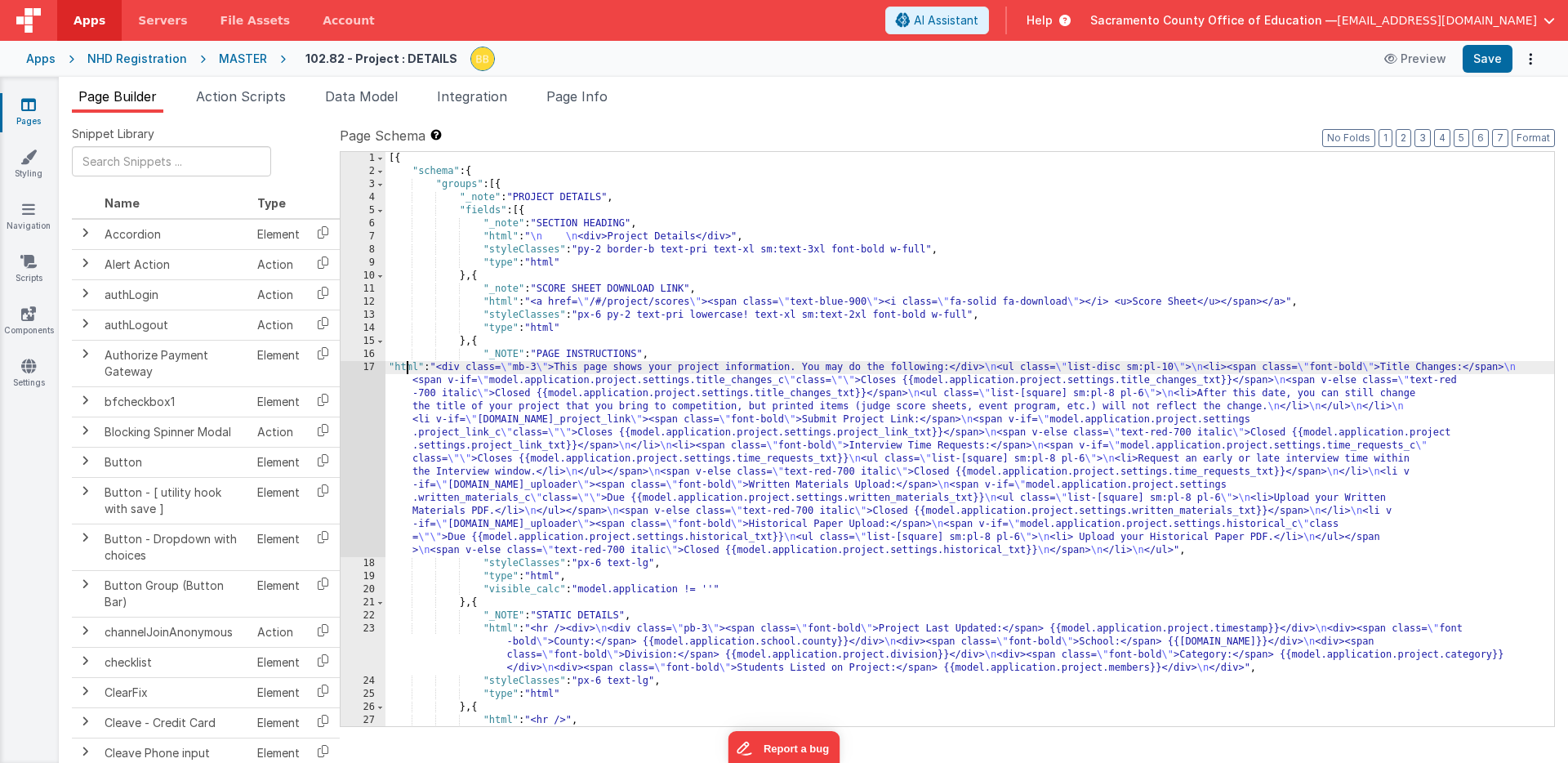
click at [406, 369] on div "[{ "schema" : { "groups" : [{ "_note" : "PROJECT DETAILS" , "fields" : [{ "_not…" at bounding box center [969, 452] width 1169 height 600
click at [365, 388] on div "17" at bounding box center [363, 458] width 45 height 196
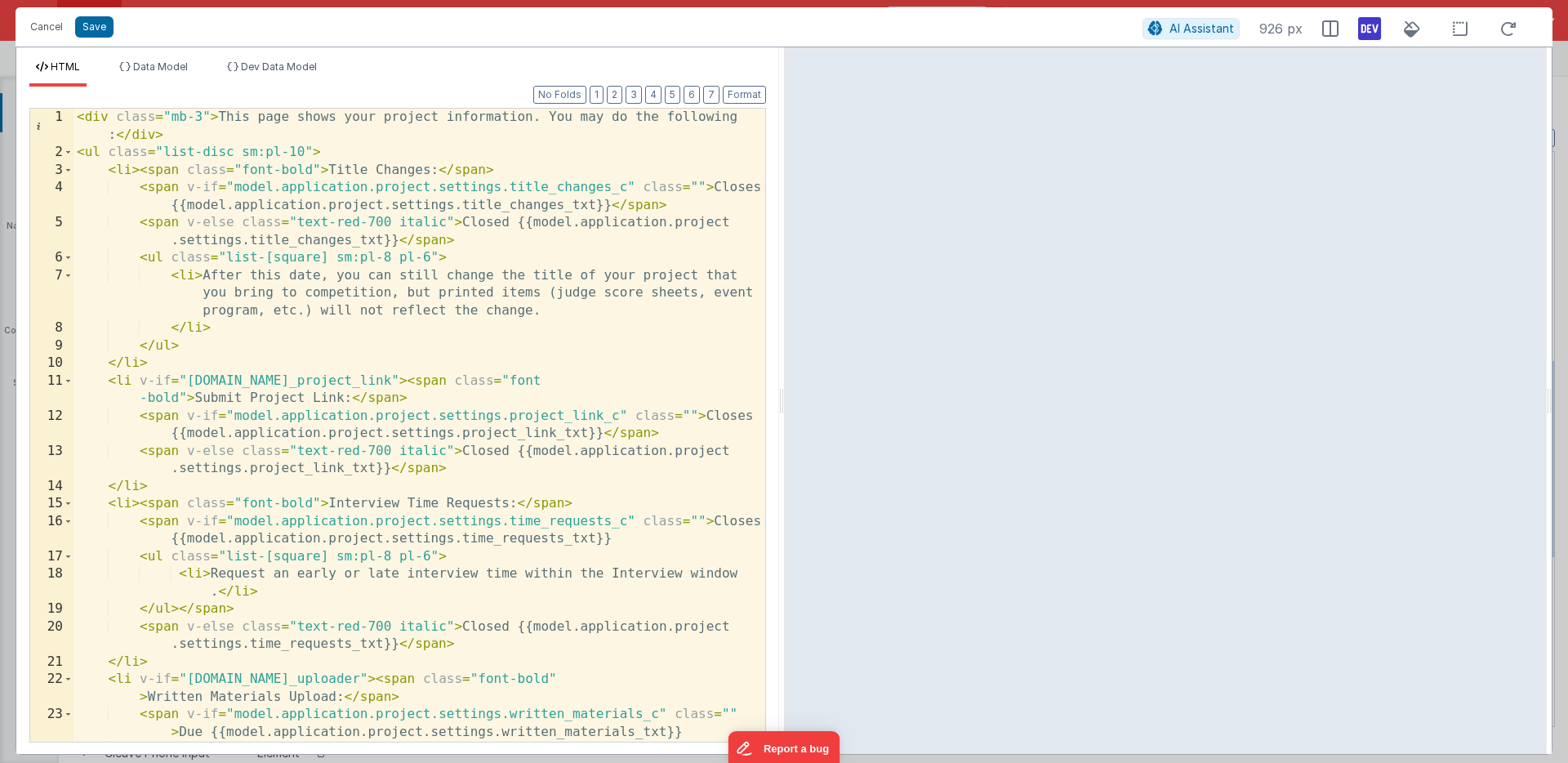
click at [616, 118] on div "< div class = "mb-3" > This page shows your project information. You may do the…" at bounding box center [419, 452] width 692 height 686
click at [619, 118] on div "< div class = "mb-3" > This page shows your project information. You may do the…" at bounding box center [419, 452] width 692 height 686
click at [109, 134] on div "< div class = "mb-3" > This page shows your project information. You may make t…" at bounding box center [419, 452] width 692 height 686
click at [130, 134] on div "< div class = "mb-3" > This page shows your project information. You may make t…" at bounding box center [419, 452] width 692 height 686
click at [93, 25] on button "Save" at bounding box center [93, 27] width 38 height 21
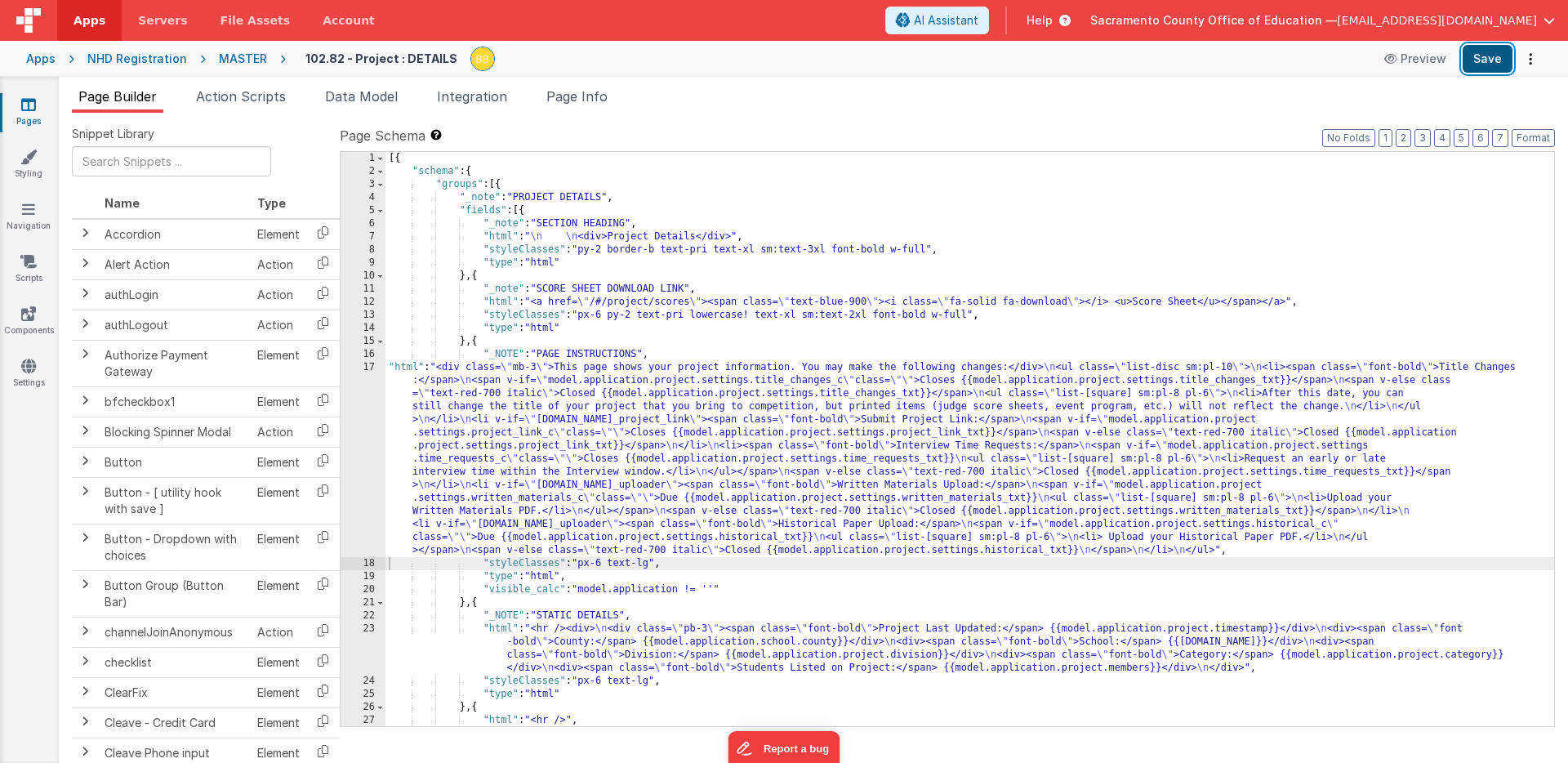
click at [1490, 54] on button "Save" at bounding box center [1487, 58] width 50 height 28
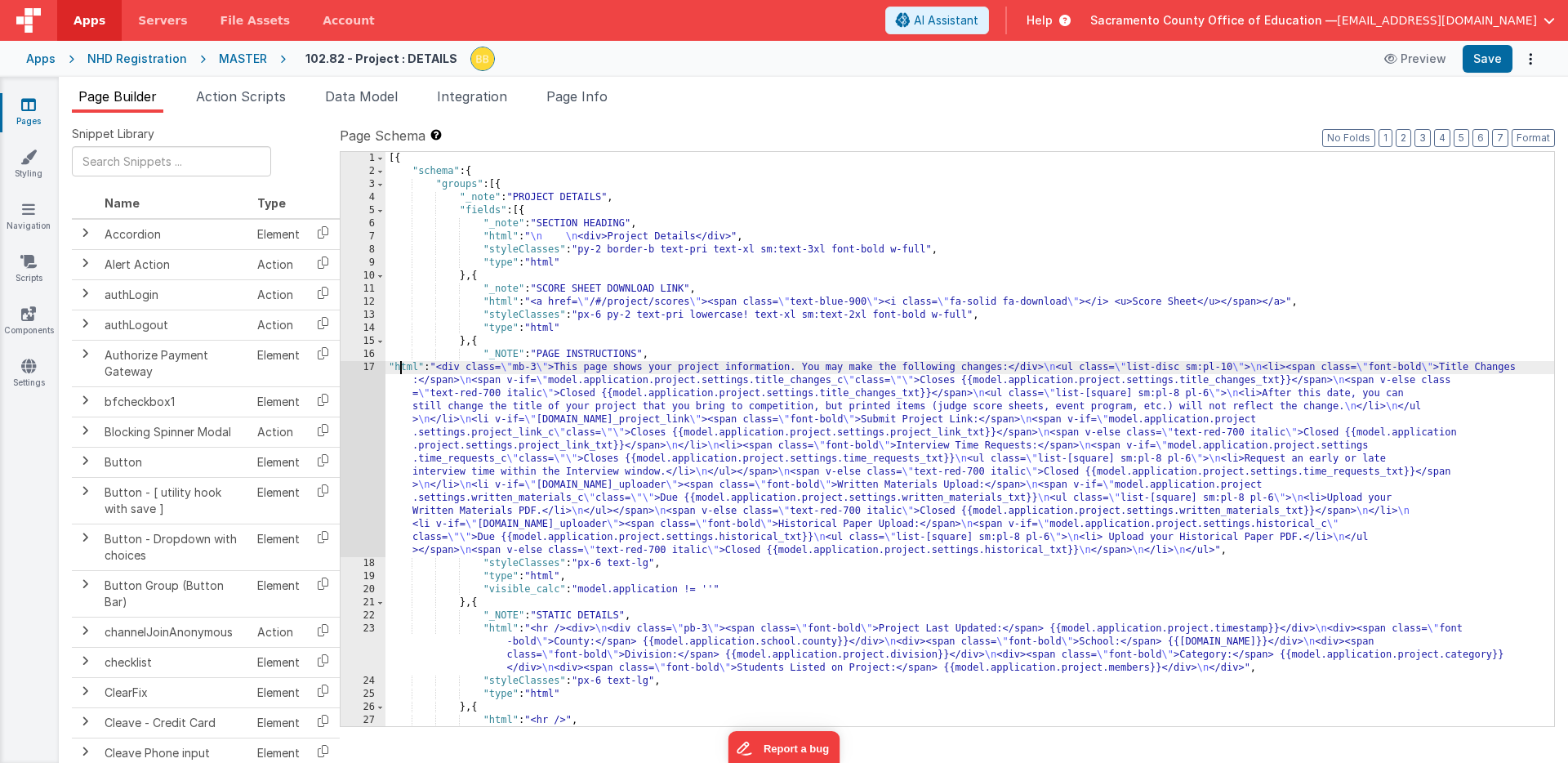
click at [403, 366] on div "[{ "schema" : { "groups" : [{ "_note" : "PROJECT DETAILS" , "fields" : [{ "_not…" at bounding box center [969, 452] width 1169 height 600
click at [369, 382] on div "17" at bounding box center [363, 458] width 45 height 196
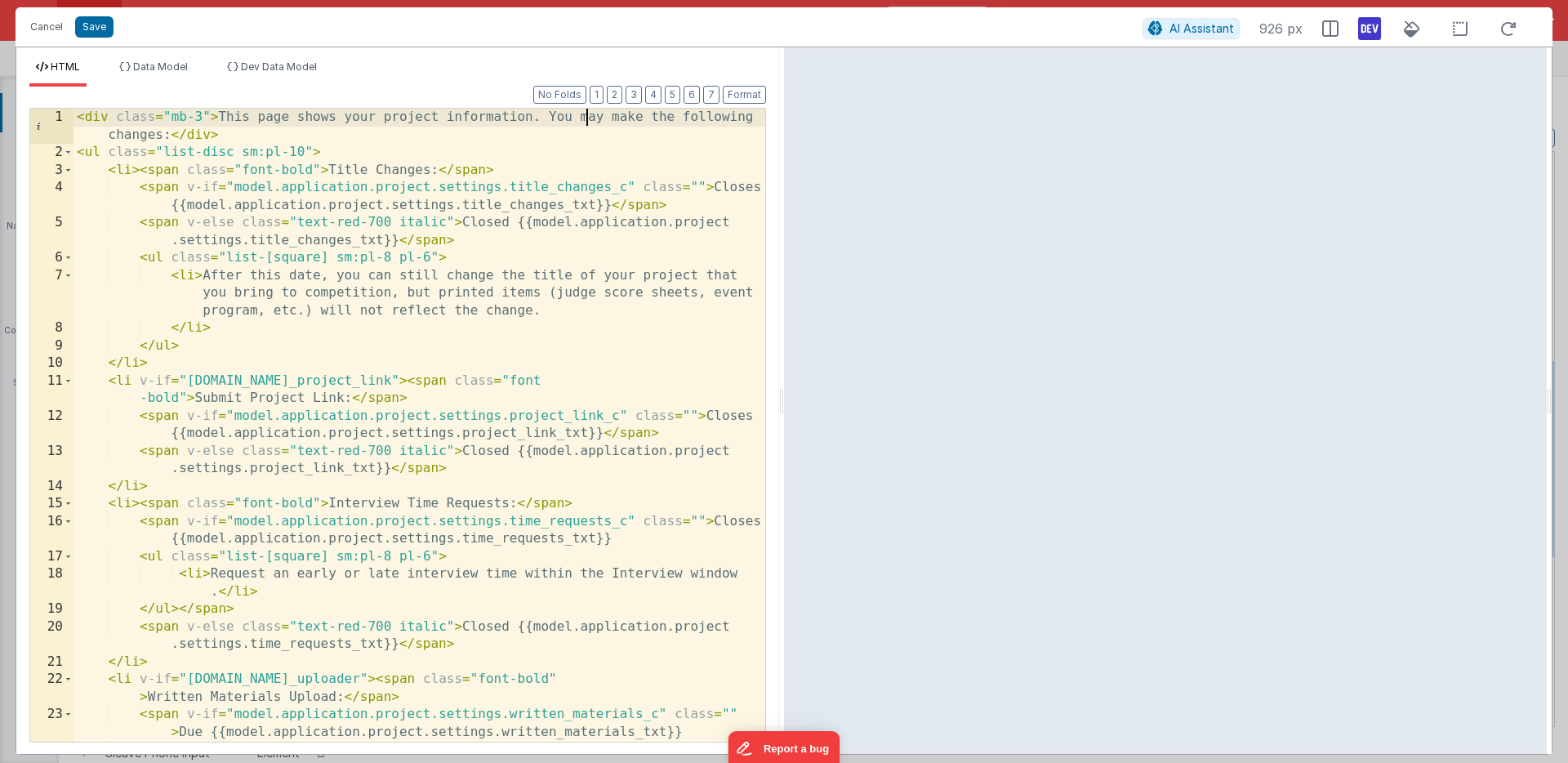
click at [590, 118] on div "< div class = "mb-3" > This page shows your project information. You may make t…" at bounding box center [419, 452] width 692 height 686
click at [626, 118] on div "< div class = "mb-3" > This page shows your project information. You may make t…" at bounding box center [419, 452] width 692 height 686
drag, startPoint x: 163, startPoint y: 134, endPoint x: 104, endPoint y: 134, distance: 59.0
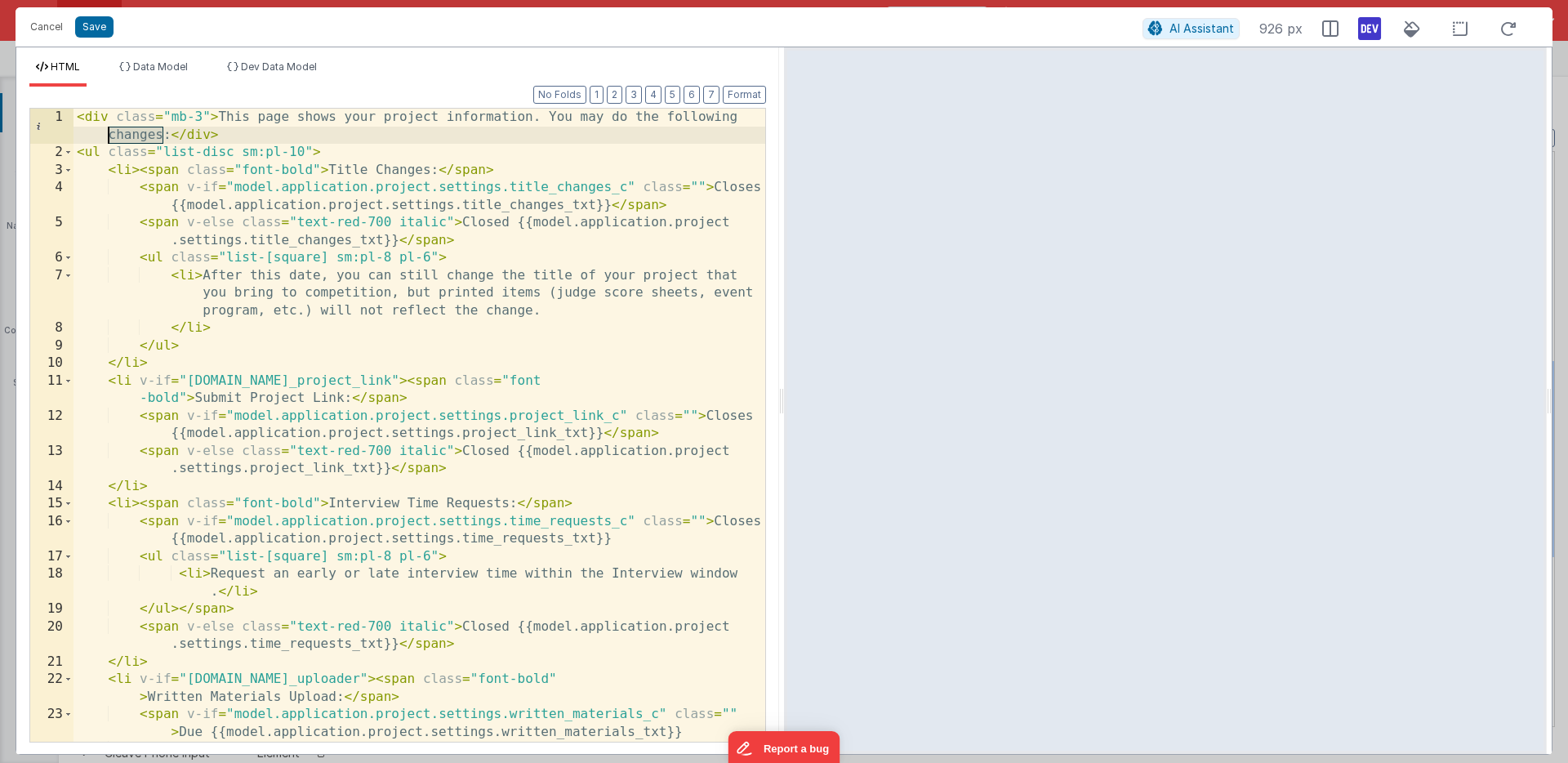
click at [104, 134] on div "< div class = "mb-3" > This page shows your project information. You may do the…" at bounding box center [419, 452] width 692 height 686
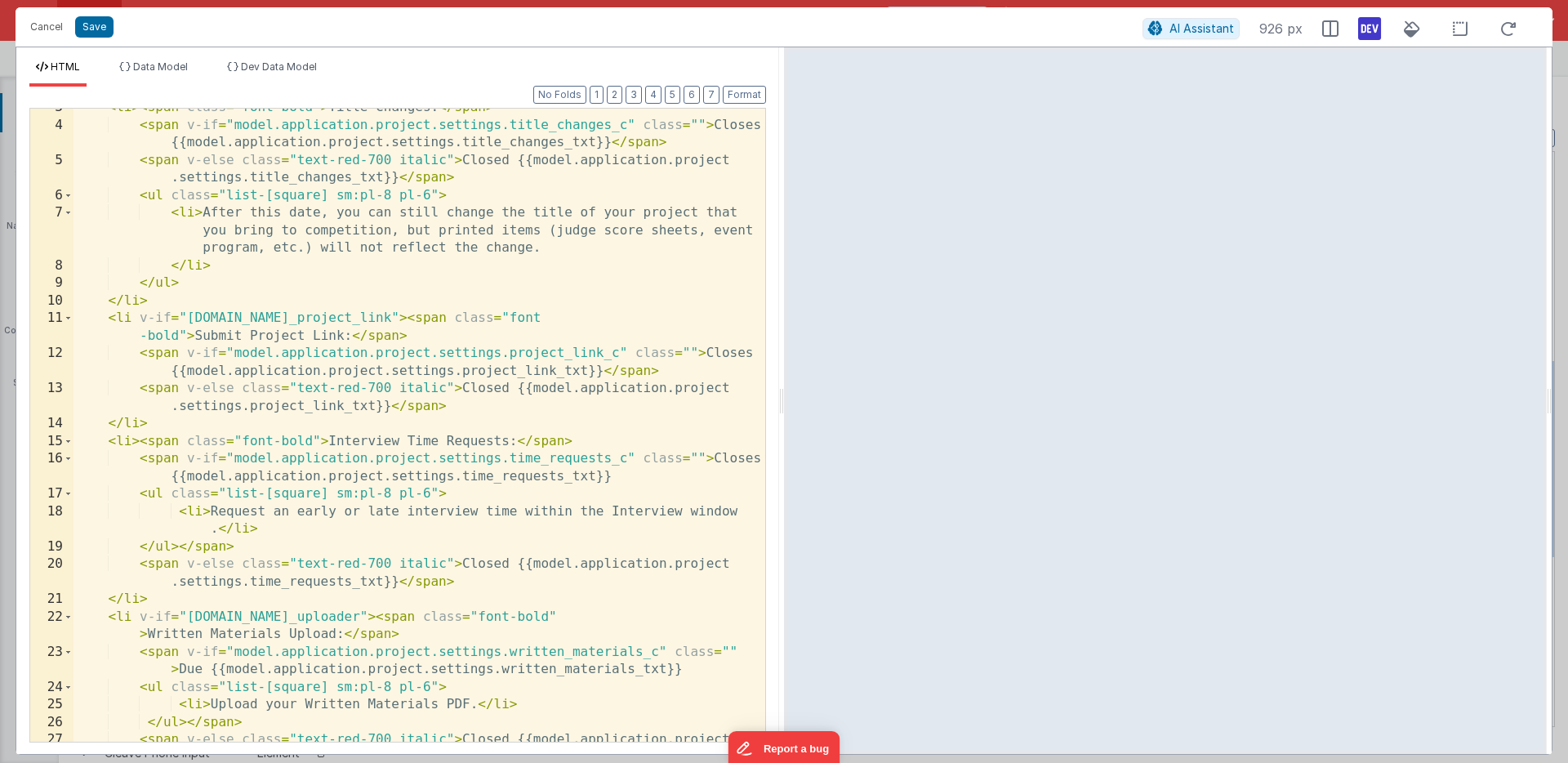
scroll to position [62, 0]
click at [328, 442] on div "< li > < span class = "font-bold" > Title Changes: </ span > < span v-if = "mod…" at bounding box center [419, 442] width 692 height 686
click at [570, 442] on div "< li > < span class = "font-bold" > Title Changes: </ span > < span v-if = "mod…" at bounding box center [419, 442] width 692 height 686
click at [386, 442] on div "< li > < span class = "font-bold" > Title Changes: </ span > < span v-if = "mod…" at bounding box center [419, 442] width 692 height 686
click at [557, 445] on div "< li > < span class = "font-bold" > Title Changes: </ span > < span v-if = "mod…" at bounding box center [419, 442] width 692 height 686
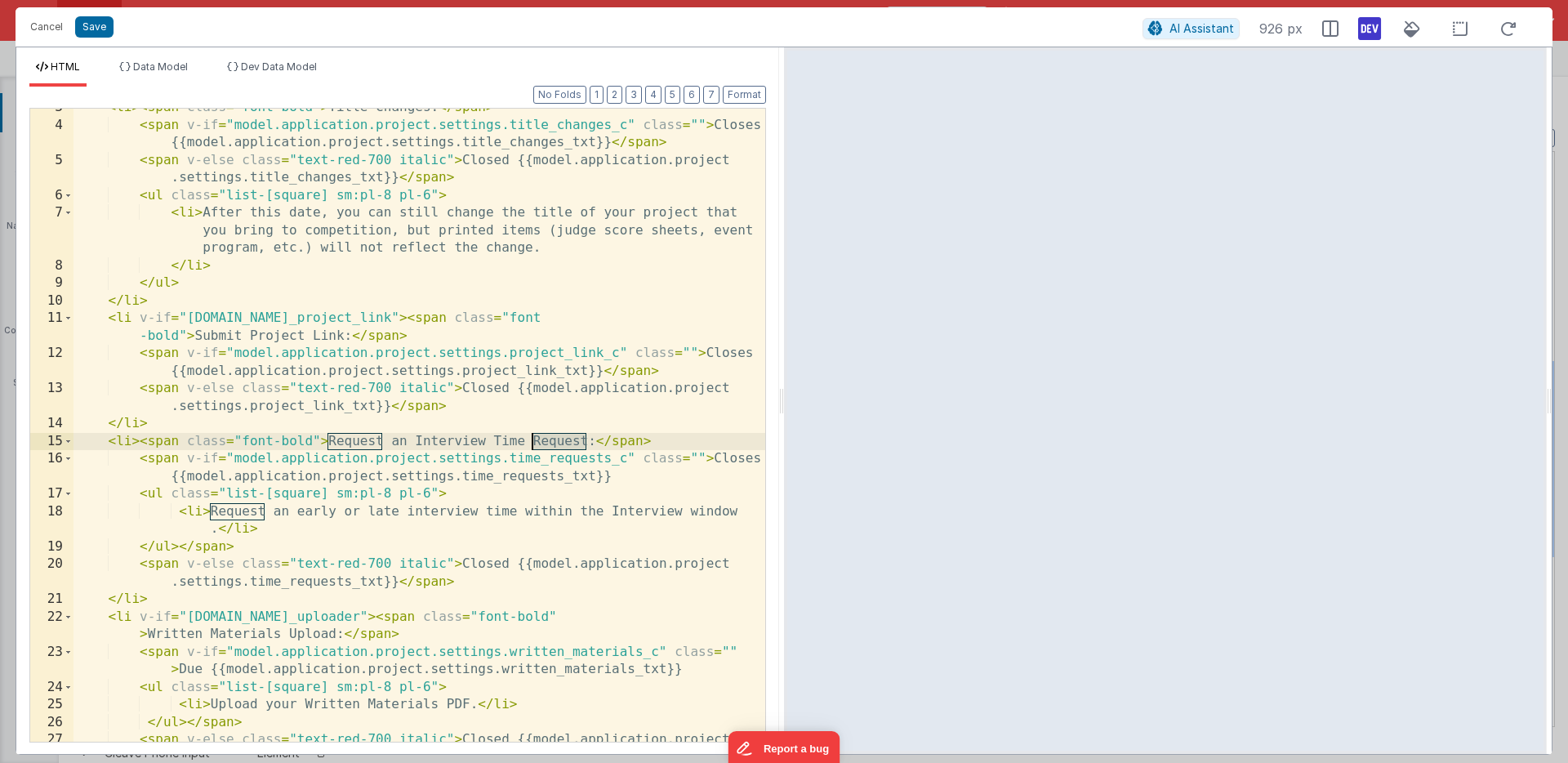
click at [557, 445] on div "< li > < span class = "font-bold" > Title Changes: </ span > < span v-if = "mod…" at bounding box center [419, 442] width 692 height 686
click at [96, 22] on button "Save" at bounding box center [93, 27] width 38 height 21
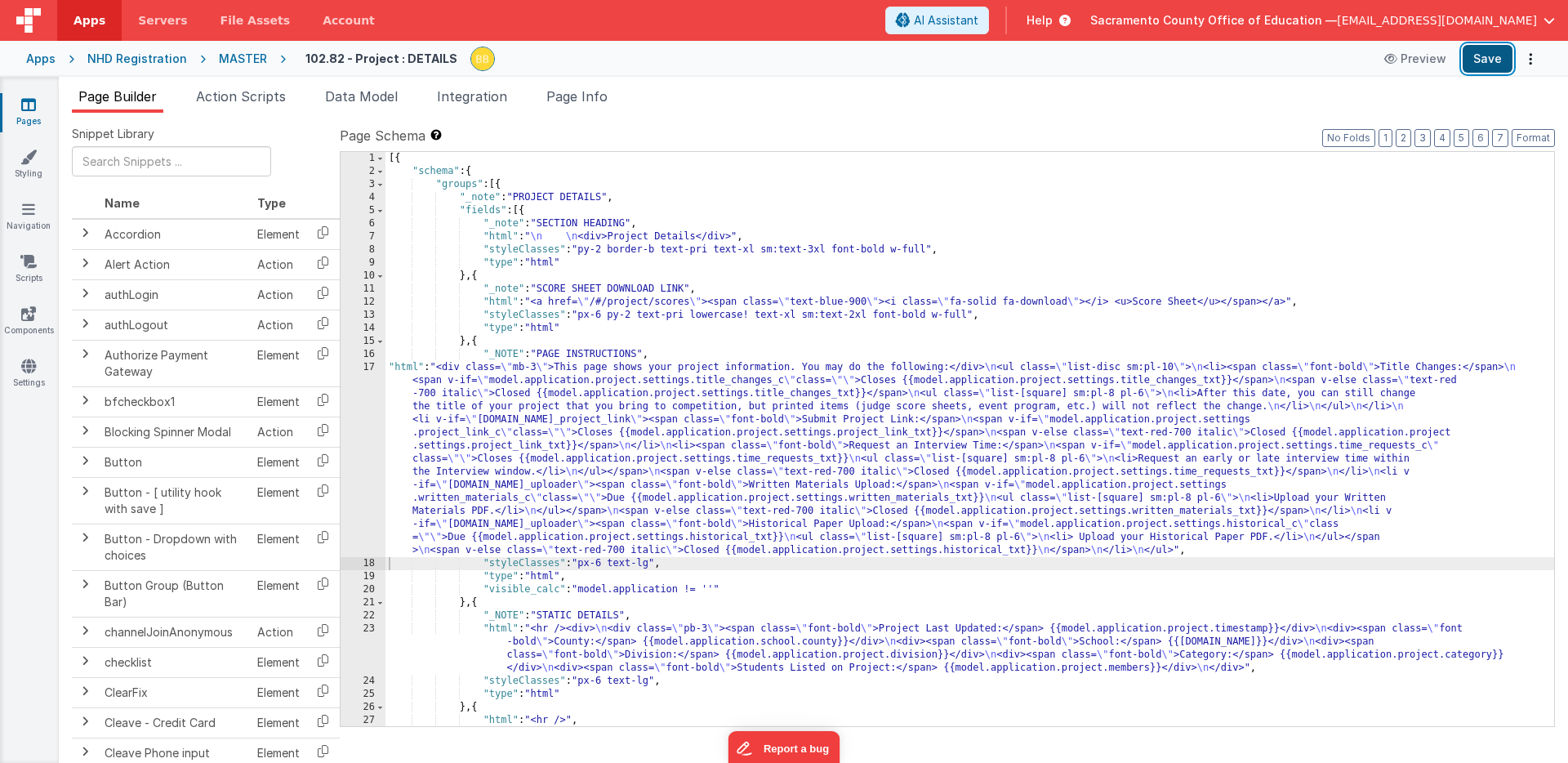
click at [1488, 58] on button "Save" at bounding box center [1487, 58] width 50 height 28
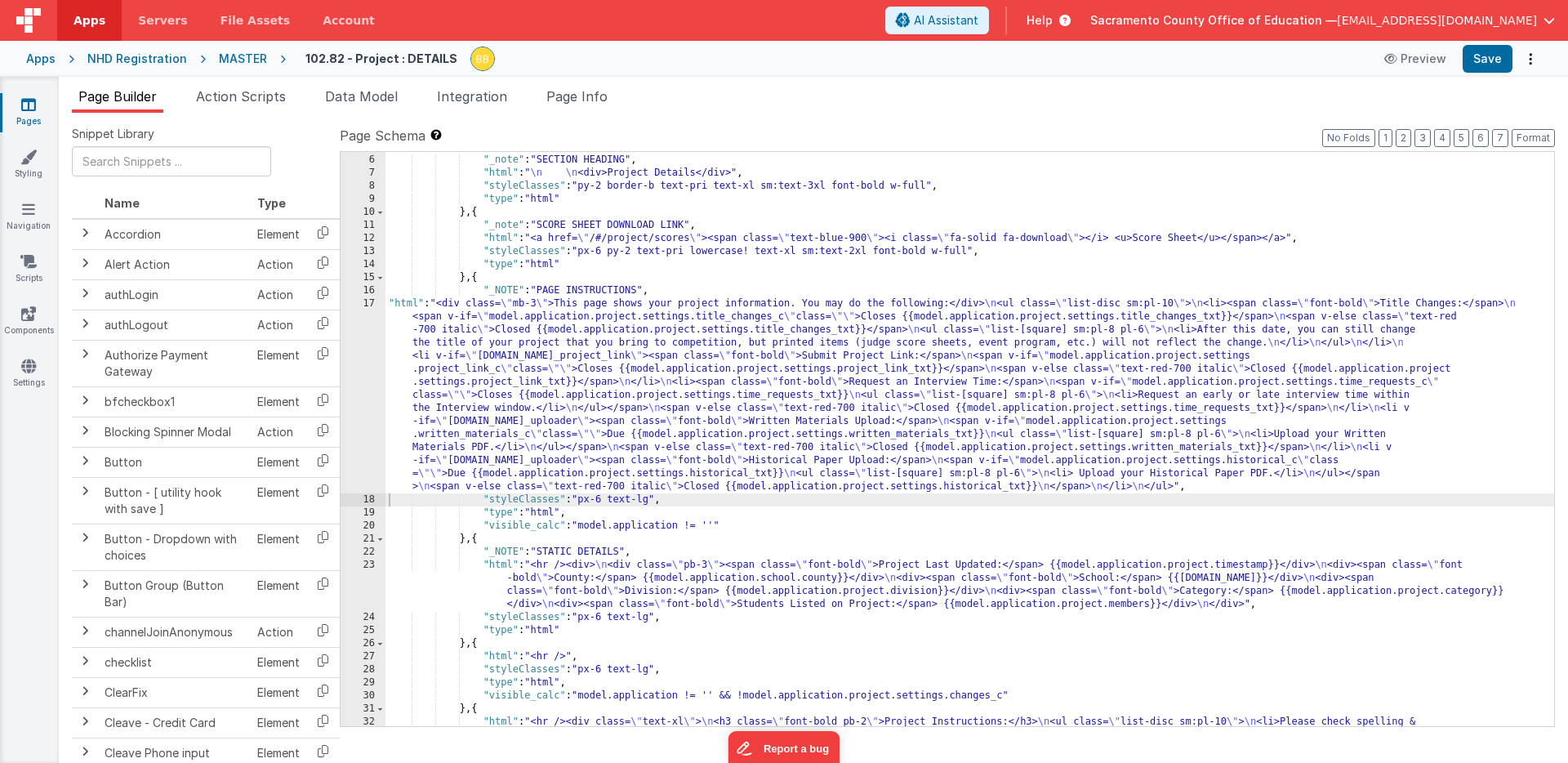
scroll to position [33, 0]
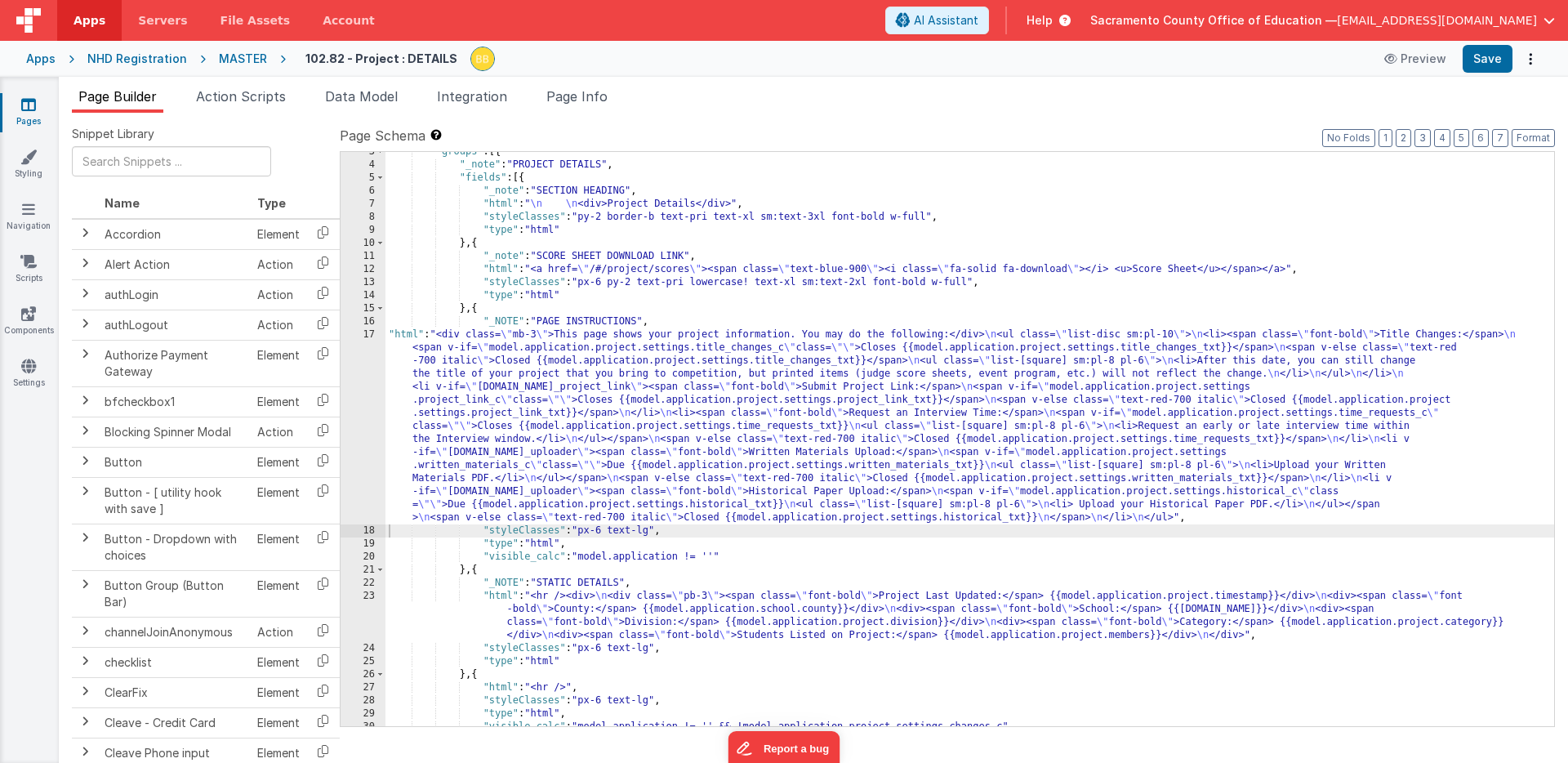
click at [660, 218] on div ""groups" : [{ "_note" : "PROJECT DETAILS" , "fields" : [{ "_note" : "SECTION HE…" at bounding box center [969, 445] width 1169 height 600
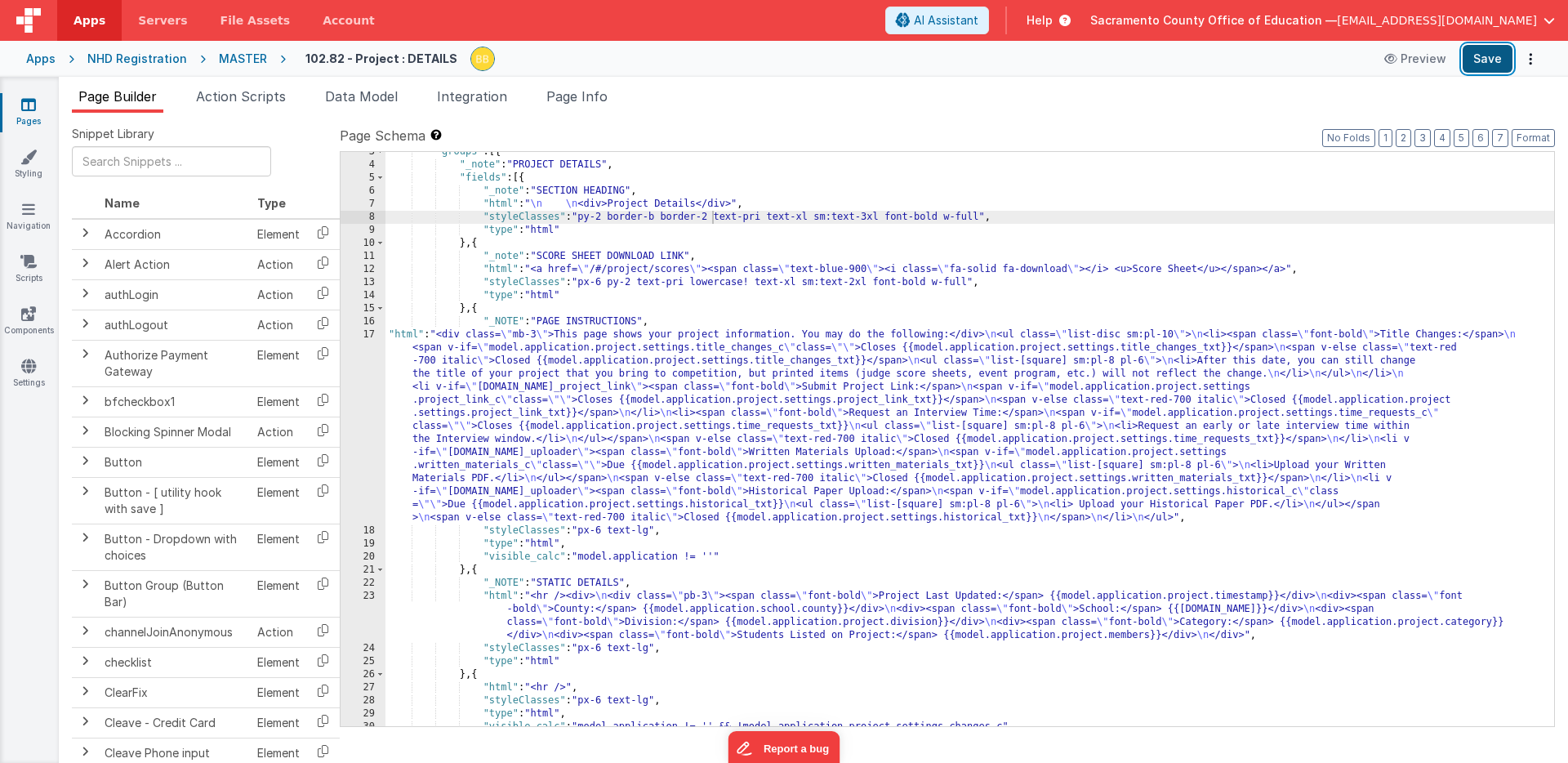
click at [1485, 57] on button "Save" at bounding box center [1487, 58] width 50 height 28
click at [759, 204] on div ""groups" : [{ "_note" : "PROJECT DETAILS" , "fields" : [{ "_note" : "SECTION HE…" at bounding box center [969, 445] width 1169 height 600
drag, startPoint x: 675, startPoint y: 218, endPoint x: 713, endPoint y: 217, distance: 38.0
click at [713, 217] on div ""groups" : [{ "_note" : "PROJECT DETAILS" , "fields" : [{ "_note" : "SECTION HE…" at bounding box center [969, 445] width 1169 height 600
drag, startPoint x: 612, startPoint y: 219, endPoint x: 660, endPoint y: 218, distance: 48.0
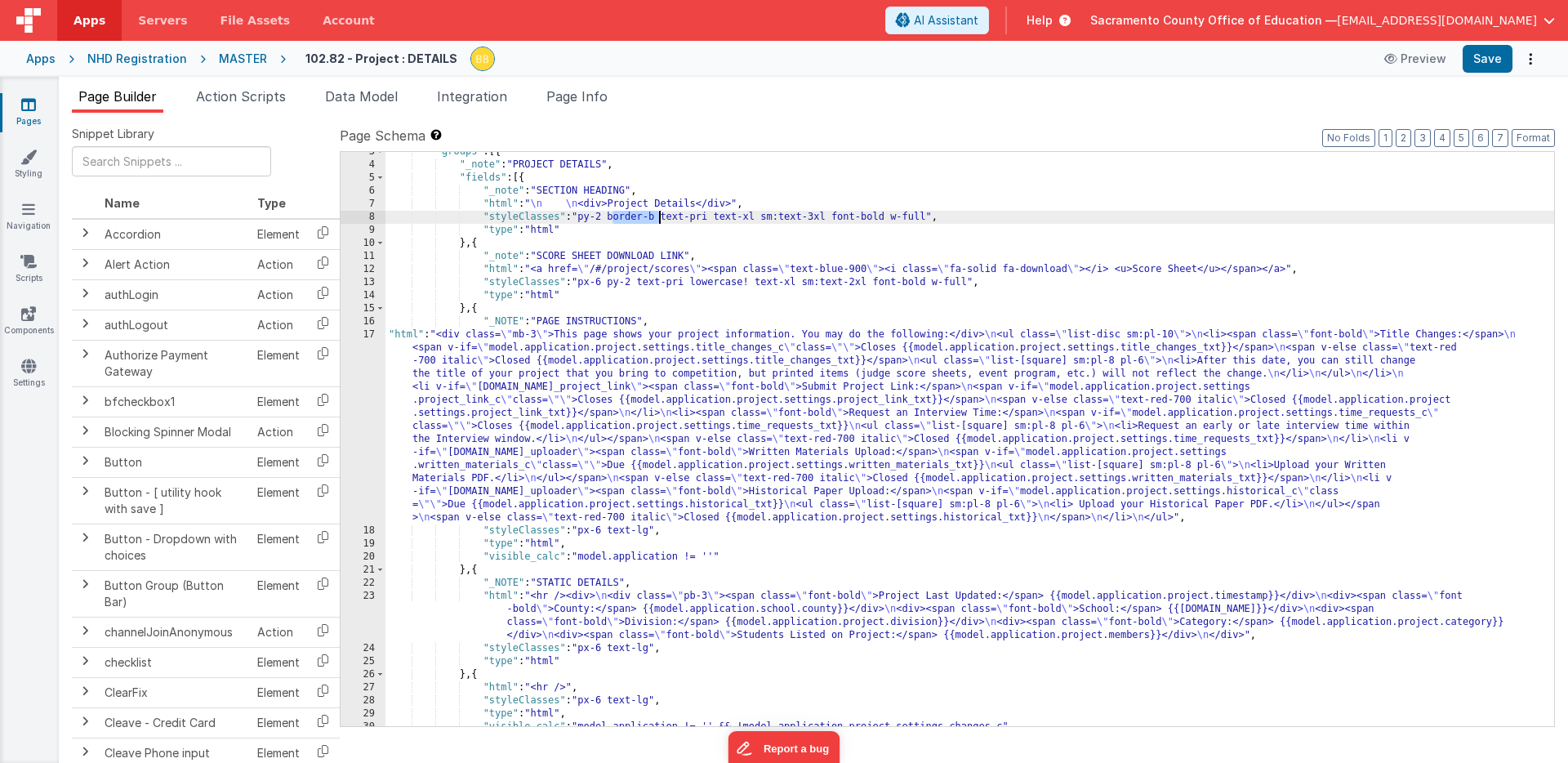
click at [660, 218] on div ""groups" : [{ "_note" : "PROJECT DETAILS" , "fields" : [{ "_note" : "SECTION HE…" at bounding box center [969, 445] width 1169 height 600
click at [759, 203] on div ""groups" : [{ "_note" : "PROJECT DETAILS" , "fields" : [{ "_note" : "SECTION HE…" at bounding box center [969, 445] width 1169 height 600
click at [830, 204] on div ""groups" : [{ "_note" : "PROJECT DETAILS" , "fields" : [{ "_note" : "SECTION HE…" at bounding box center [969, 445] width 1169 height 600
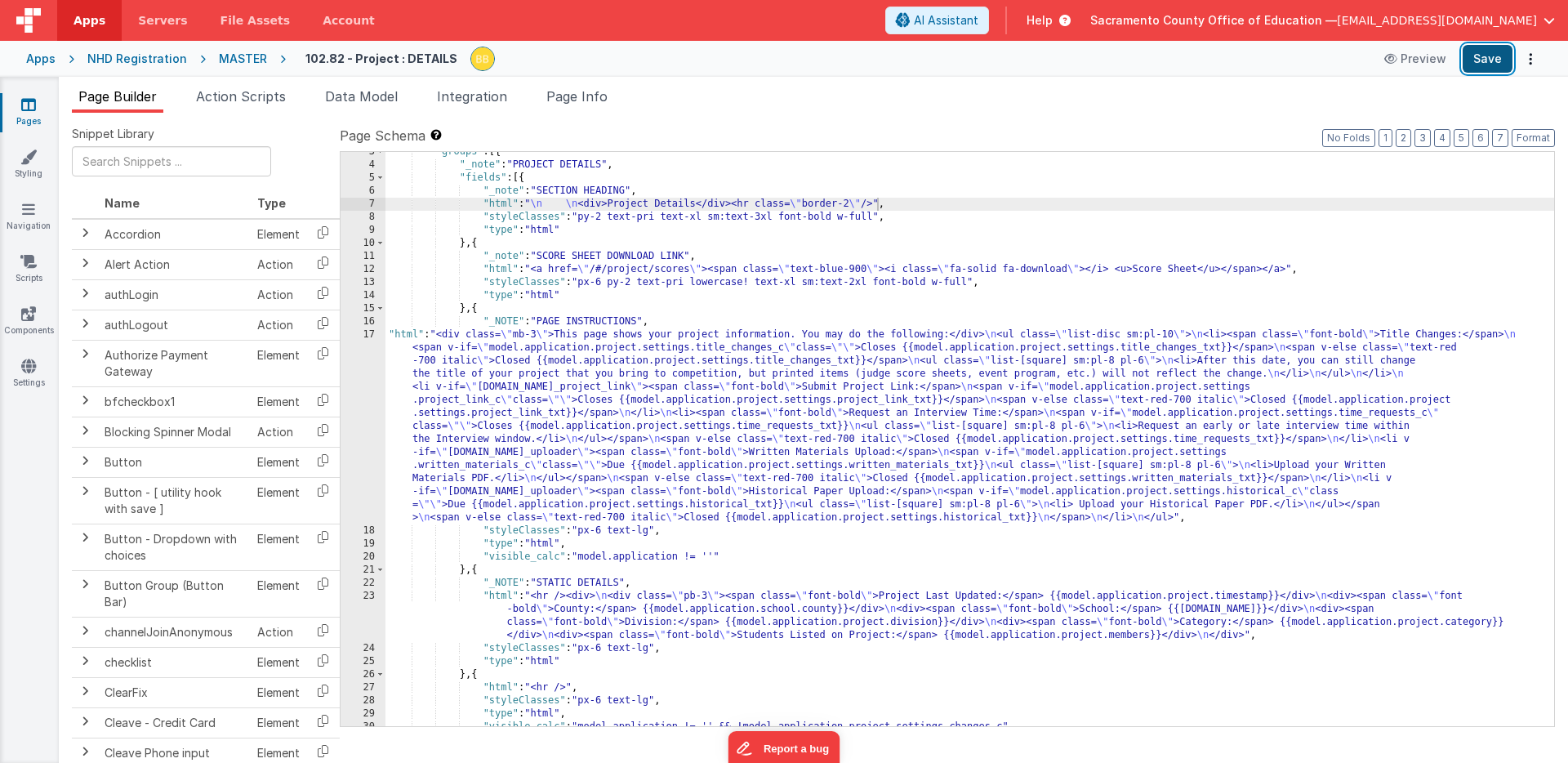
click at [1488, 54] on button "Save" at bounding box center [1487, 58] width 50 height 28
click at [878, 204] on div ""groups" : [{ "_note" : "PROJECT DETAILS" , "fields" : [{ "_note" : "SECTION HE…" at bounding box center [969, 445] width 1169 height 600
click at [1478, 54] on button "Save" at bounding box center [1487, 58] width 50 height 28
click at [876, 204] on div ""groups" : [{ "_note" : "PROJECT DETAILS" , "fields" : [{ "_note" : "SECTION HE…" at bounding box center [969, 445] width 1169 height 600
click at [1480, 54] on button "Save" at bounding box center [1487, 58] width 50 height 28
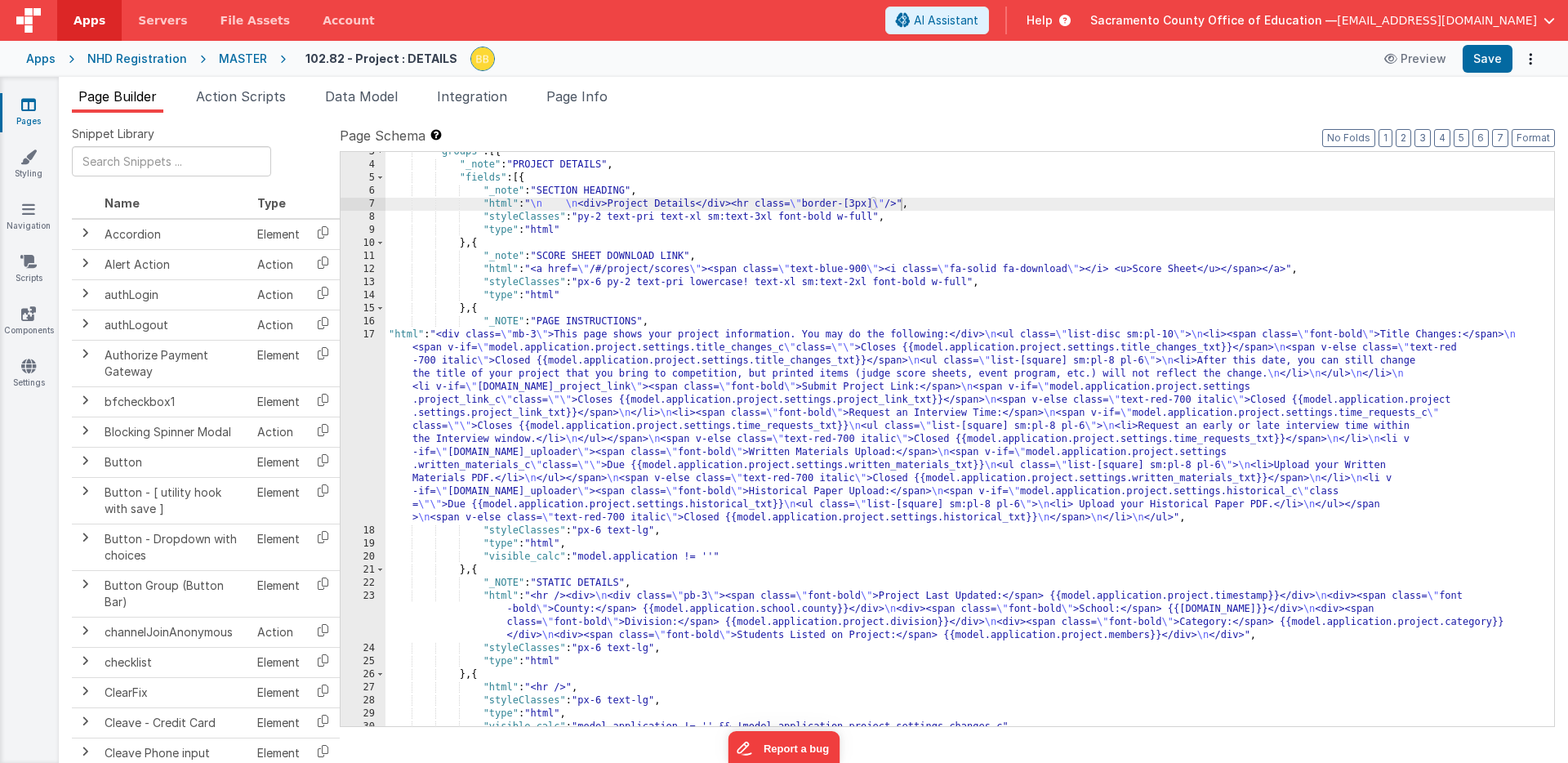
click at [901, 204] on div ""groups" : [{ "_note" : "PROJECT DETAILS" , "fields" : [{ "_note" : "SECTION HE…" at bounding box center [969, 445] width 1169 height 600
click at [901, 205] on div ""groups" : [{ "_note" : "PROJECT DETAILS" , "fields" : [{ "_note" : "SECTION HE…" at bounding box center [969, 445] width 1169 height 600
click at [1489, 55] on button "Save" at bounding box center [1487, 58] width 50 height 28
click at [982, 203] on div ""groups" : [{ "_note" : "PROJECT DETAILS" , "fields" : [{ "_note" : "SECTION HE…" at bounding box center [969, 445] width 1169 height 600
click at [1485, 50] on button "Save" at bounding box center [1487, 58] width 50 height 28
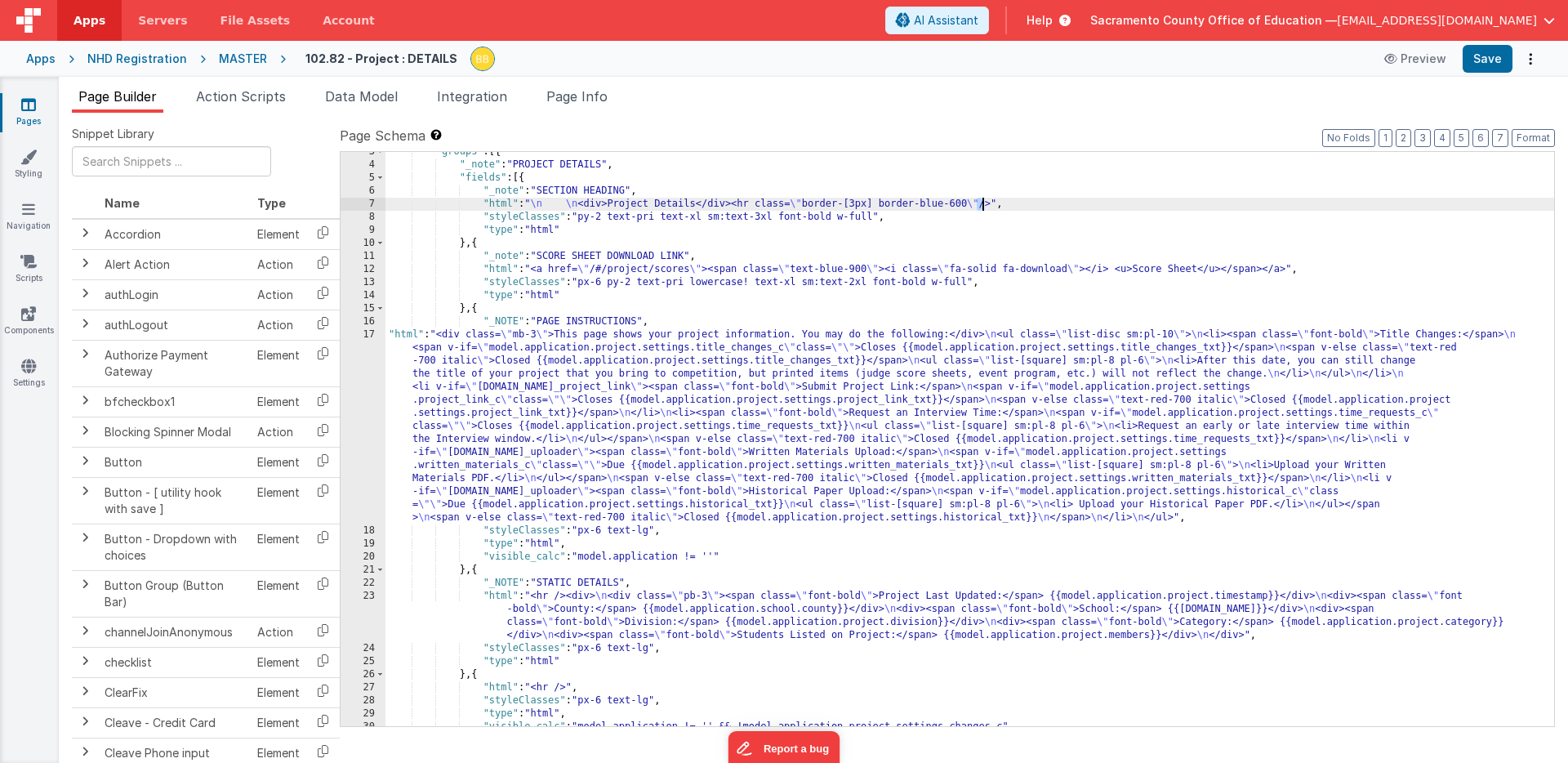
click at [983, 203] on div ""groups" : [{ "_note" : "PROJECT DETAILS" , "fields" : [{ "_note" : "SECTION HE…" at bounding box center [969, 445] width 1169 height 600
click at [1487, 54] on button "Save" at bounding box center [1487, 58] width 50 height 28
